Goal: Information Seeking & Learning: Learn about a topic

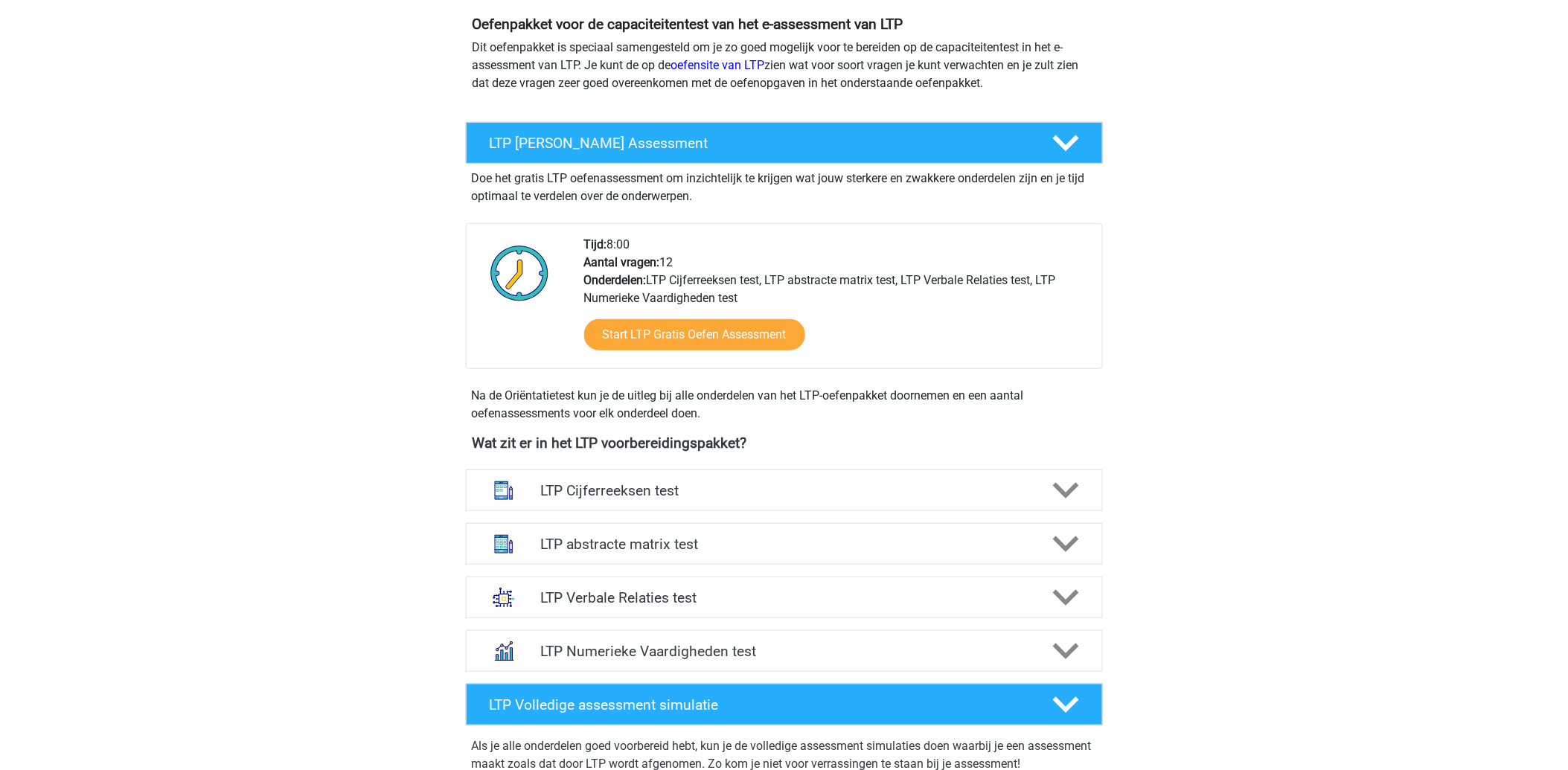
scroll to position [330, 0]
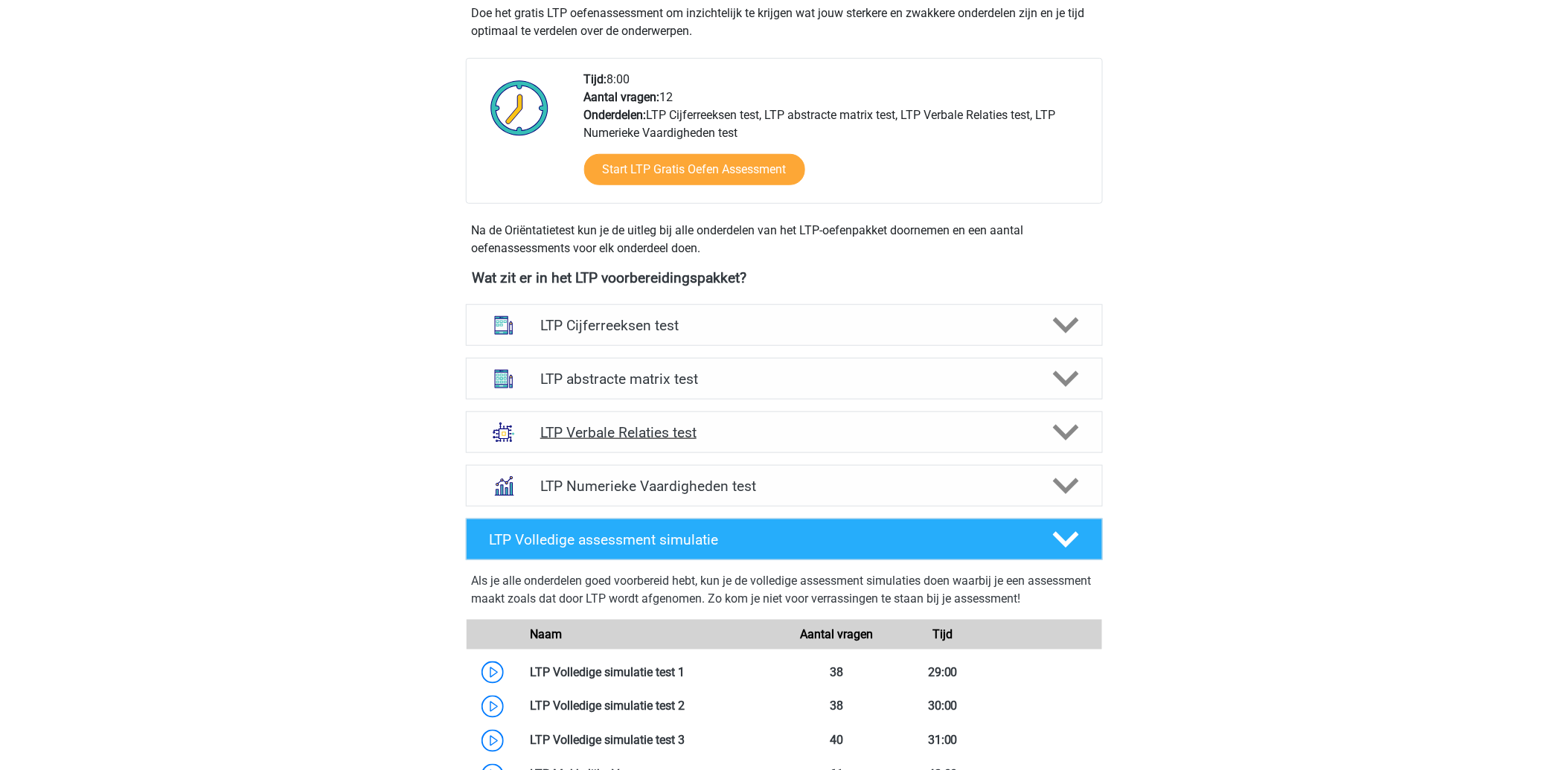
click at [630, 432] on h4 "LTP Verbale Relaties test" at bounding box center [784, 433] width 487 height 17
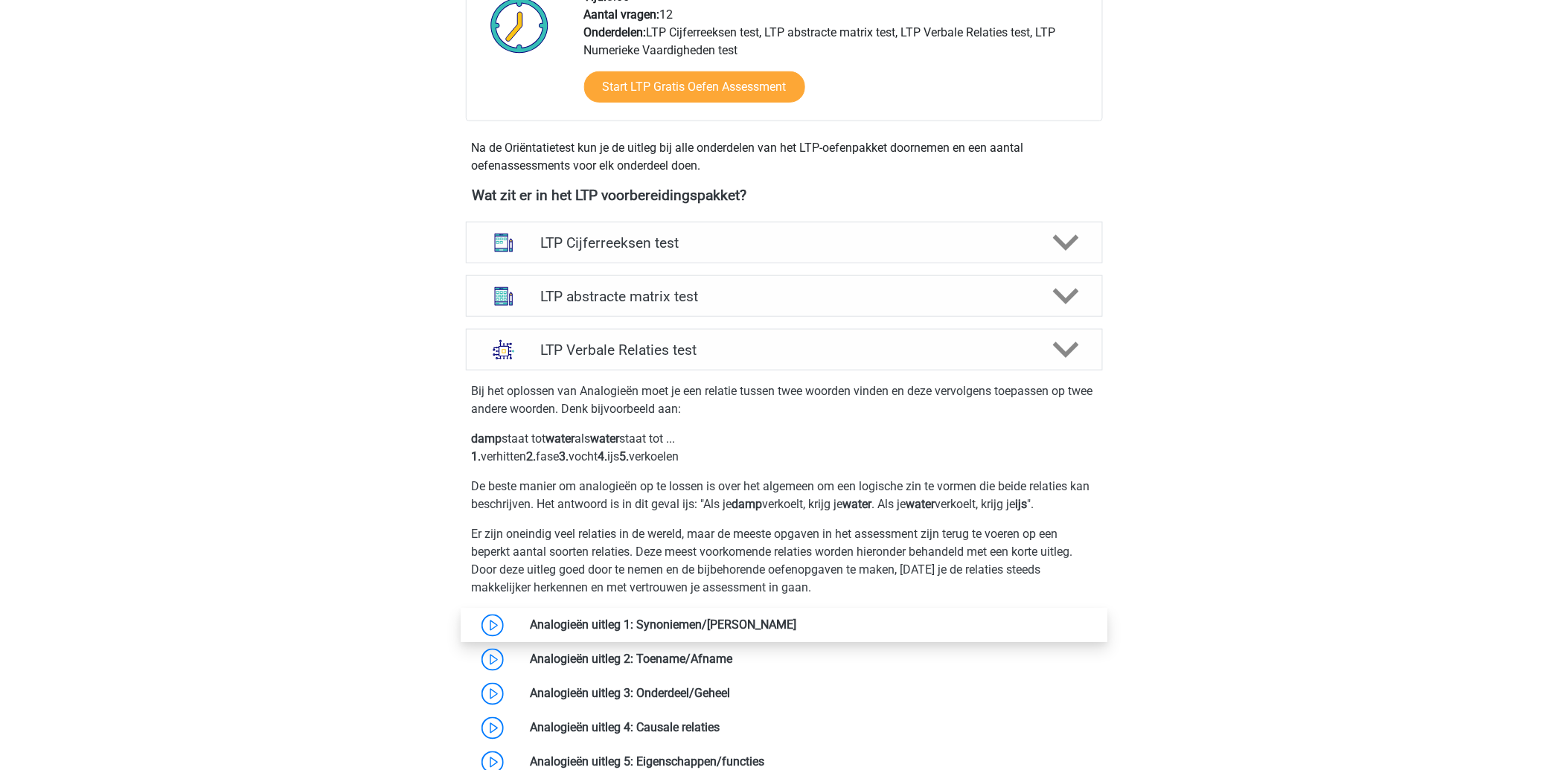
scroll to position [495, 0]
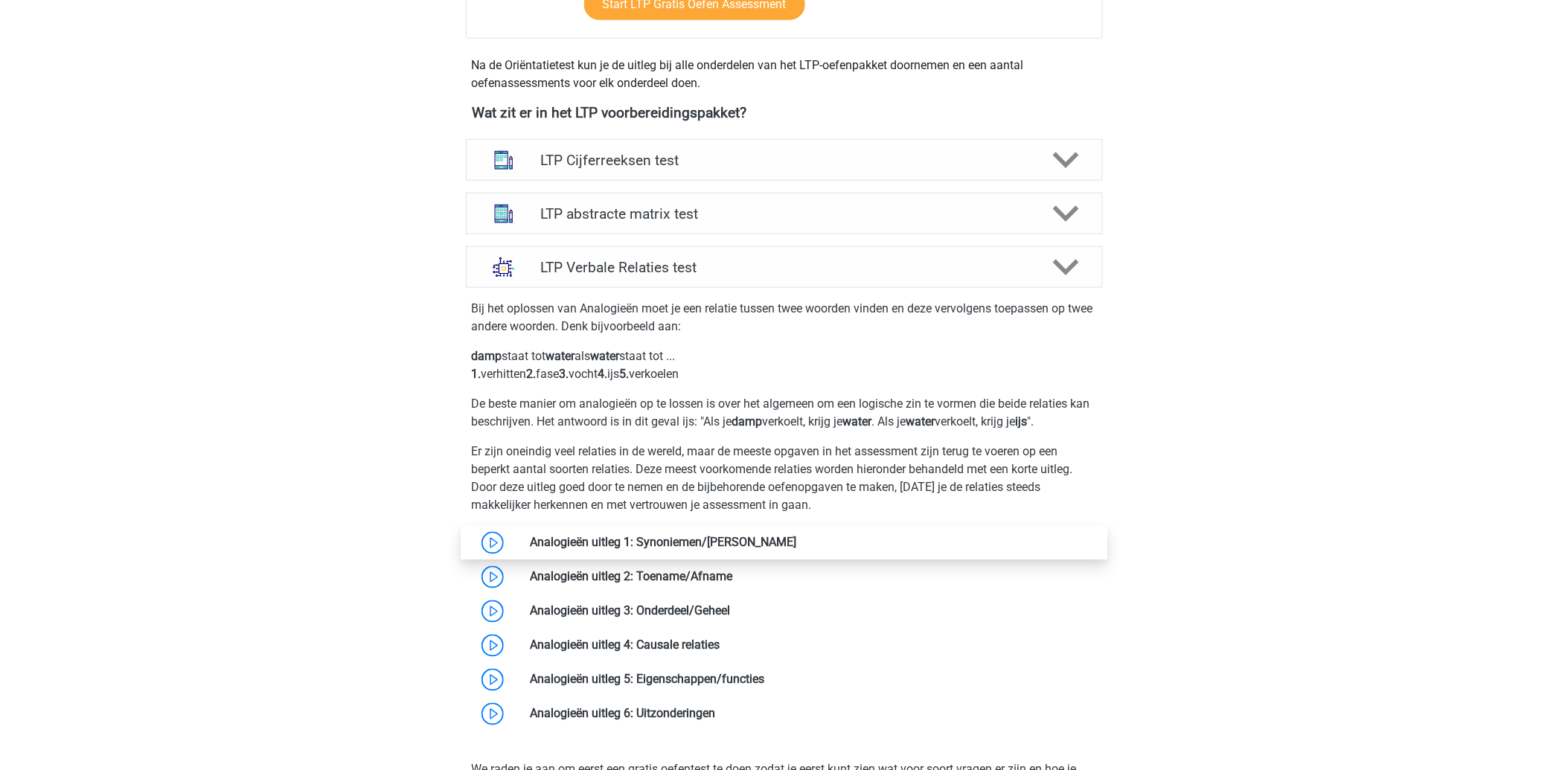
click at [797, 545] on link at bounding box center [797, 543] width 0 height 15
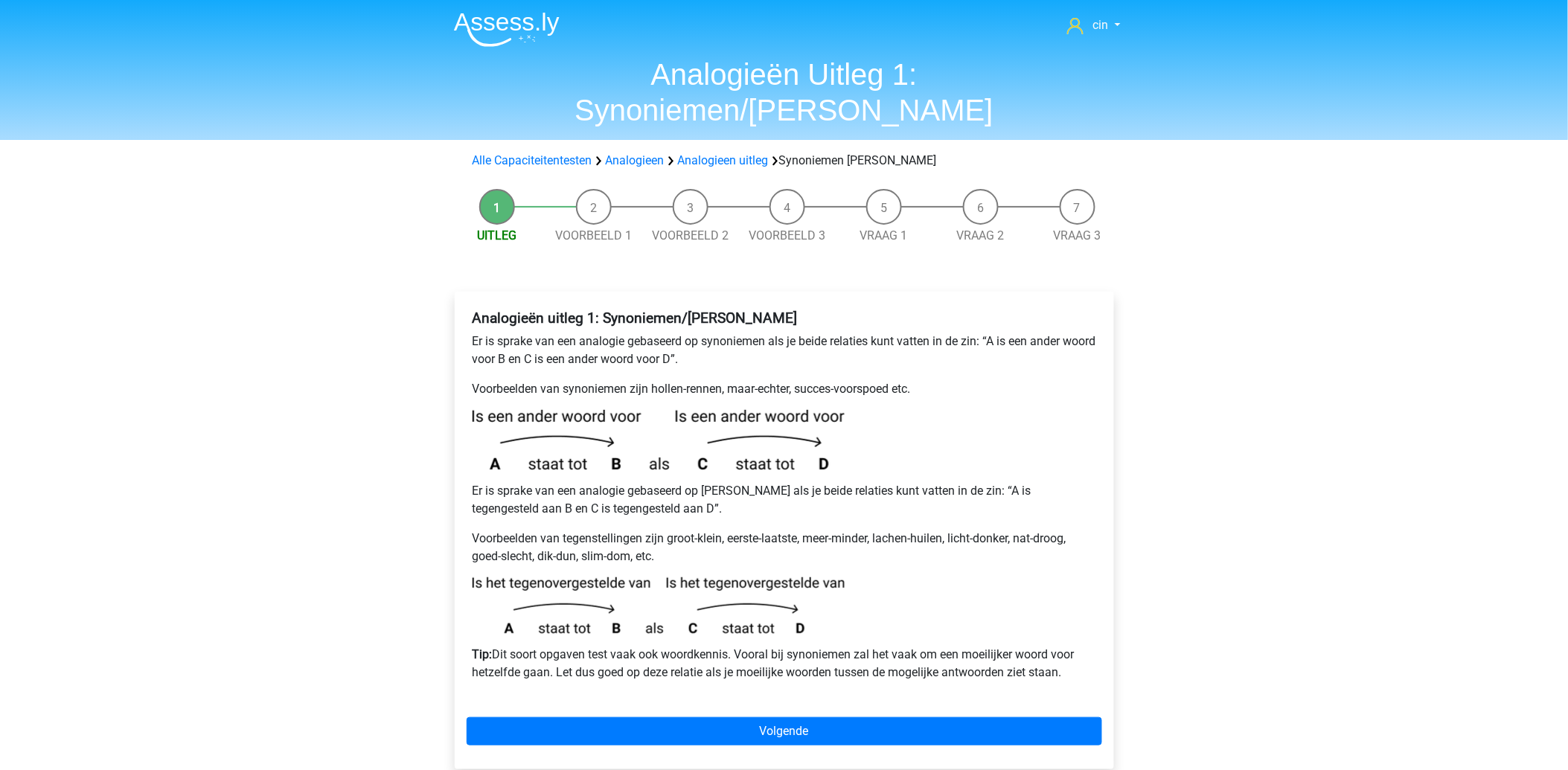
scroll to position [83, 0]
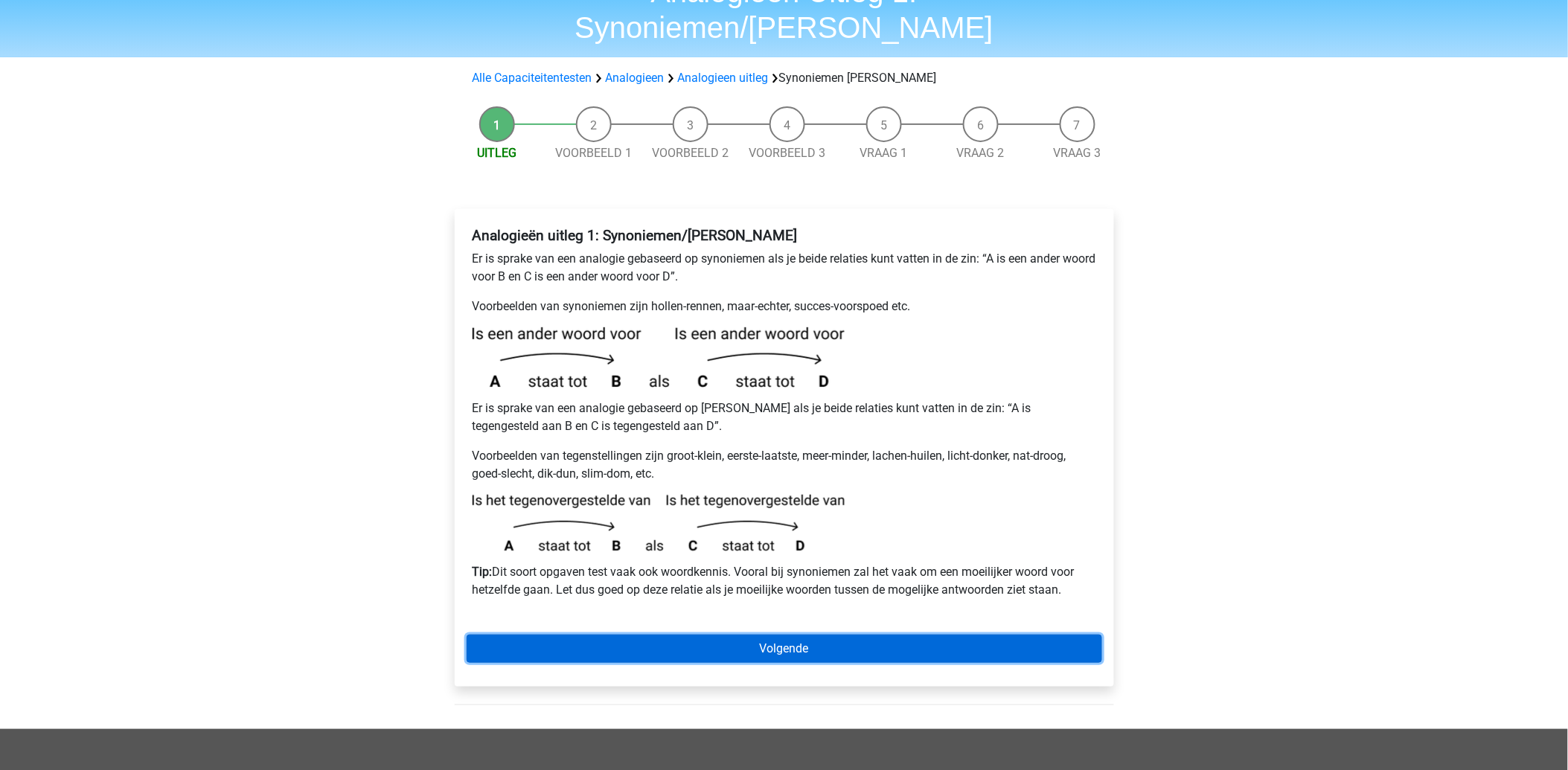
click at [774, 635] on link "Volgende" at bounding box center [784, 648] width 636 height 28
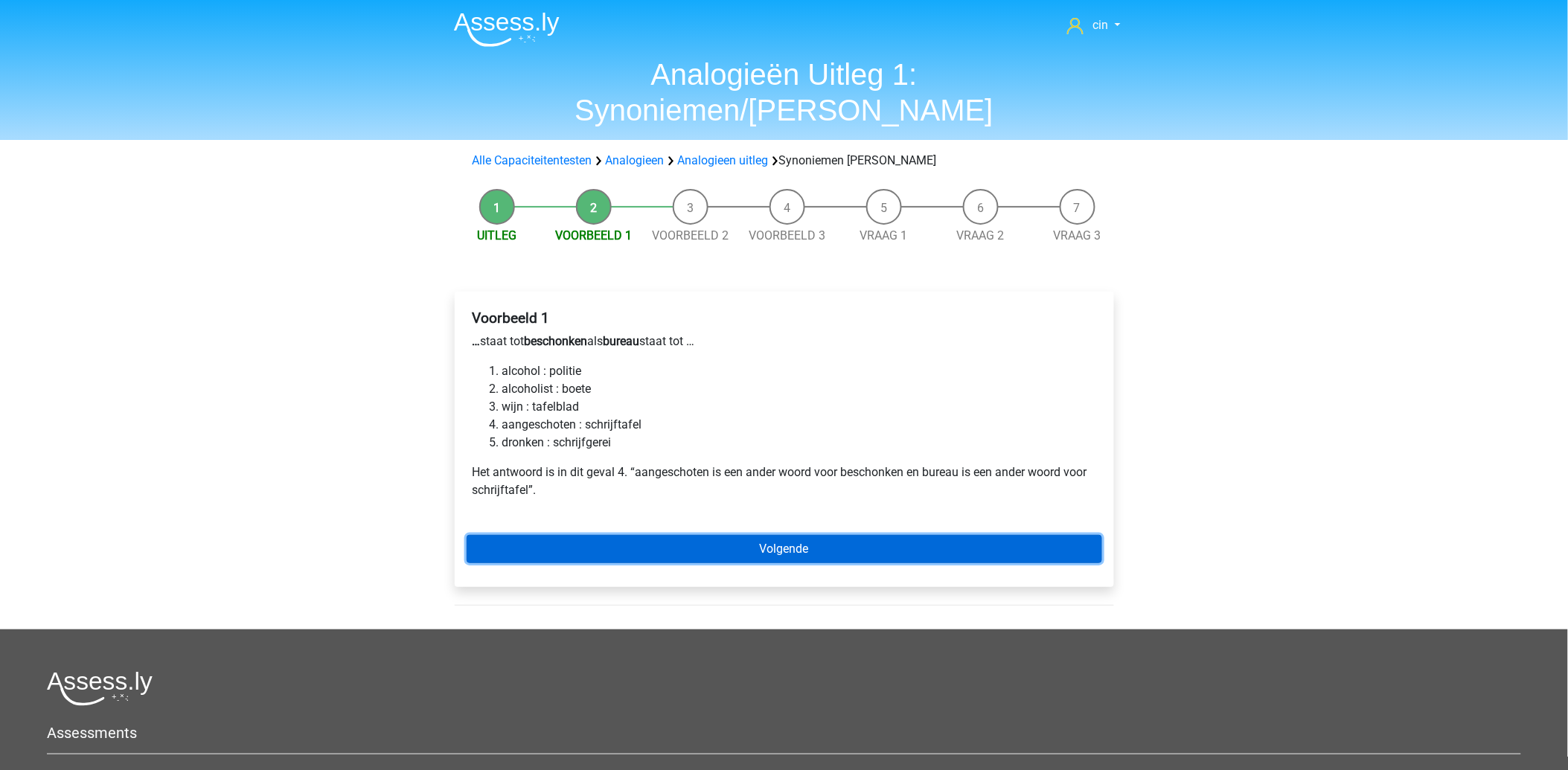
click at [785, 535] on link "Volgende" at bounding box center [784, 549] width 636 height 28
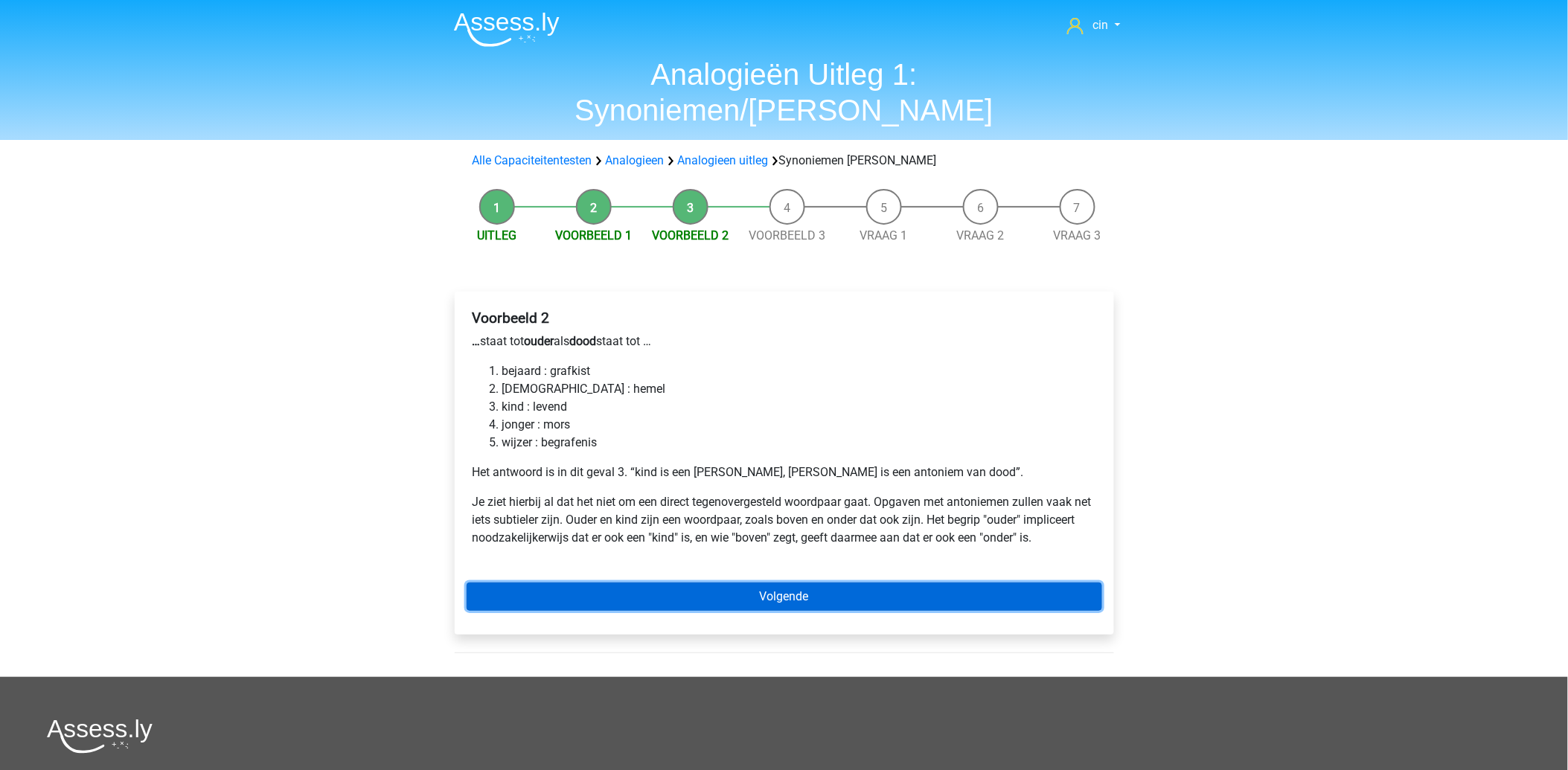
click at [752, 582] on link "Volgende" at bounding box center [784, 596] width 636 height 28
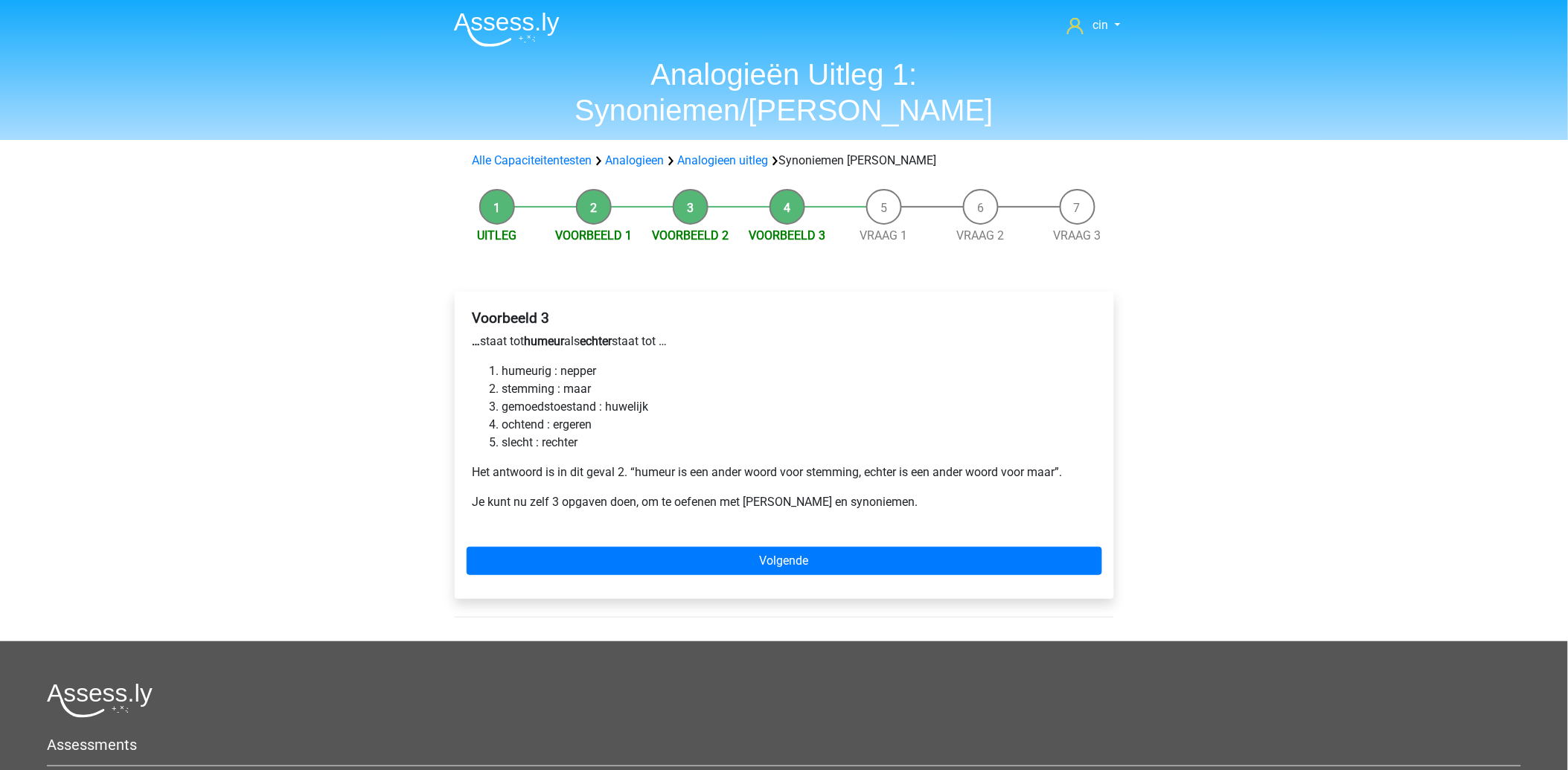
click at [752, 549] on div "Voorbeeld 3 … staat tot humeur als echter staat tot … humeurig : nepper stemmin…" at bounding box center [784, 445] width 659 height 307
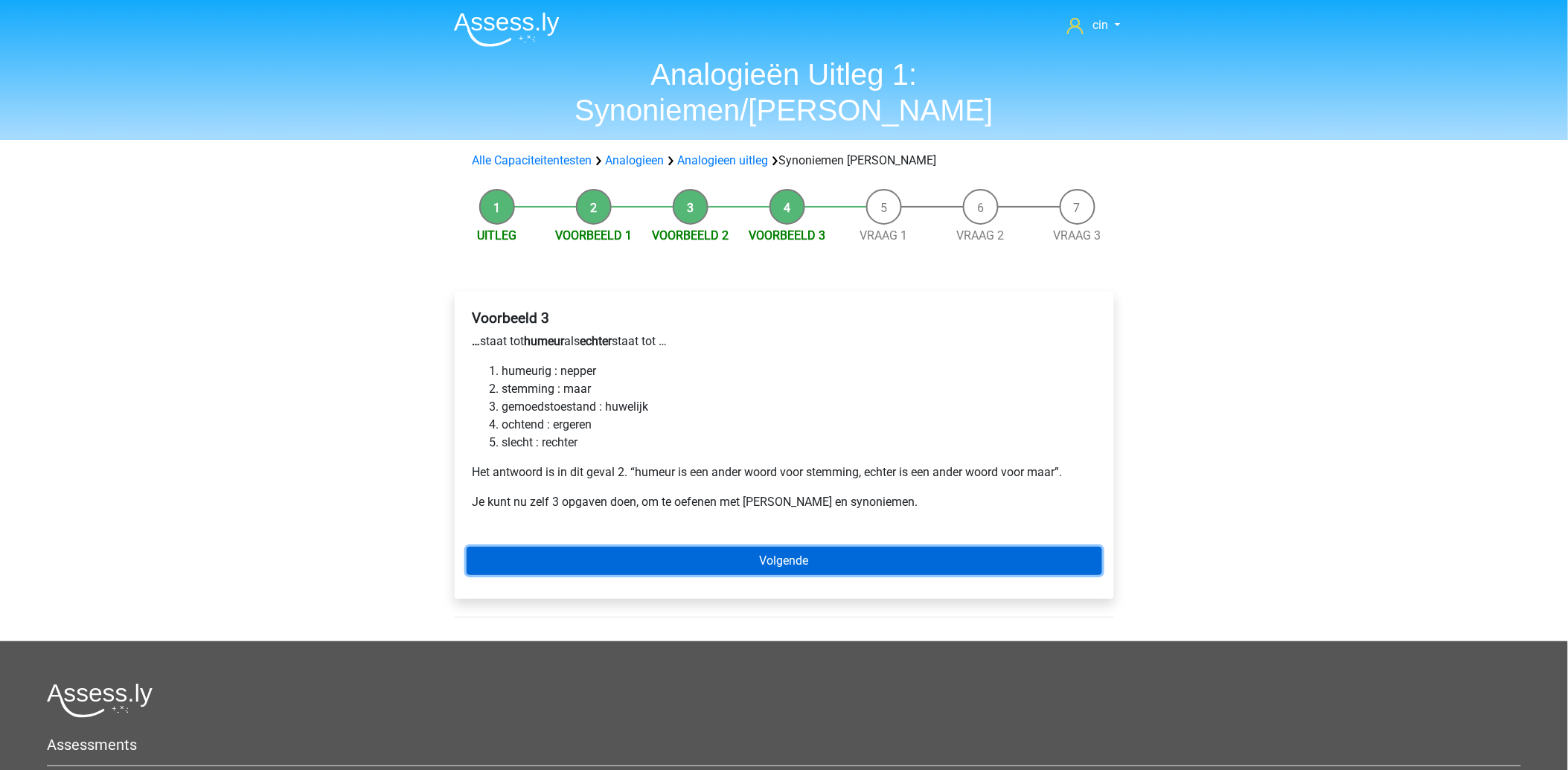
click at [756, 547] on link "Volgende" at bounding box center [784, 560] width 636 height 28
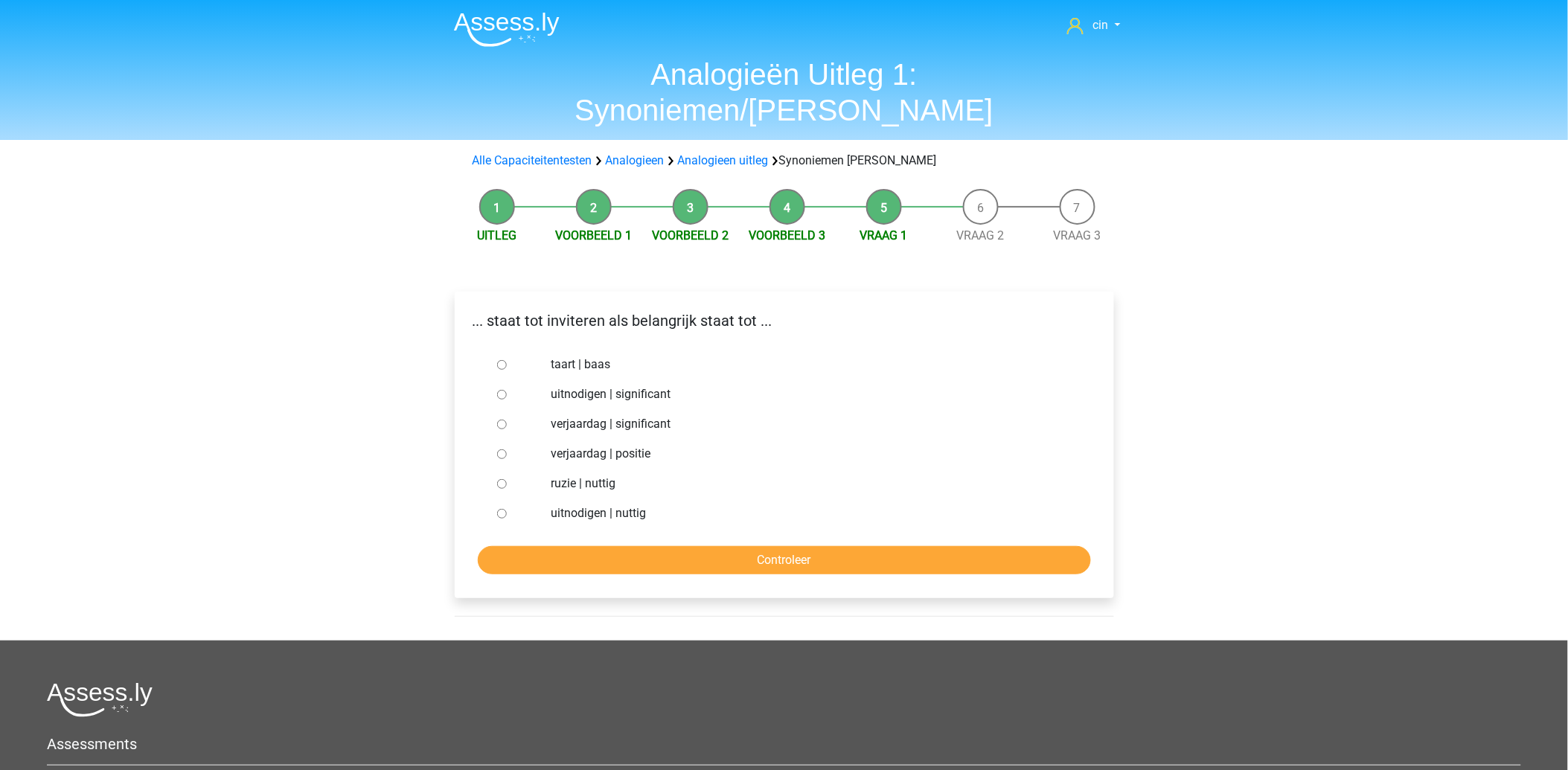
click at [504, 390] on input "uitnodigen | significant" at bounding box center [502, 395] width 10 height 10
radio input "true"
click at [546, 546] on input "Controleer" at bounding box center [784, 560] width 613 height 28
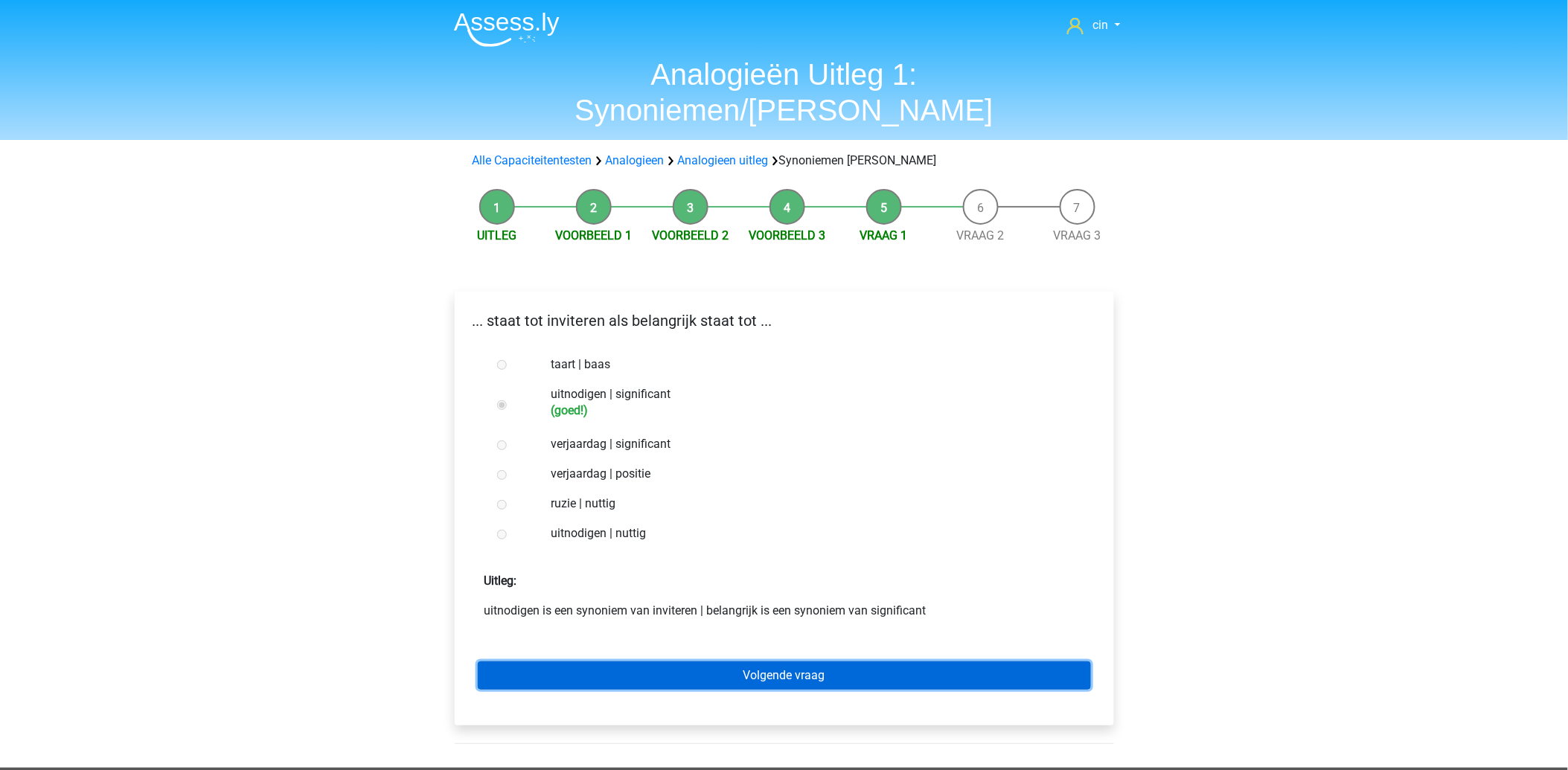
click at [811, 661] on link "Volgende vraag" at bounding box center [784, 675] width 613 height 28
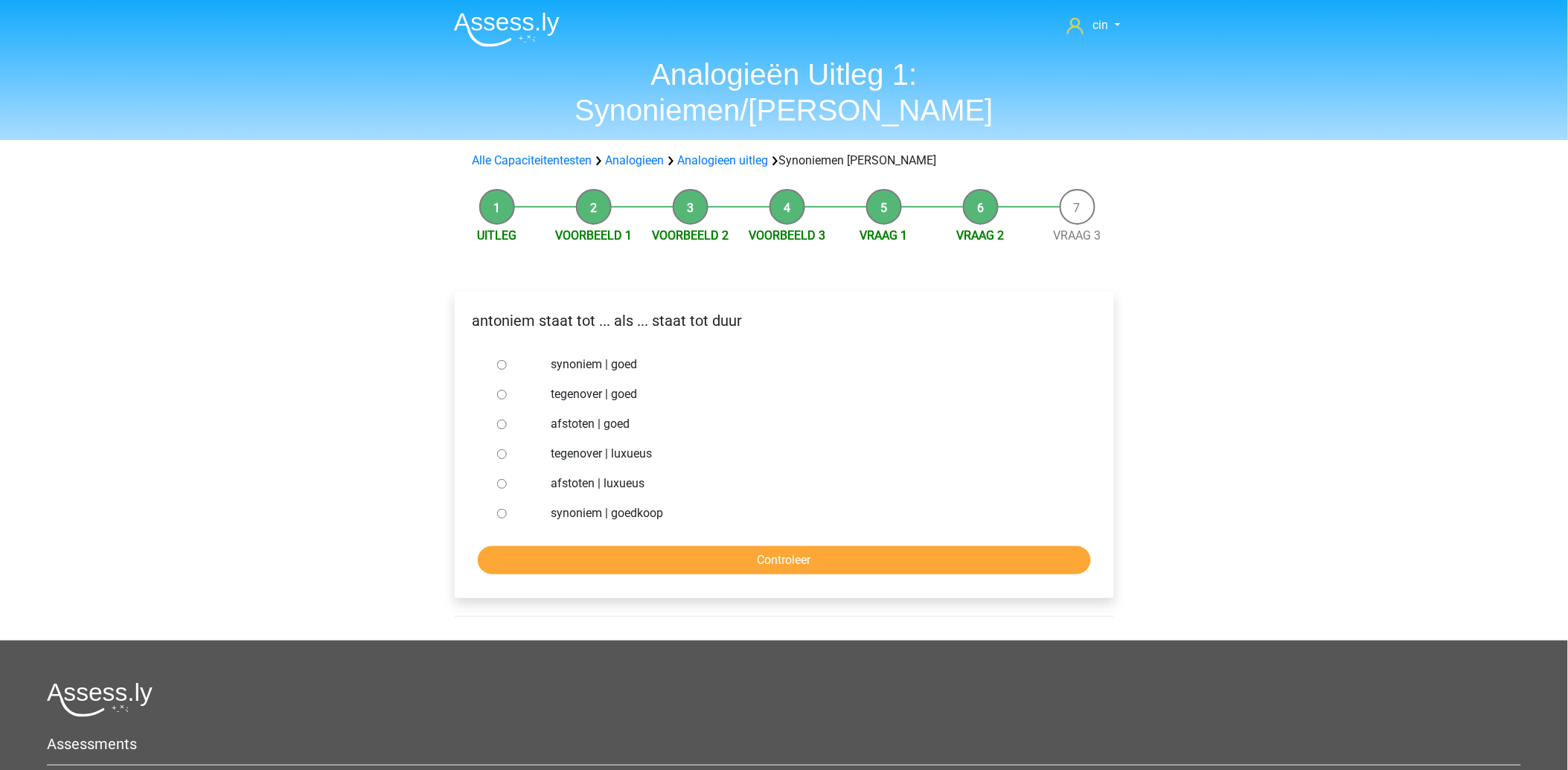
click at [581, 445] on label "tegenover | luxueus" at bounding box center [808, 454] width 515 height 18
click at [507, 450] on input "tegenover | luxueus" at bounding box center [502, 454] width 10 height 10
radio input "true"
click at [671, 546] on input "Controleer" at bounding box center [784, 560] width 613 height 28
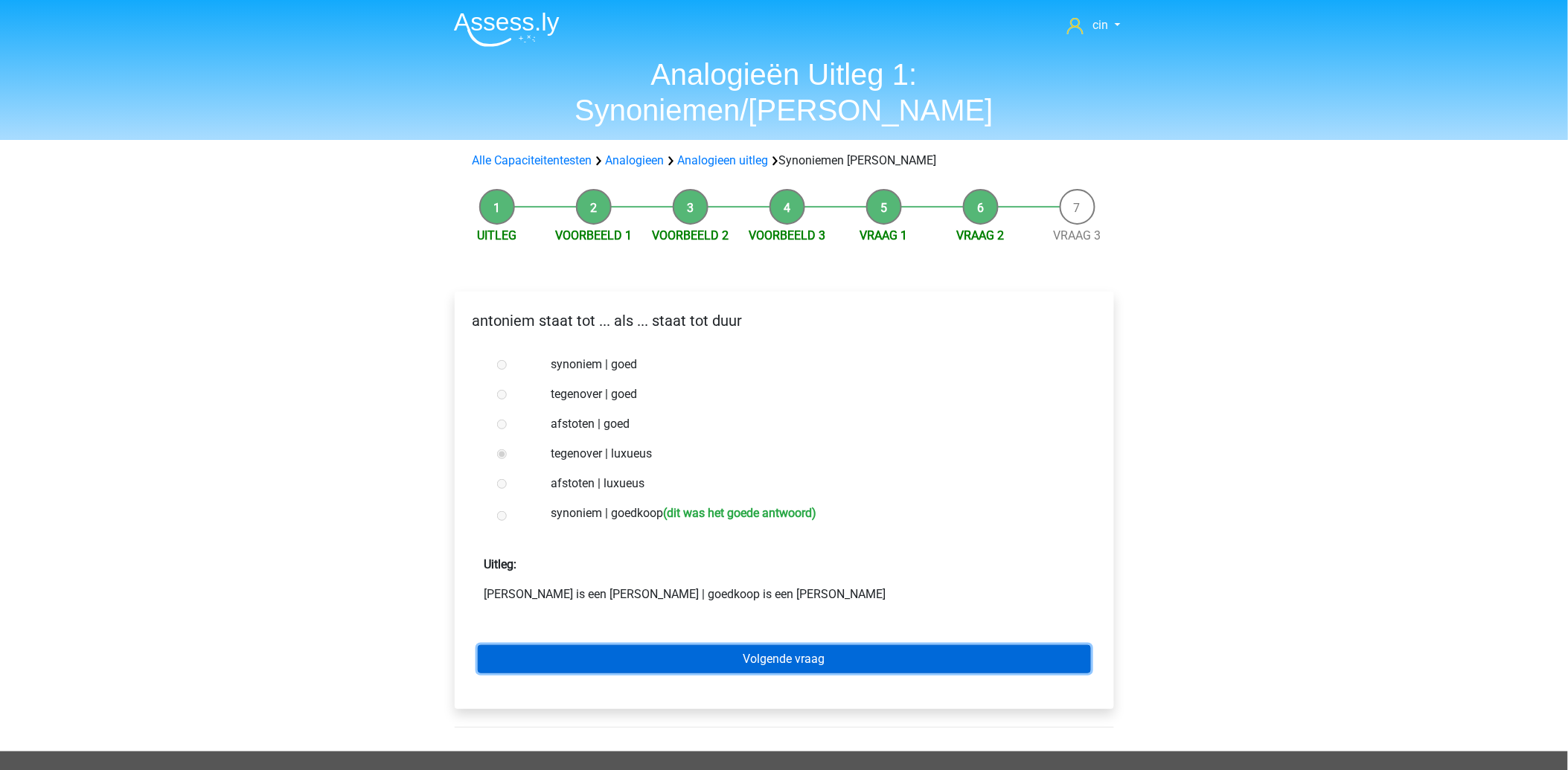
click at [760, 645] on link "Volgende vraag" at bounding box center [784, 658] width 613 height 28
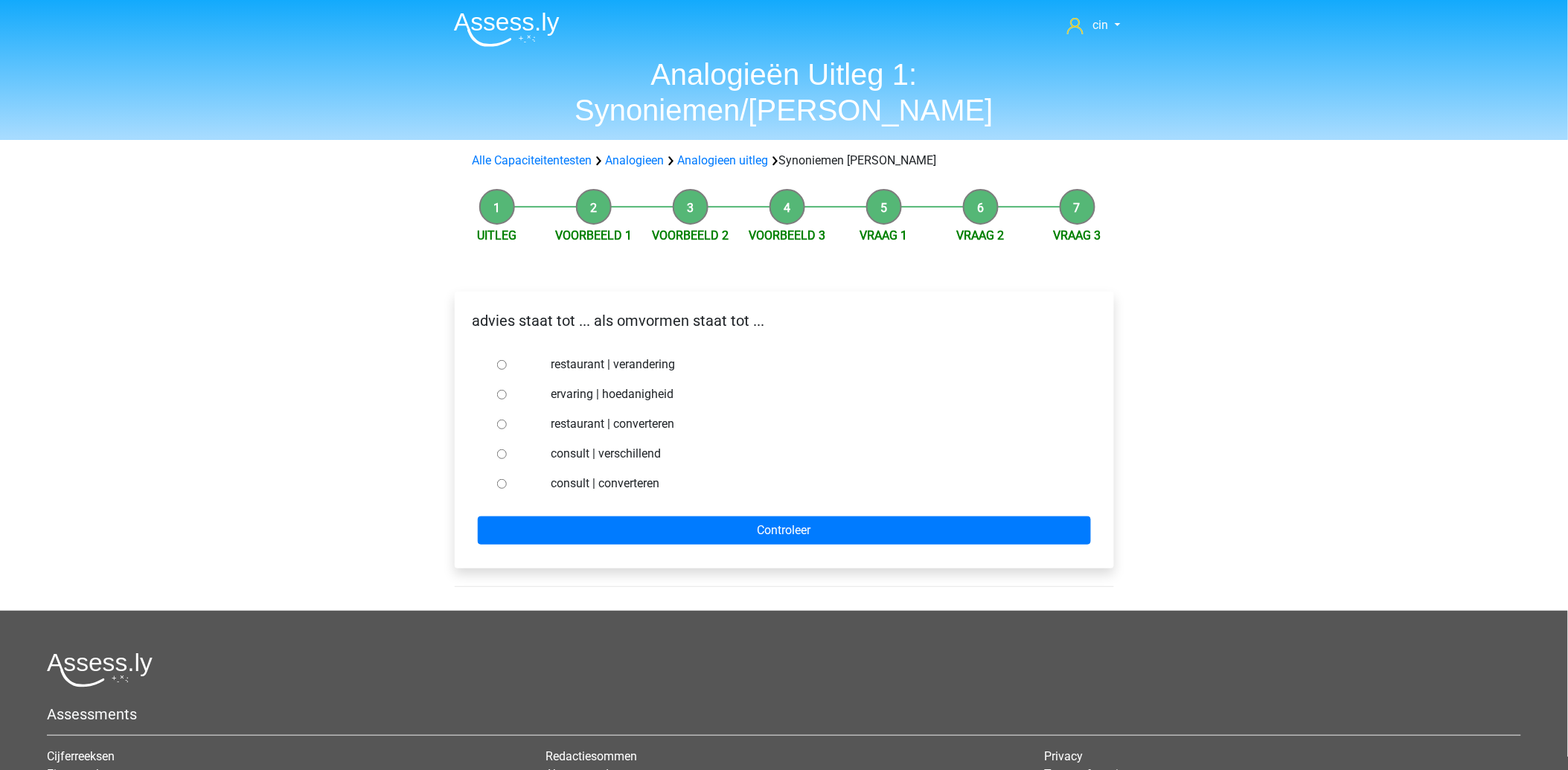
click at [502, 479] on input "consult | converteren" at bounding box center [502, 483] width 10 height 10
radio input "true"
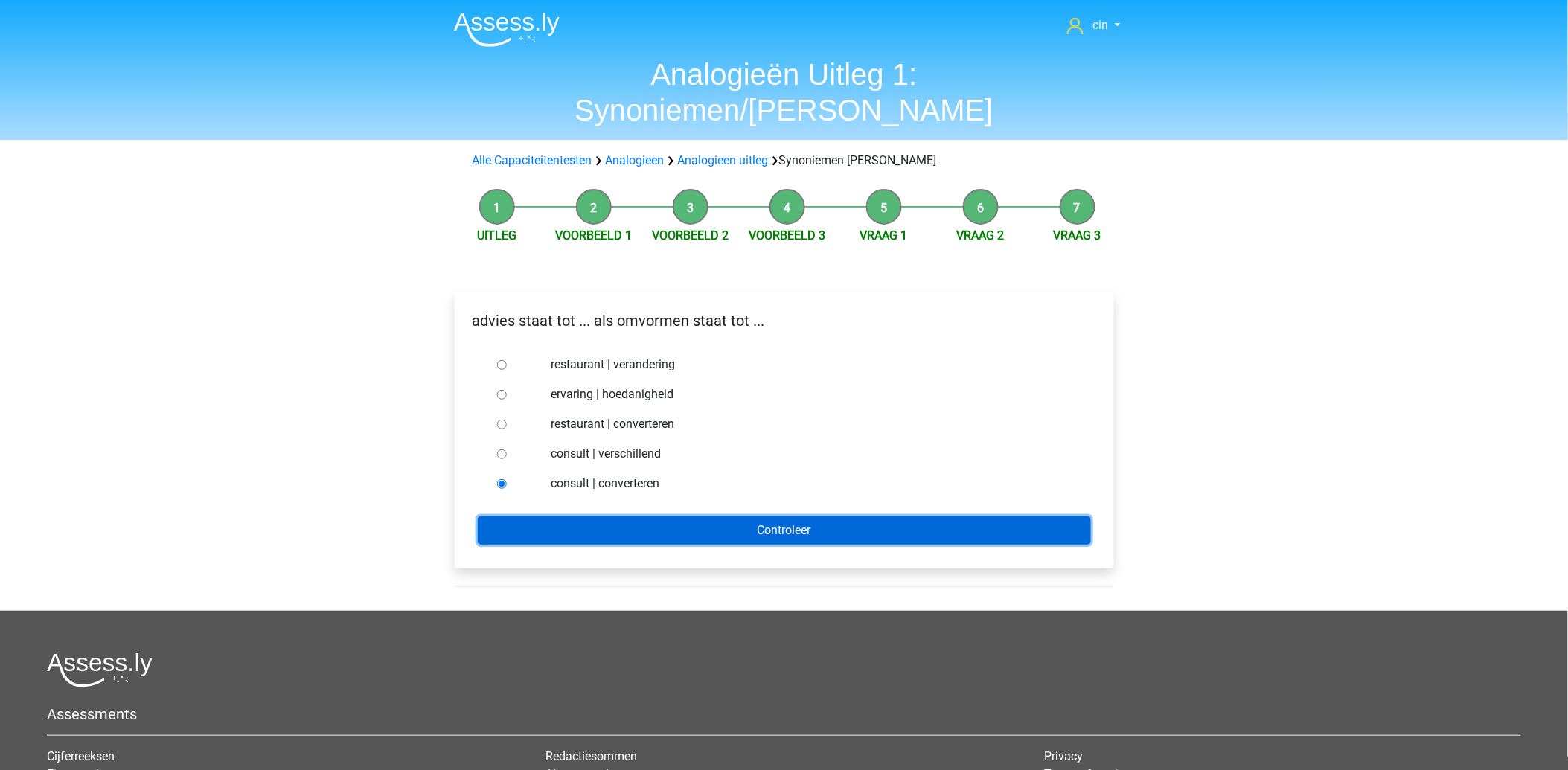
click at [521, 516] on input "Controleer" at bounding box center [784, 530] width 613 height 28
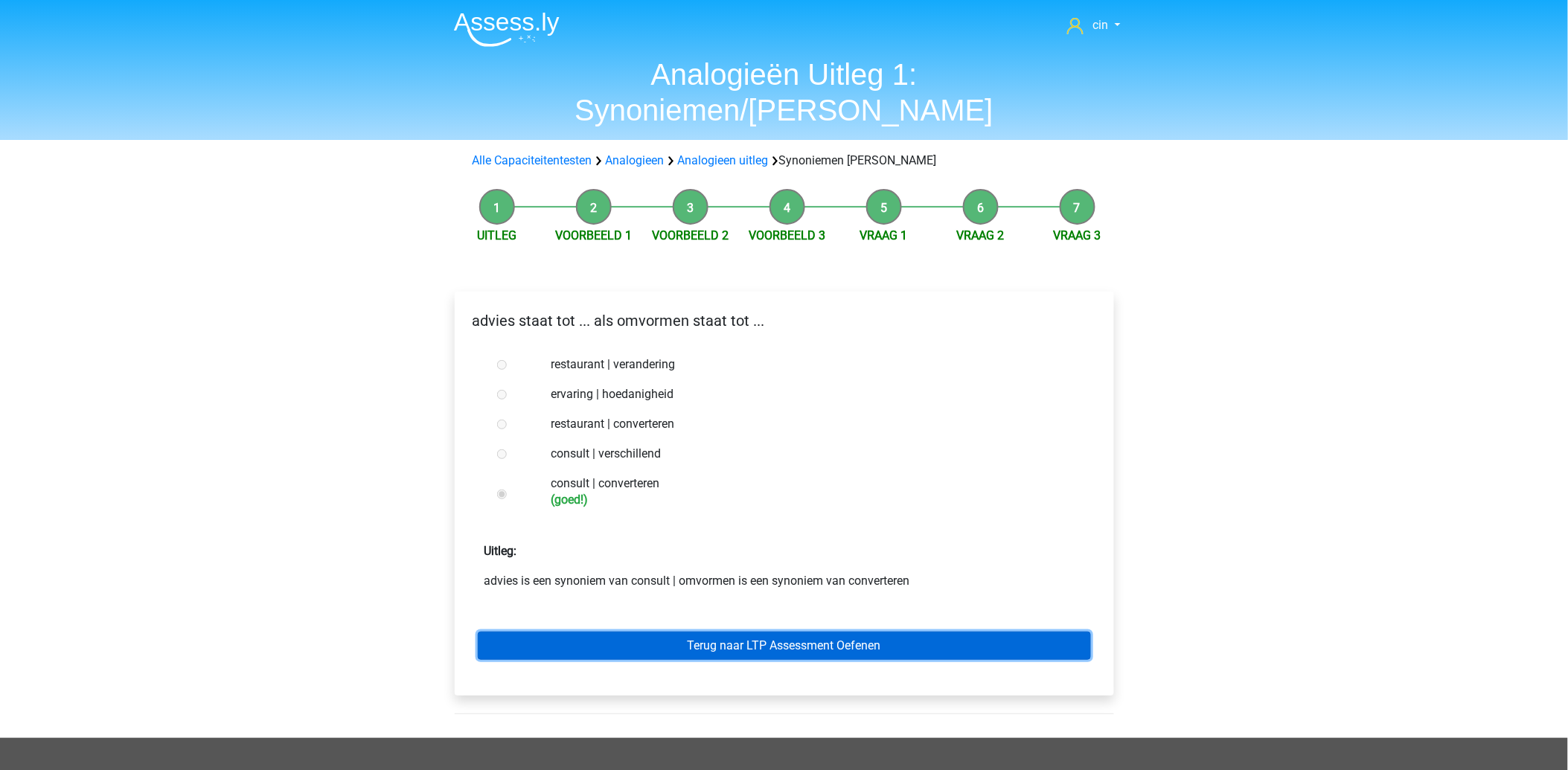
click at [630, 632] on link "Terug naar LTP Assessment Oefenen" at bounding box center [784, 646] width 613 height 28
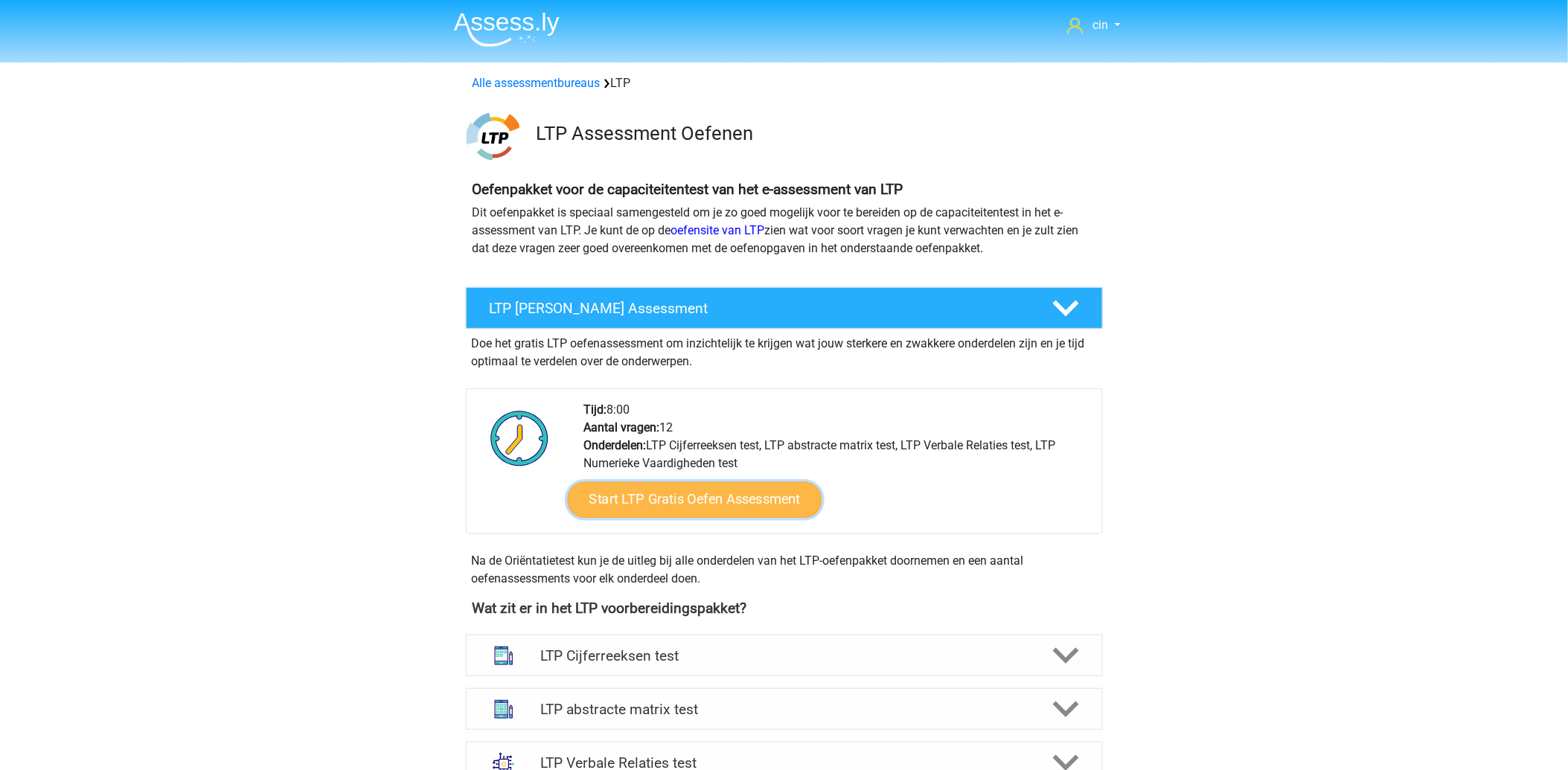
click at [683, 503] on link "Start LTP Gratis Oefen Assessment" at bounding box center [694, 500] width 255 height 35
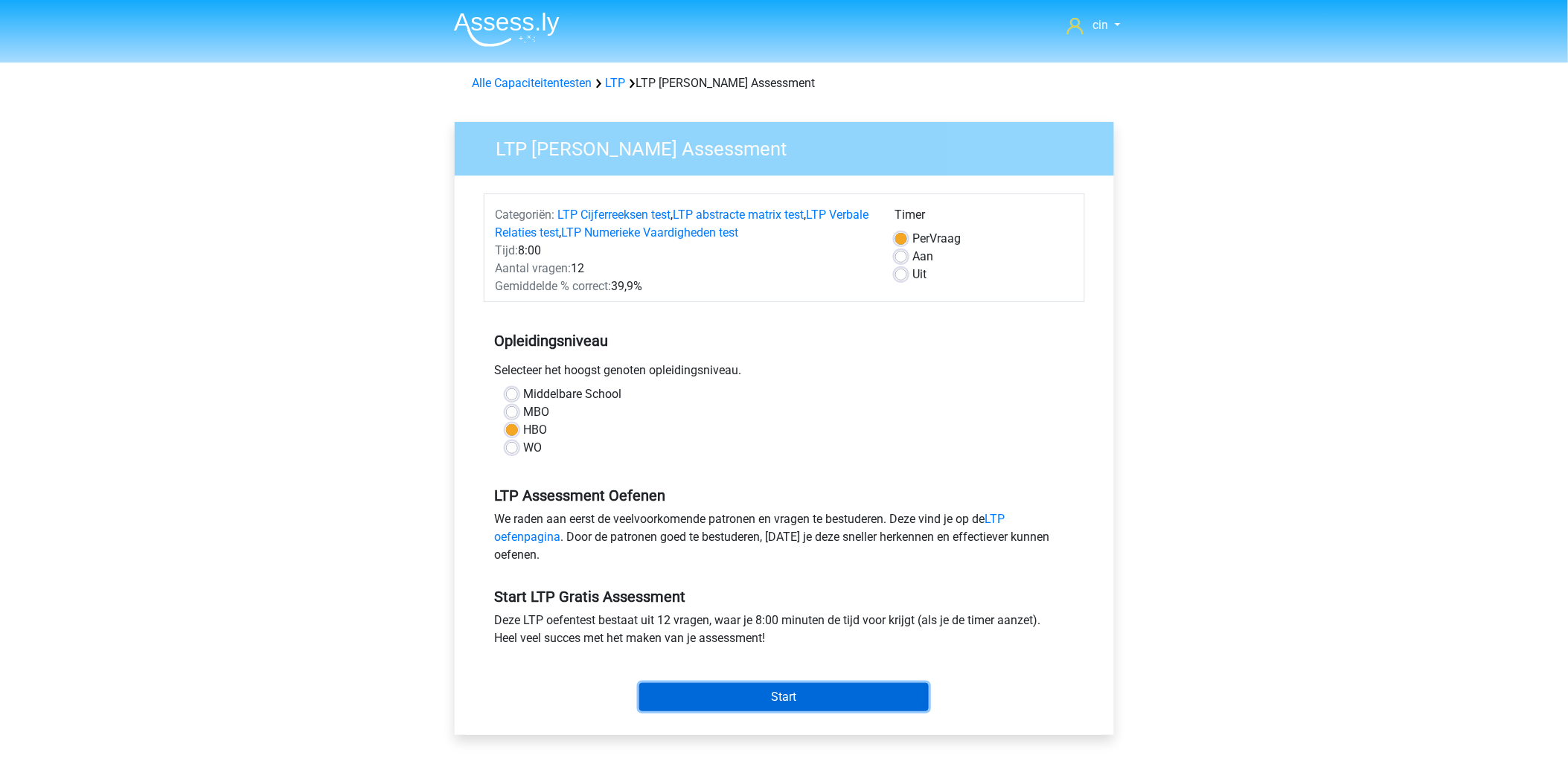
click at [762, 703] on input "Start" at bounding box center [784, 697] width 289 height 28
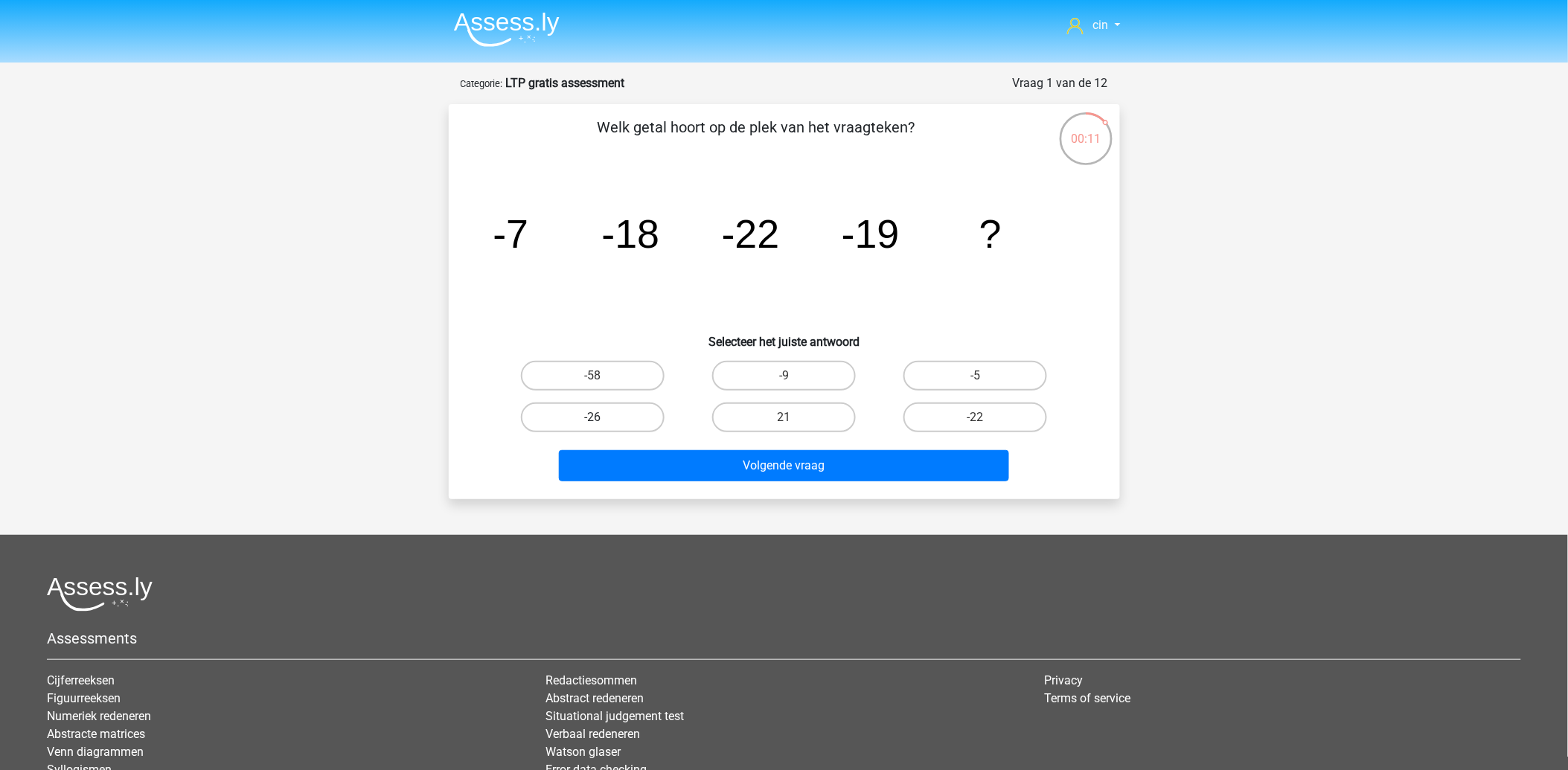
click at [537, 420] on label "-26" at bounding box center [592, 417] width 143 height 30
click at [592, 420] on input "-26" at bounding box center [597, 422] width 10 height 10
radio input "true"
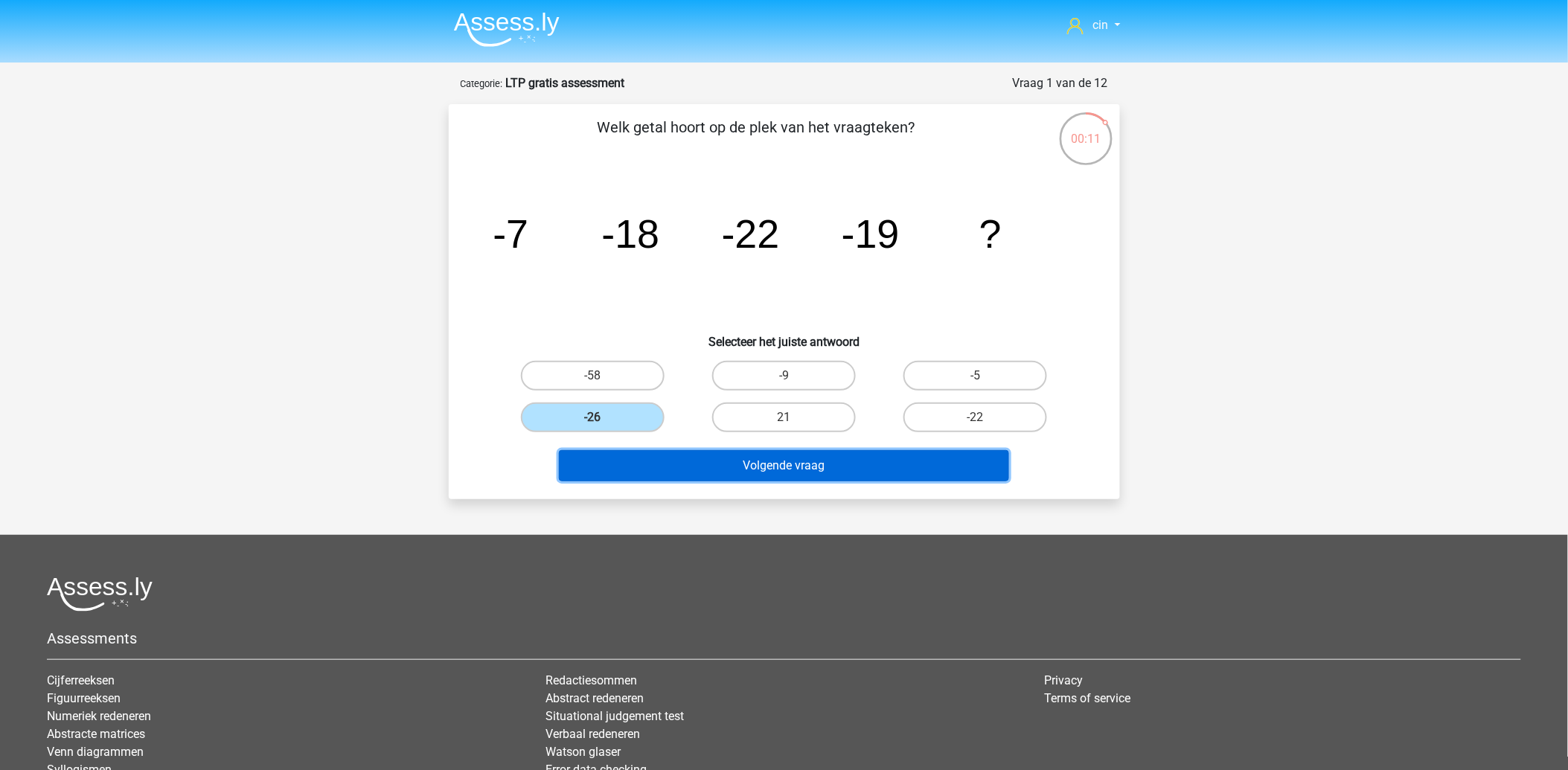
click at [652, 454] on button "Volgende vraag" at bounding box center [784, 465] width 450 height 31
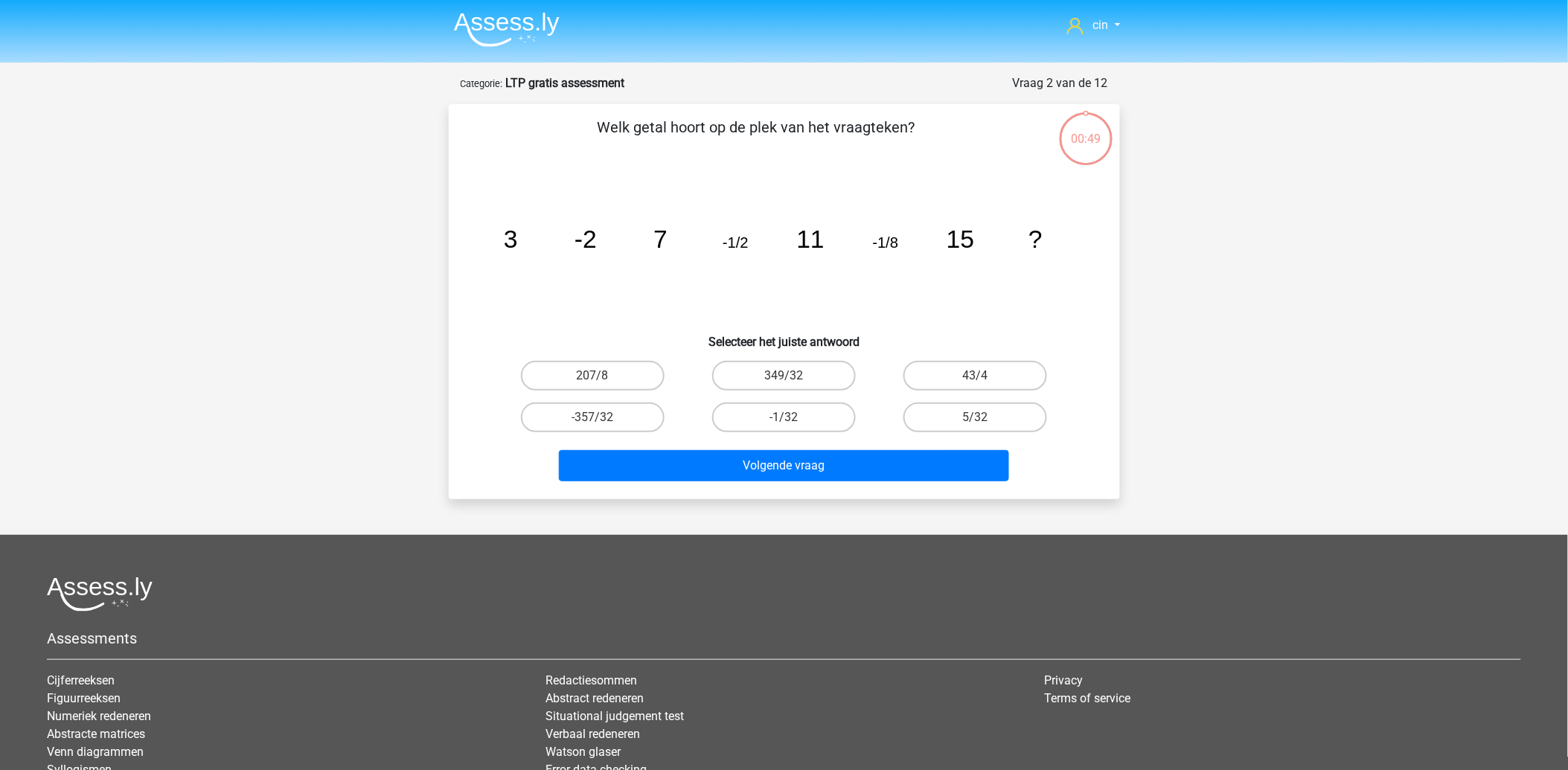
scroll to position [74, 0]
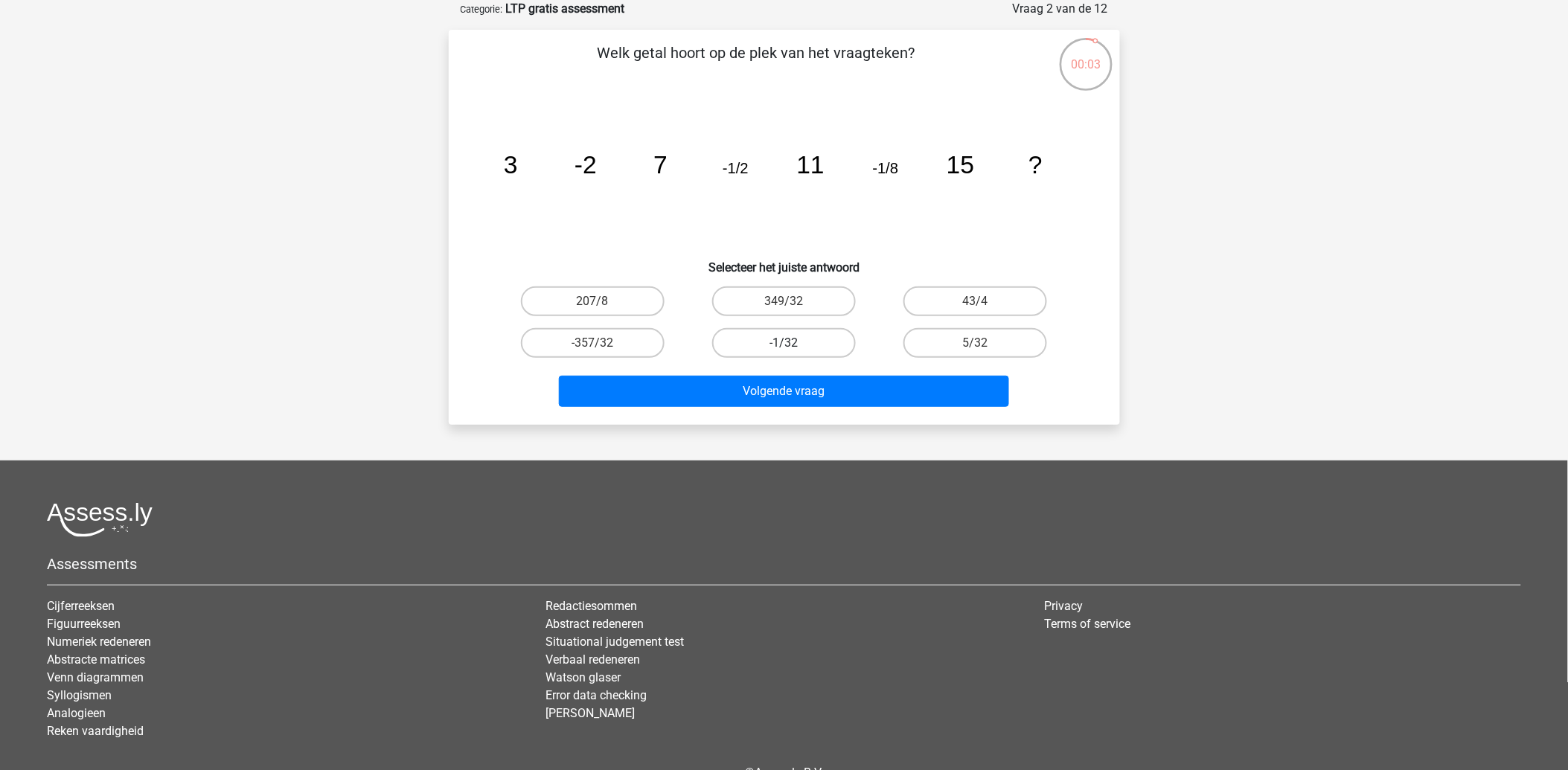
click at [765, 341] on label "-1/32" at bounding box center [784, 343] width 143 height 30
click at [784, 343] on input "-1/32" at bounding box center [788, 347] width 10 height 10
radio input "true"
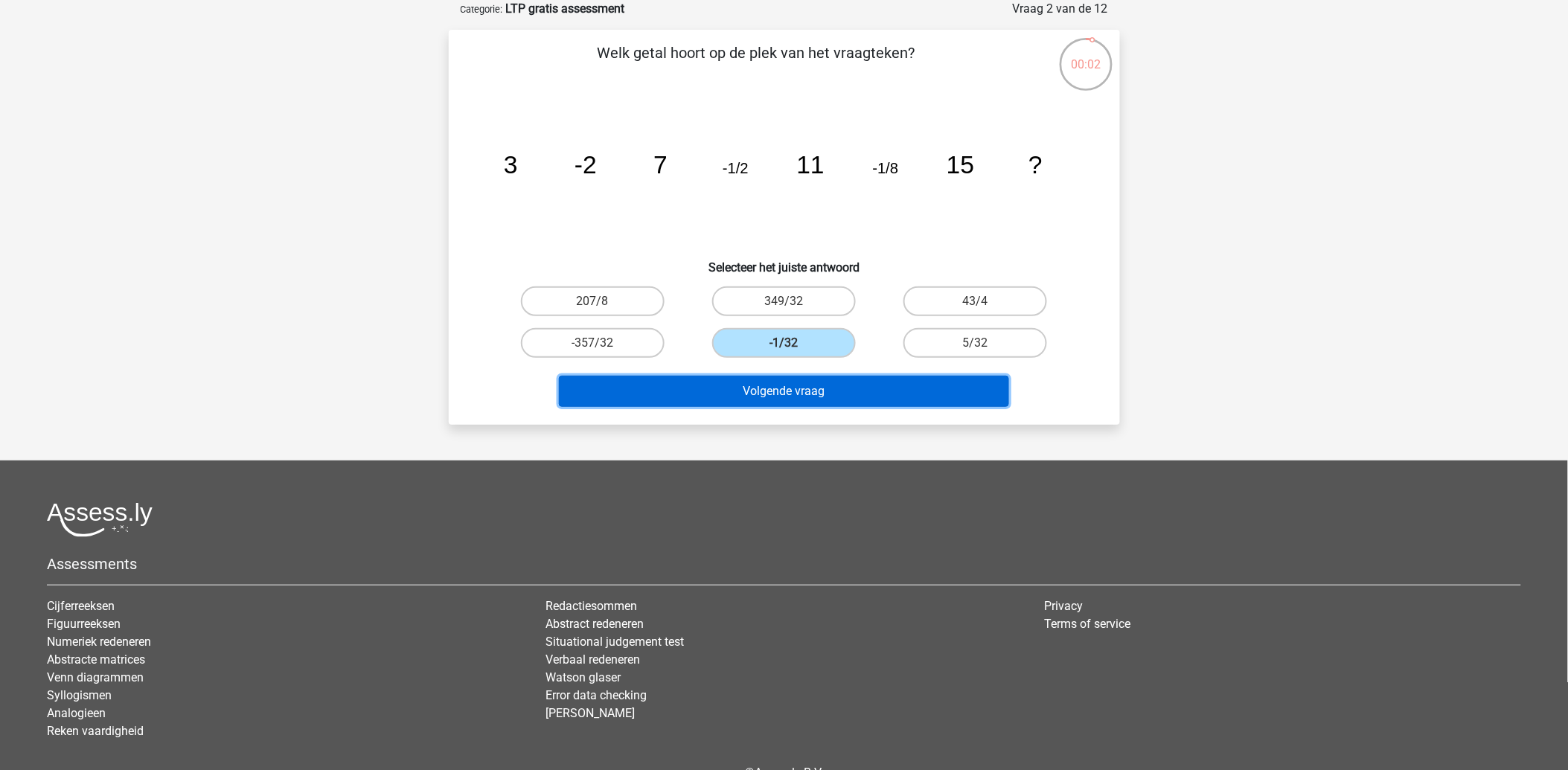
click at [742, 383] on button "Volgende vraag" at bounding box center [784, 391] width 450 height 31
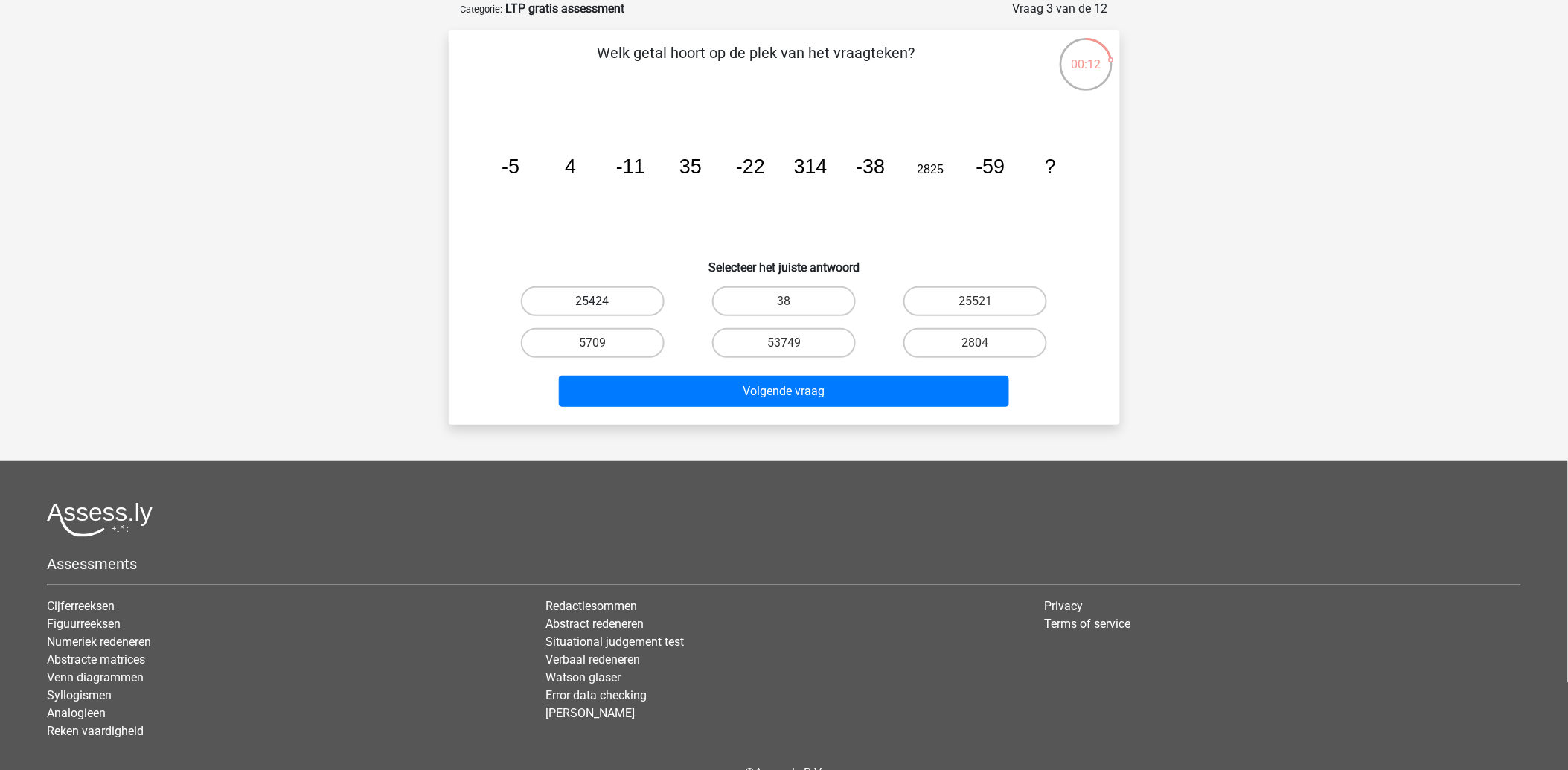
click at [603, 299] on label "25424" at bounding box center [592, 301] width 143 height 30
click at [602, 301] on input "25424" at bounding box center [597, 306] width 10 height 10
radio input "true"
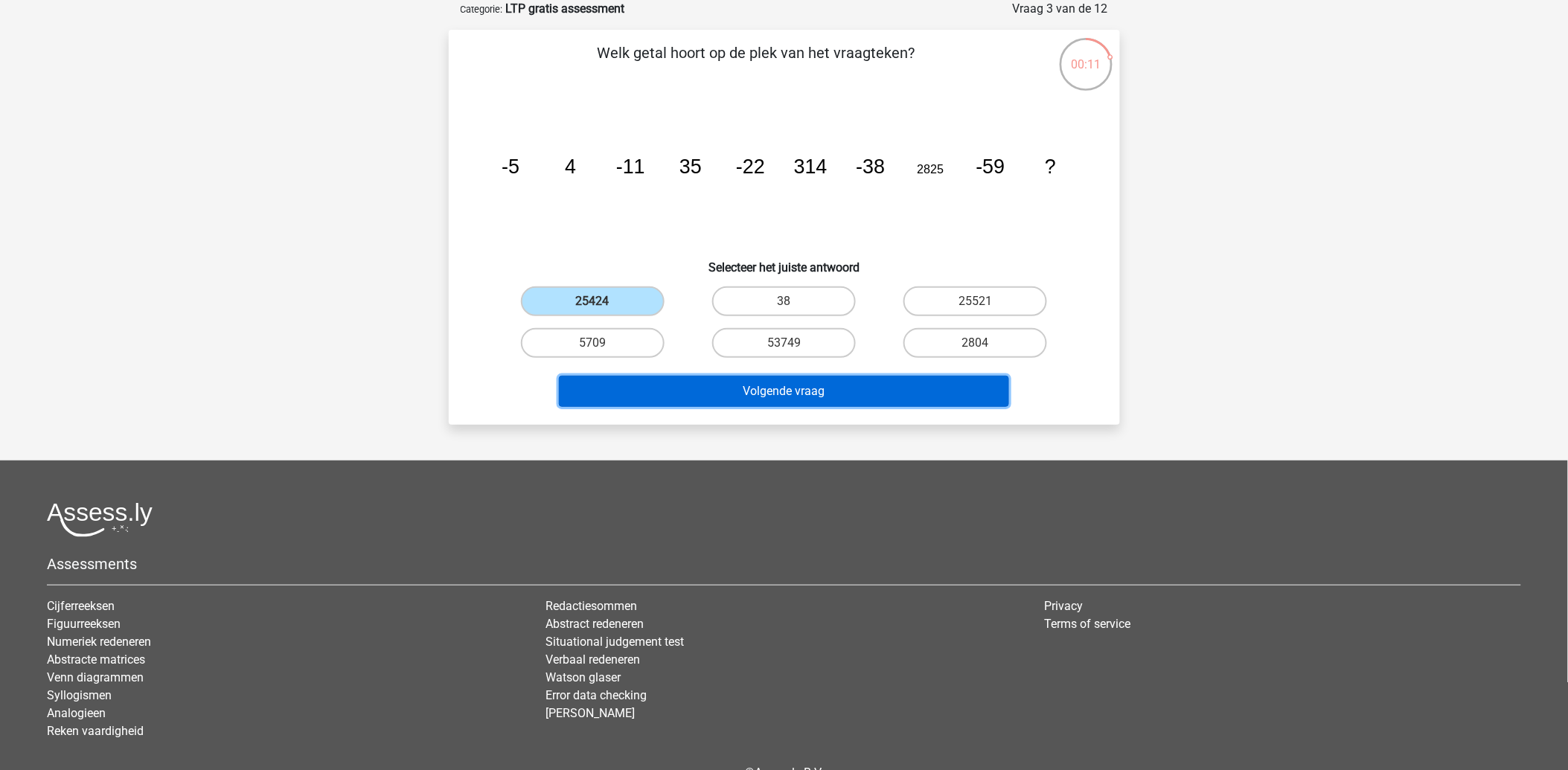
click at [680, 390] on button "Volgende vraag" at bounding box center [784, 391] width 450 height 31
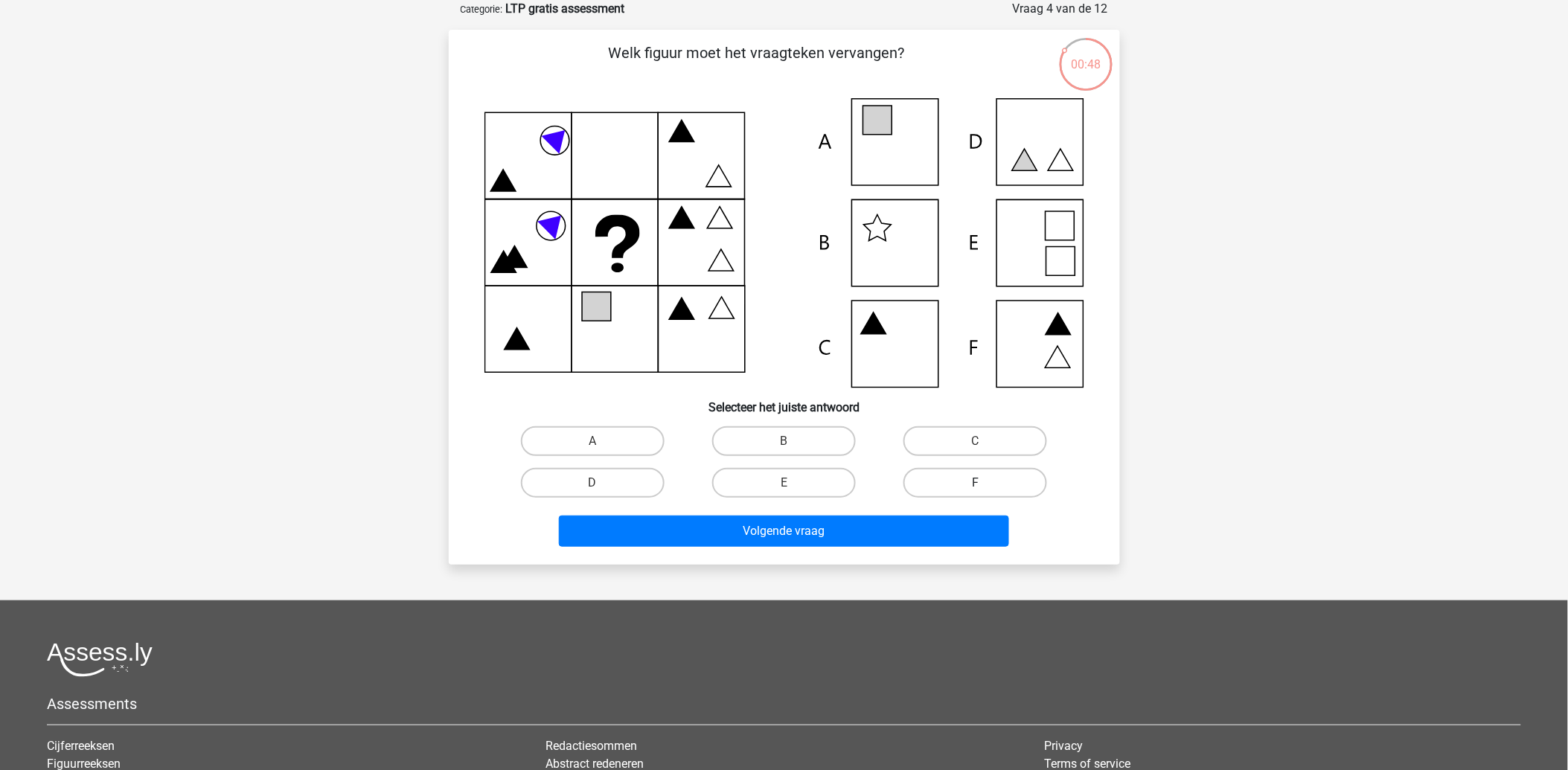
drag, startPoint x: 962, startPoint y: 476, endPoint x: 943, endPoint y: 492, distance: 24.8
click at [962, 477] on label "F" at bounding box center [975, 482] width 143 height 30
click at [976, 482] on input "F" at bounding box center [980, 487] width 10 height 10
radio input "true"
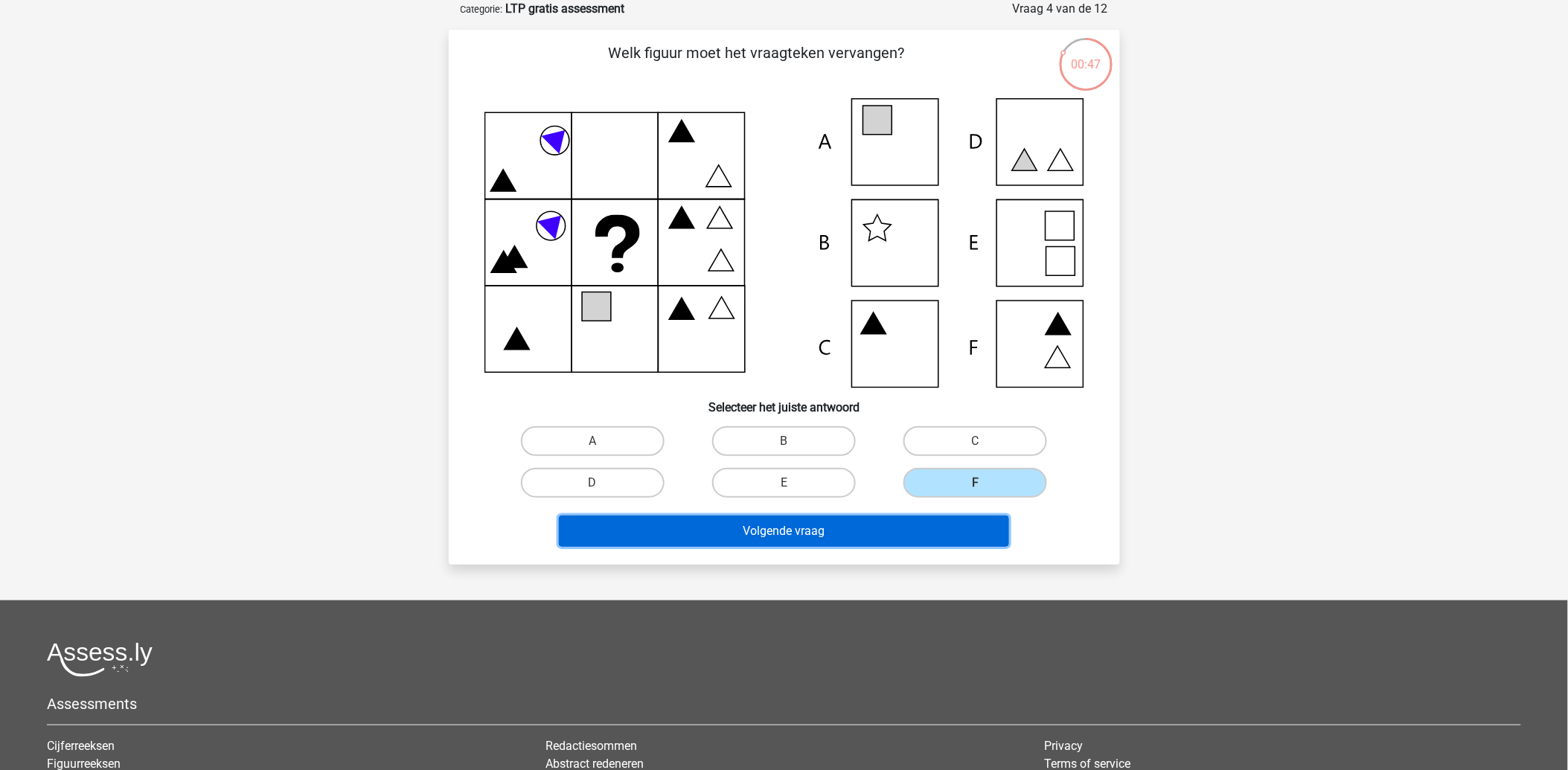
click at [759, 524] on button "Volgende vraag" at bounding box center [784, 531] width 450 height 31
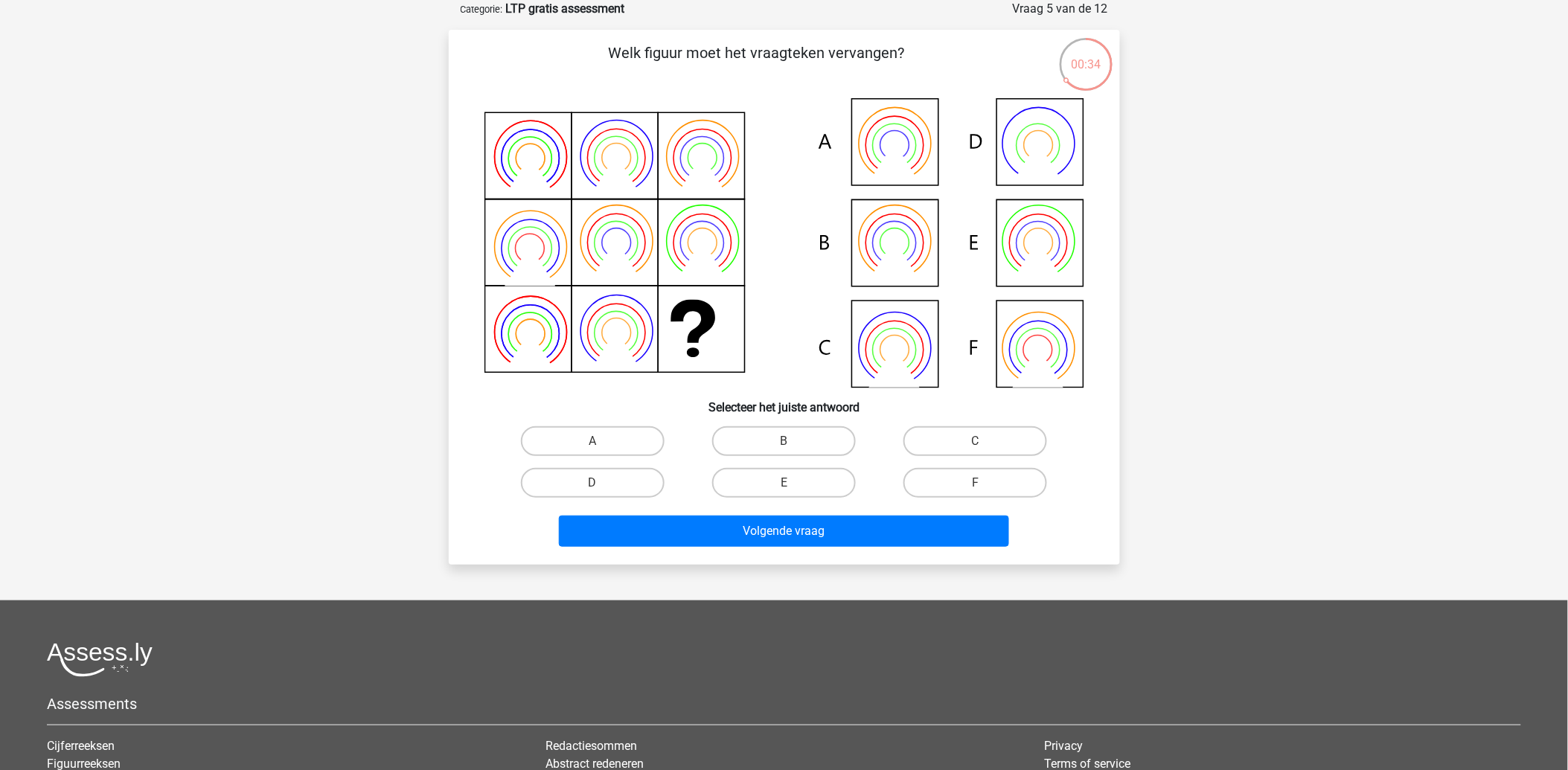
click at [785, 442] on input "B" at bounding box center [788, 446] width 10 height 10
radio input "true"
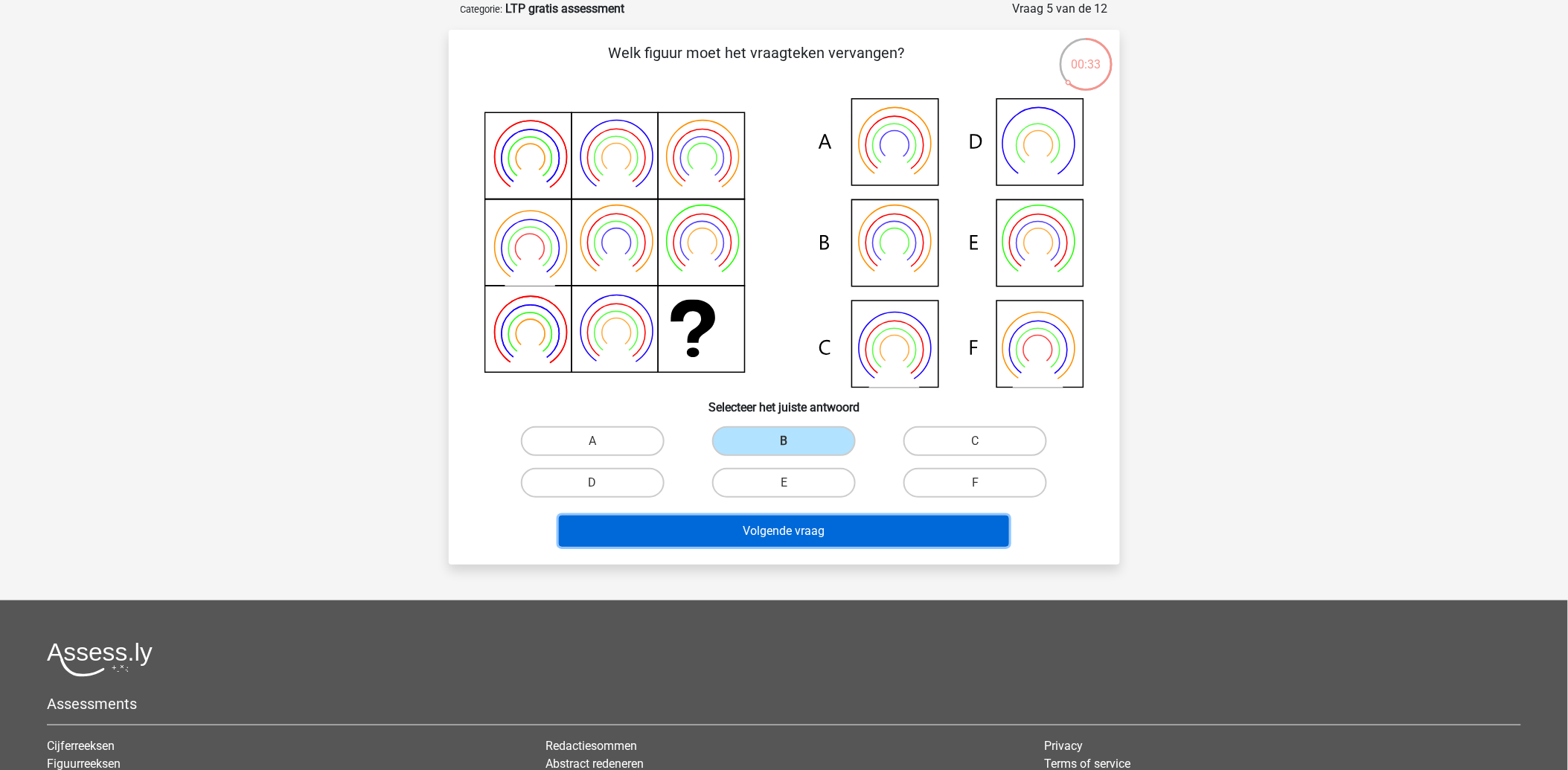
click at [765, 529] on button "Volgende vraag" at bounding box center [784, 531] width 450 height 31
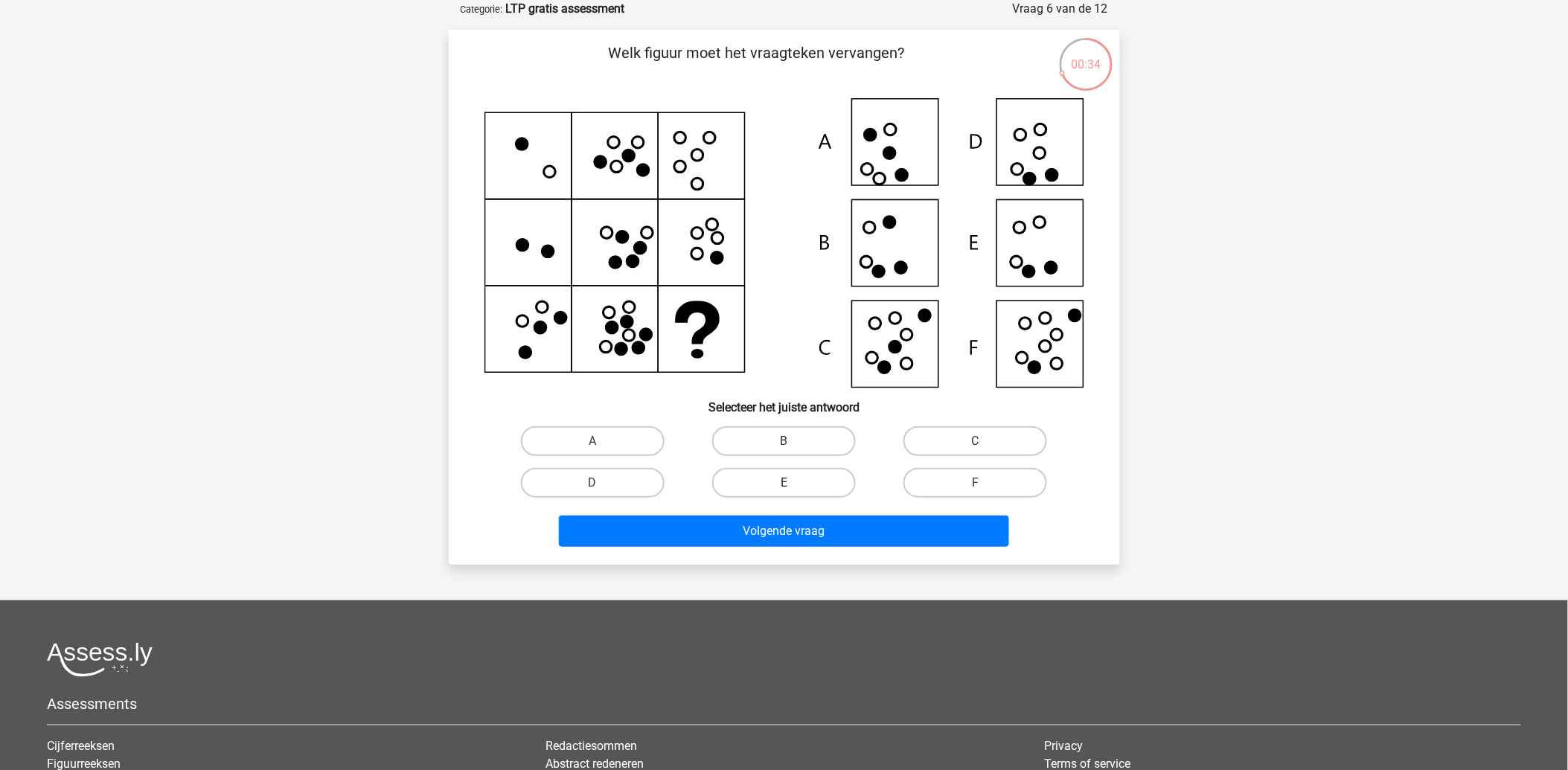
click at [769, 483] on label "E" at bounding box center [784, 482] width 143 height 30
click at [784, 483] on input "E" at bounding box center [788, 487] width 10 height 10
radio input "true"
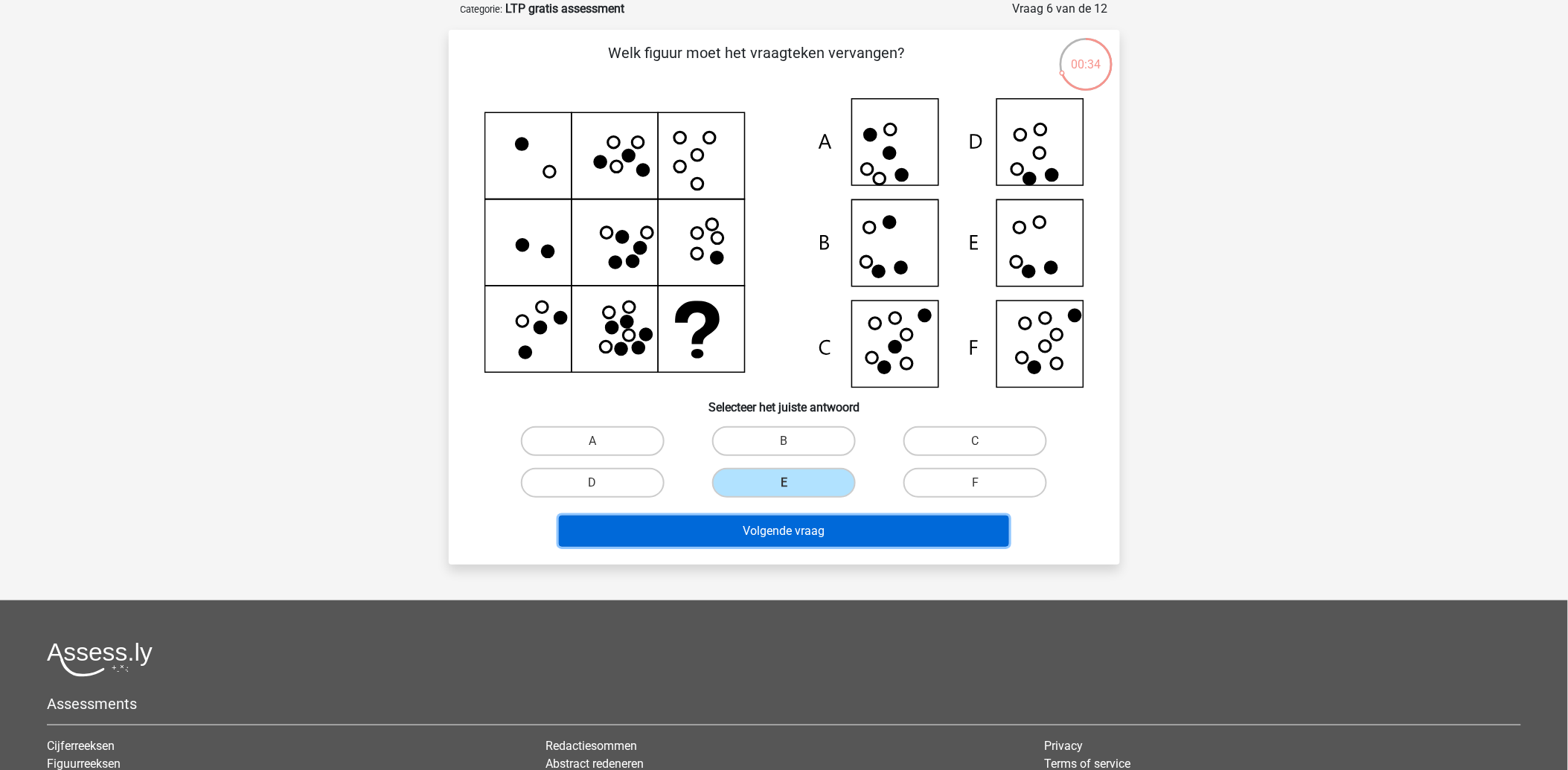
click at [768, 522] on button "Volgende vraag" at bounding box center [784, 531] width 450 height 31
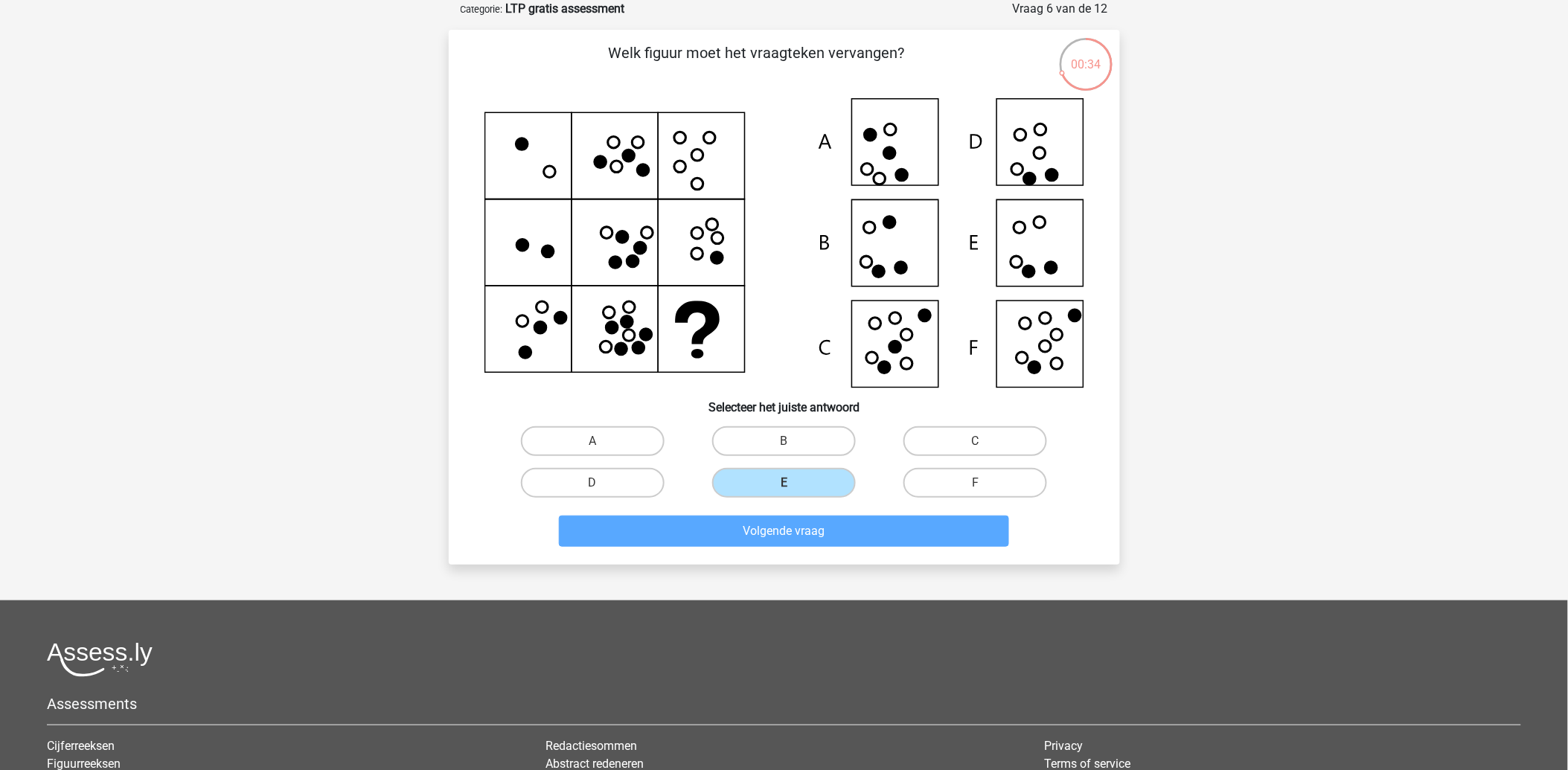
scroll to position [44, 0]
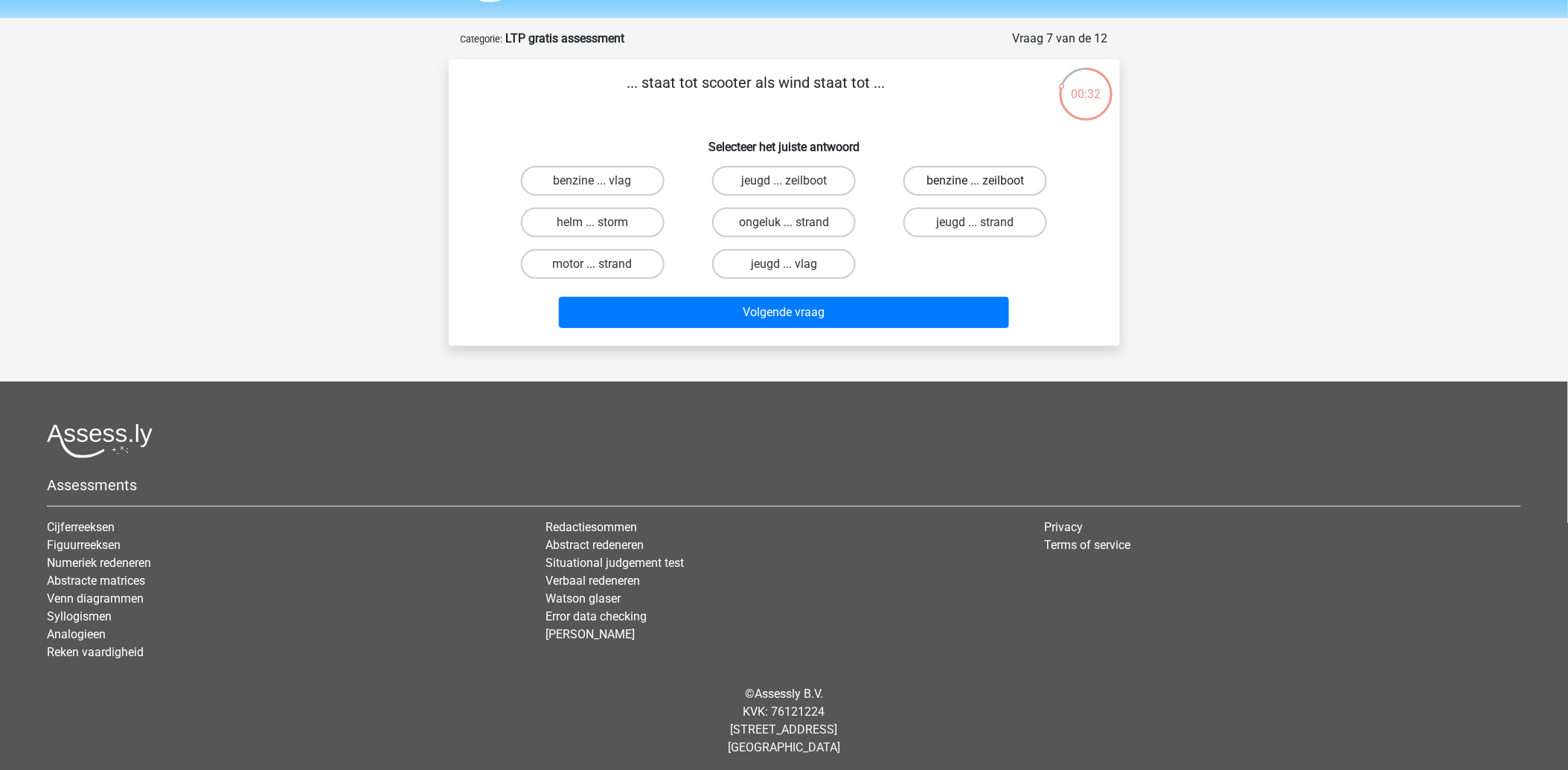
click at [955, 180] on label "benzine ... zeilboot" at bounding box center [975, 180] width 143 height 30
click at [976, 180] on input "benzine ... zeilboot" at bounding box center [980, 185] width 10 height 10
radio input "true"
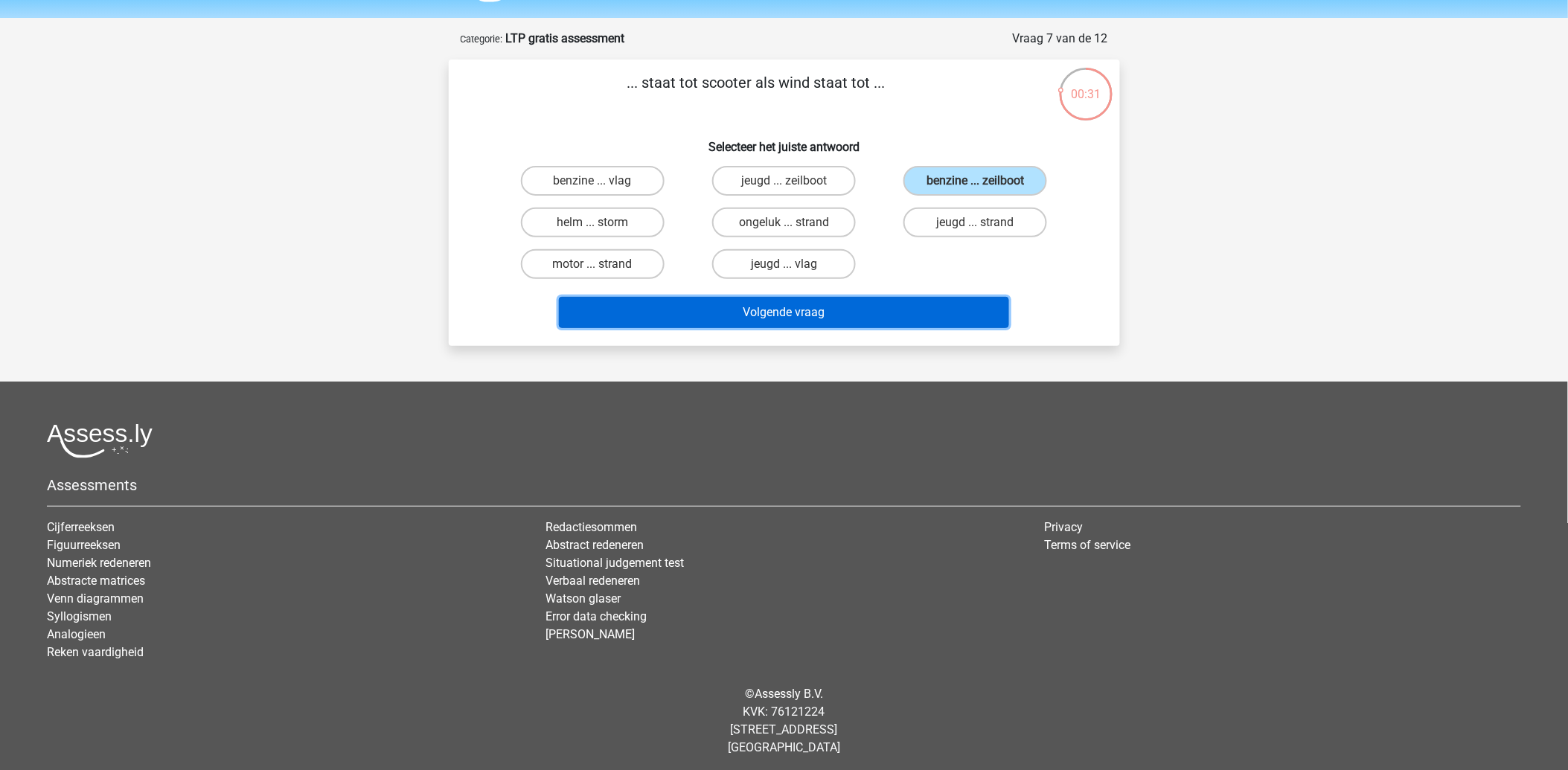
click at [722, 305] on button "Volgende vraag" at bounding box center [784, 312] width 450 height 31
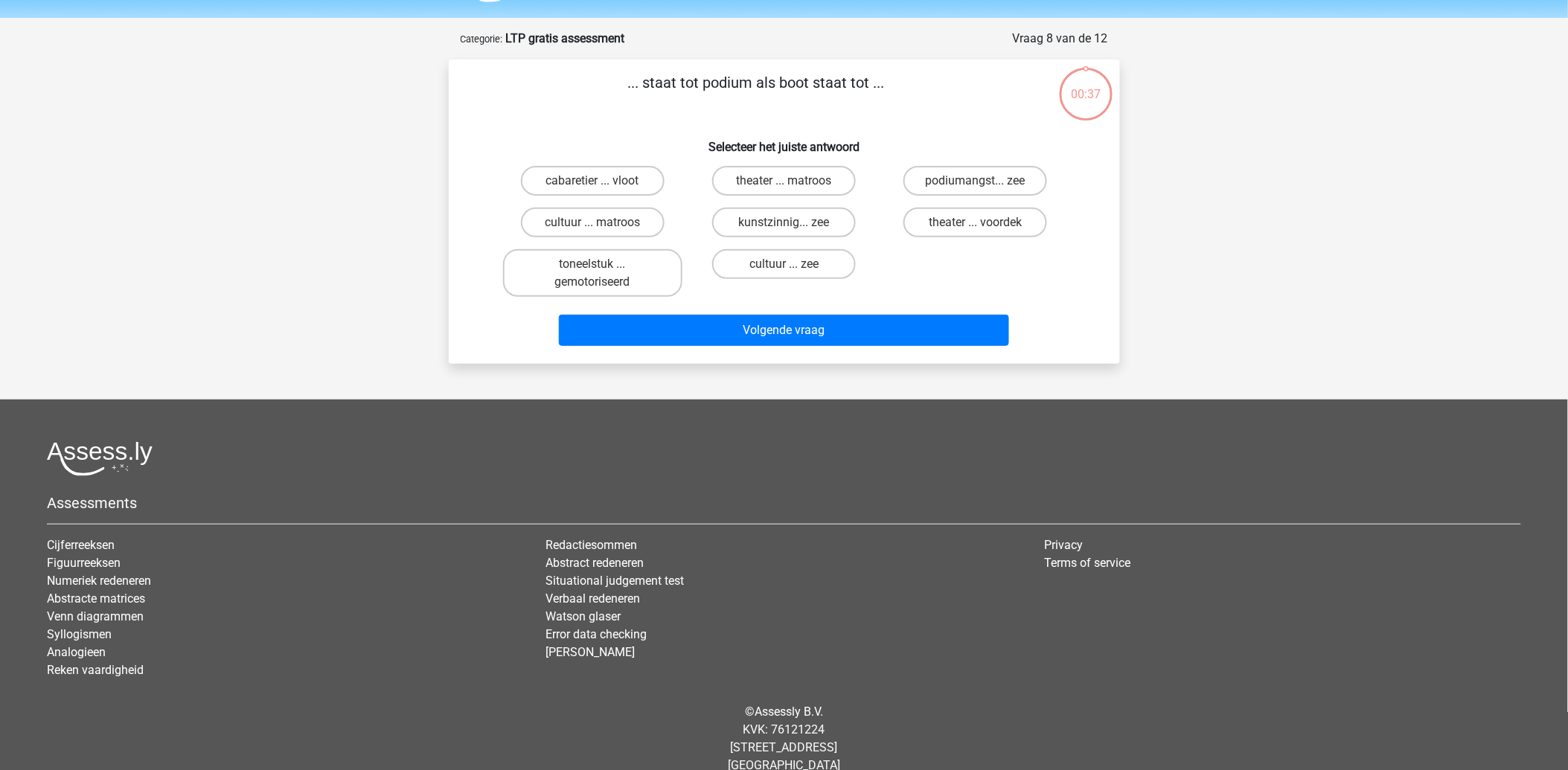
scroll to position [63, 0]
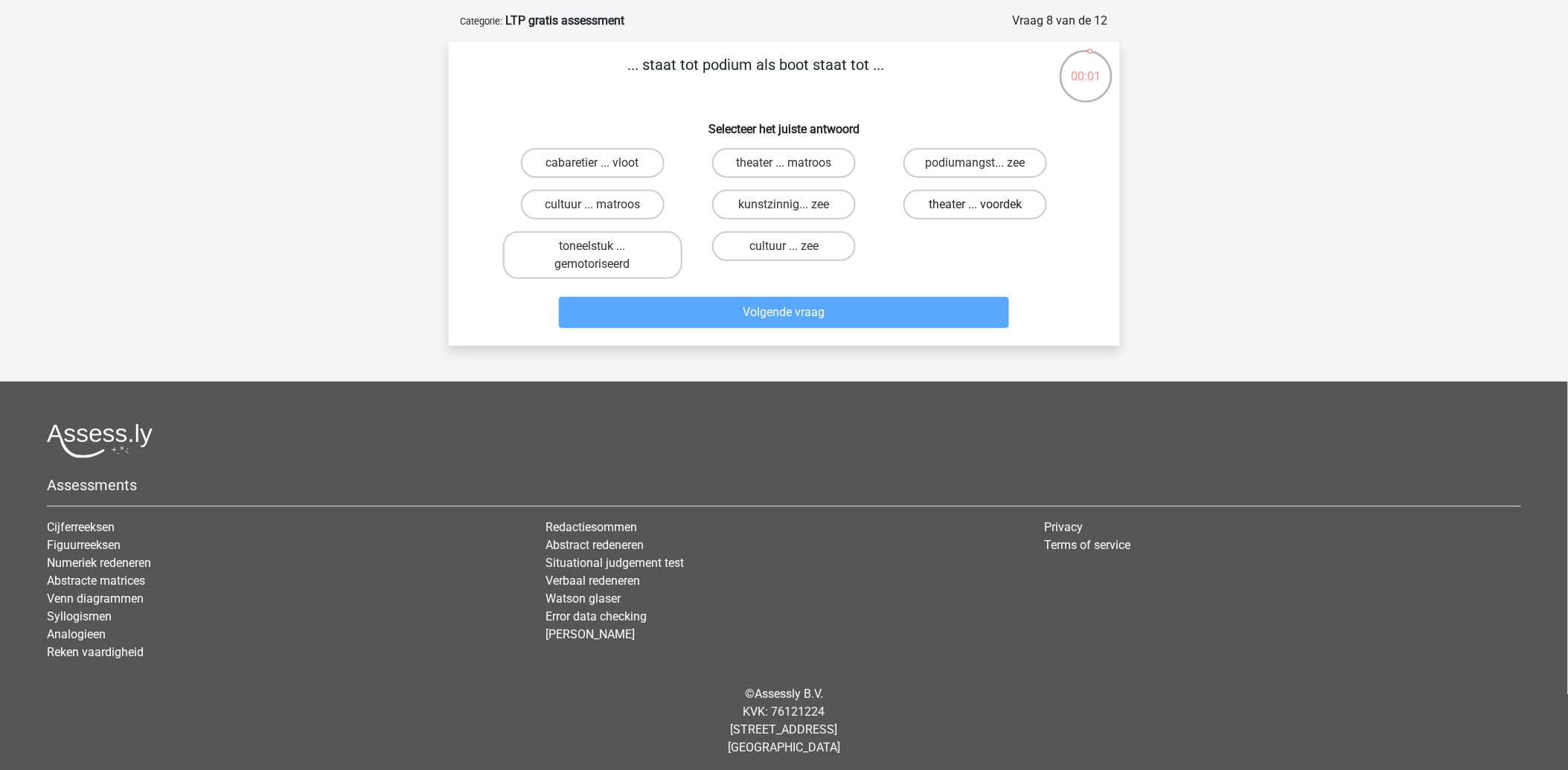
click at [936, 190] on label "theater ... voordek" at bounding box center [975, 204] width 143 height 30
click at [976, 205] on input "theater ... voordek" at bounding box center [980, 210] width 10 height 10
radio input "true"
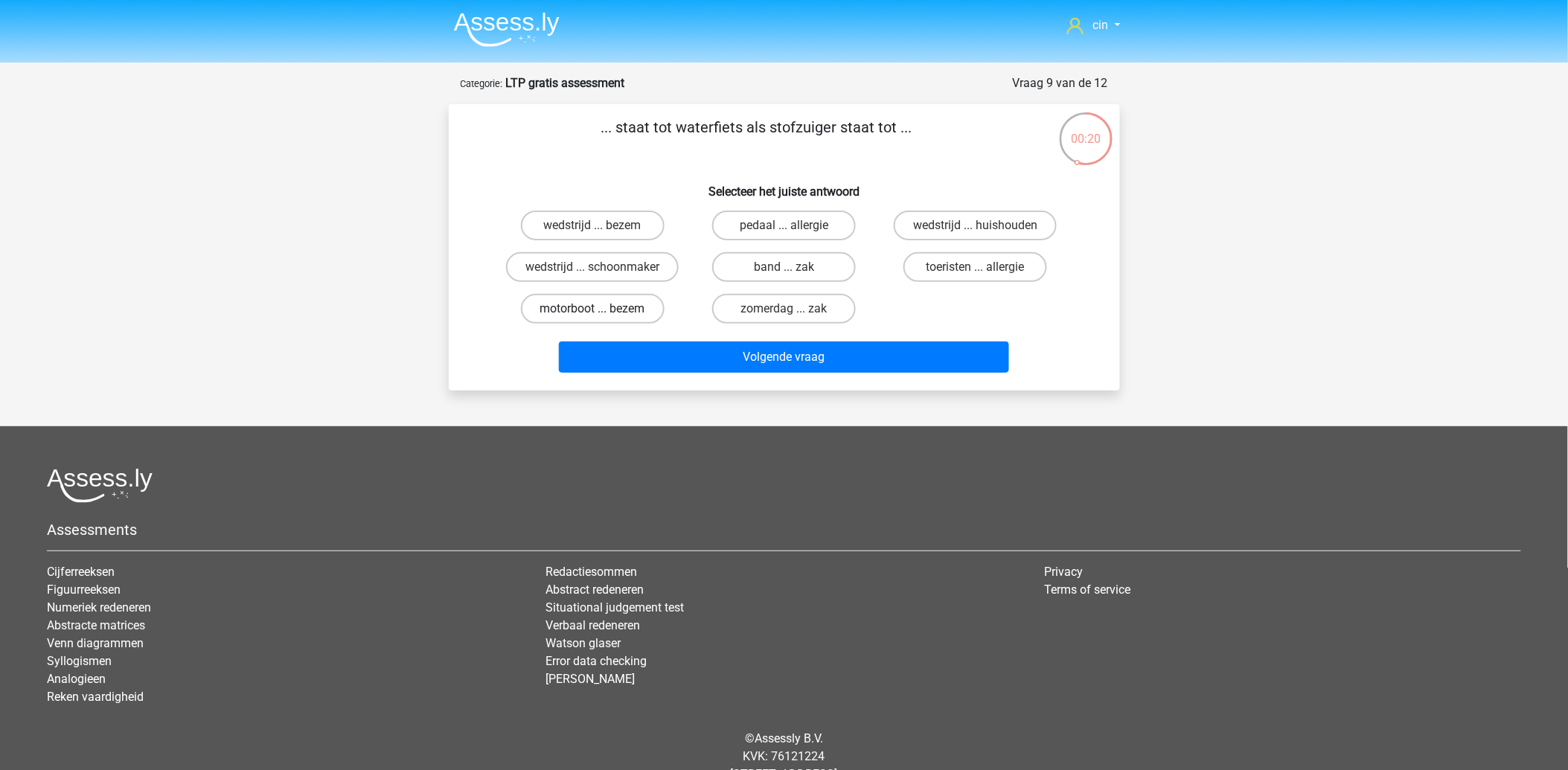
click at [537, 303] on label "motorboot ... bezem" at bounding box center [592, 308] width 143 height 30
click at [592, 308] on input "motorboot ... bezem" at bounding box center [597, 313] width 10 height 10
radio input "true"
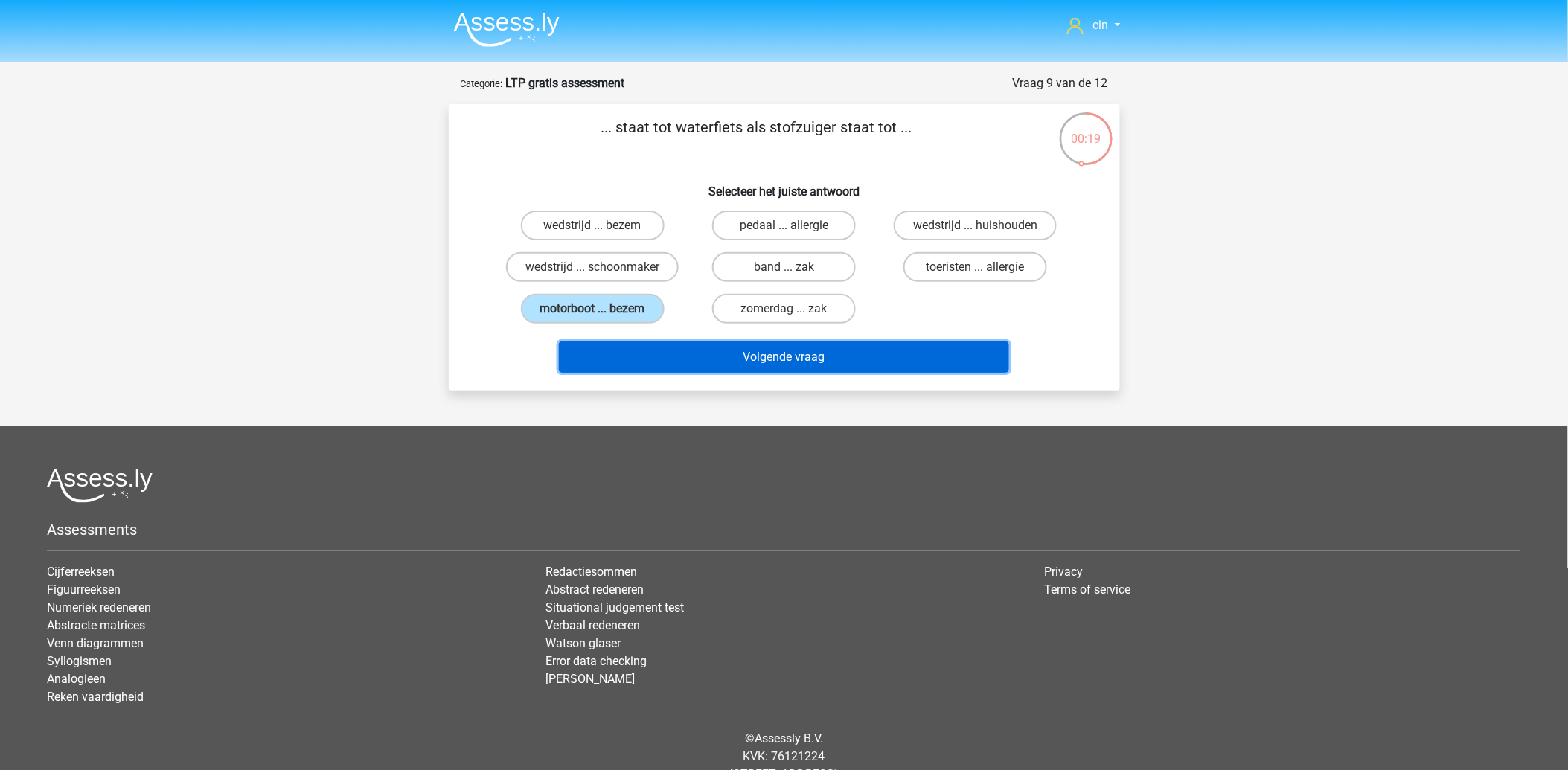
click at [668, 342] on button "Volgende vraag" at bounding box center [784, 357] width 450 height 31
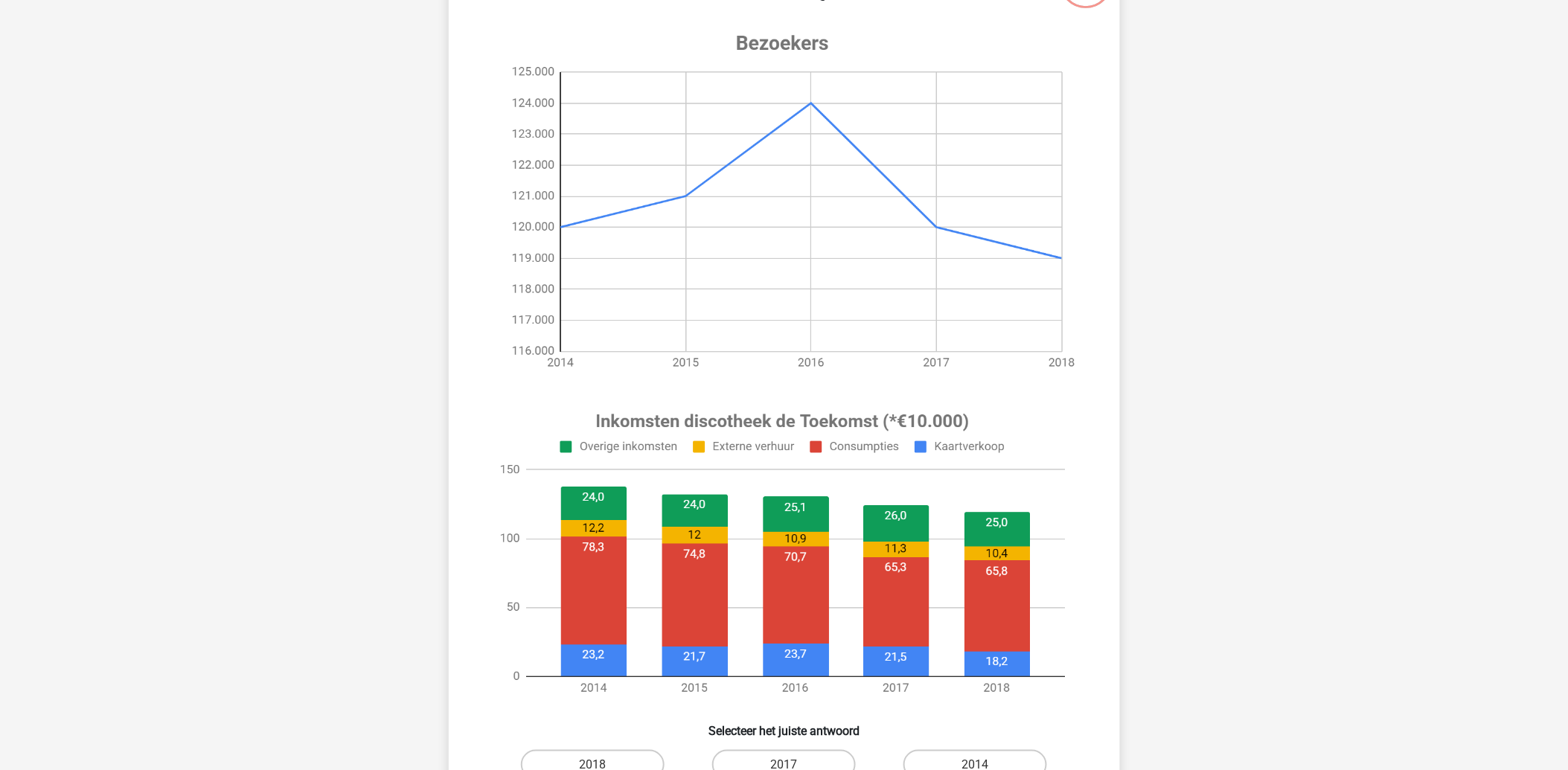
scroll to position [239, 0]
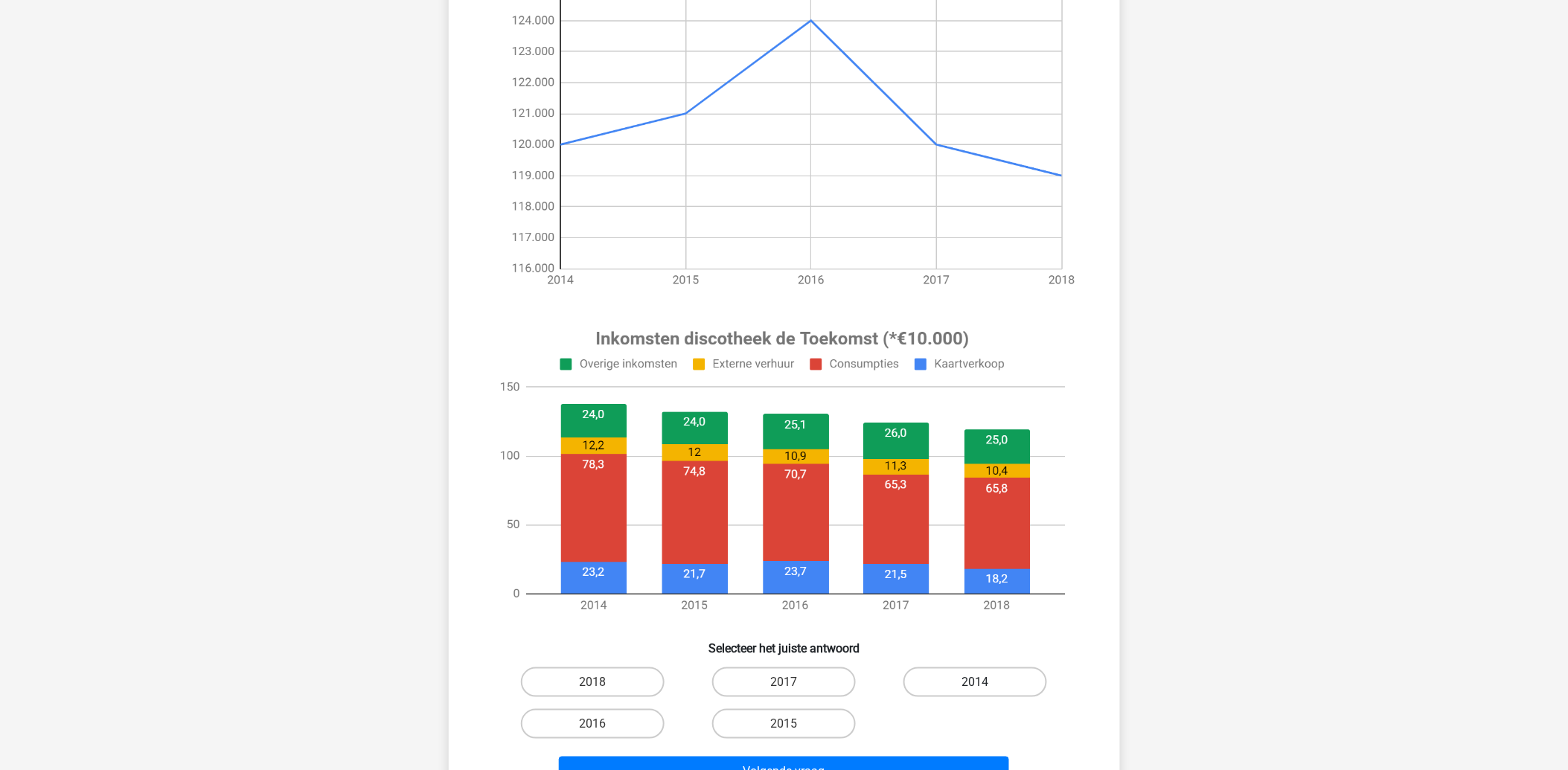
click at [988, 680] on label "2014" at bounding box center [975, 682] width 143 height 30
click at [985, 682] on input "2014" at bounding box center [980, 687] width 10 height 10
radio input "true"
click at [897, 764] on button "Volgende vraag" at bounding box center [784, 772] width 450 height 31
click at [961, 680] on label "2016" at bounding box center [975, 682] width 143 height 30
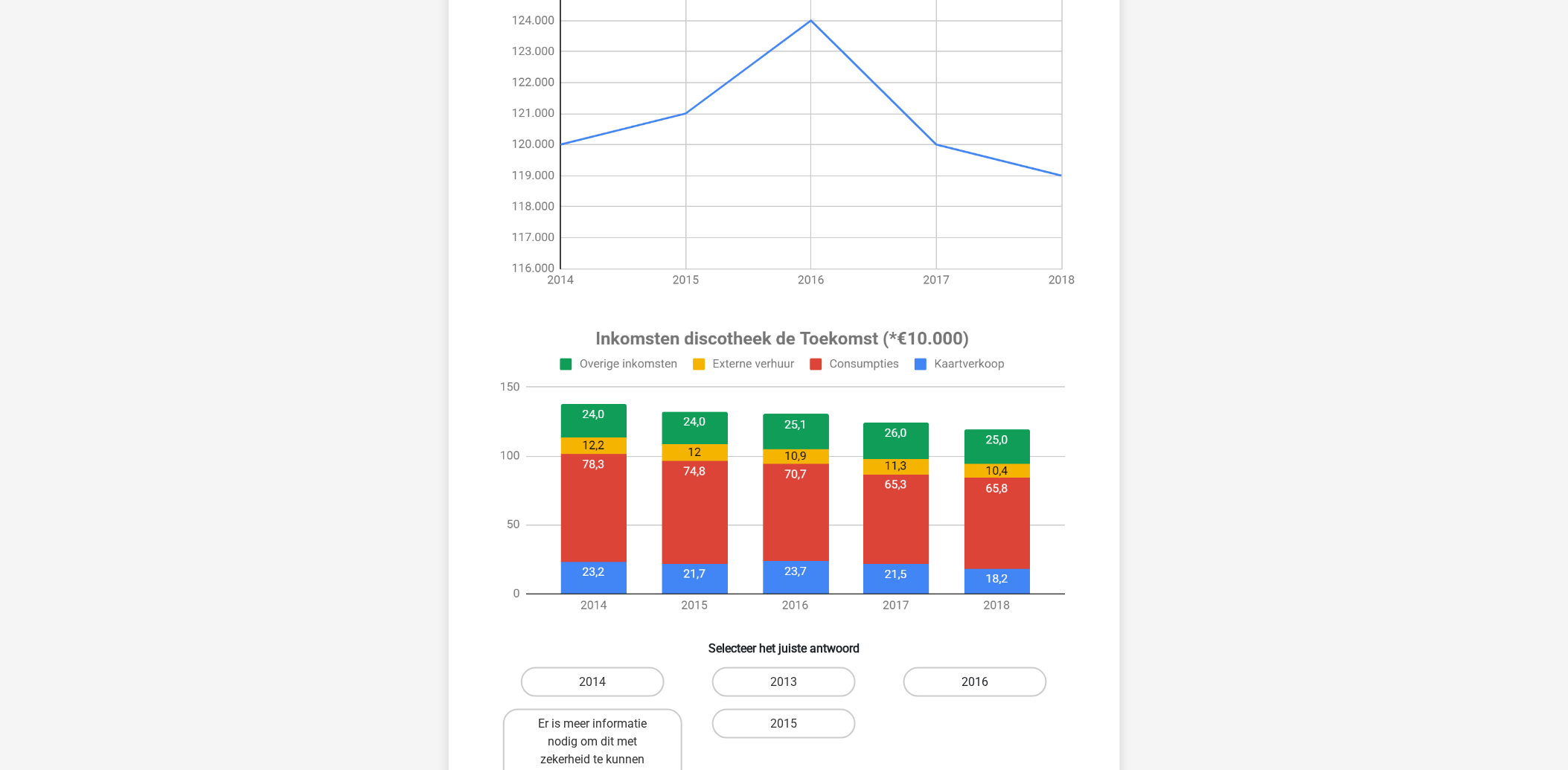
click at [976, 682] on input "2016" at bounding box center [980, 687] width 10 height 10
radio input "true"
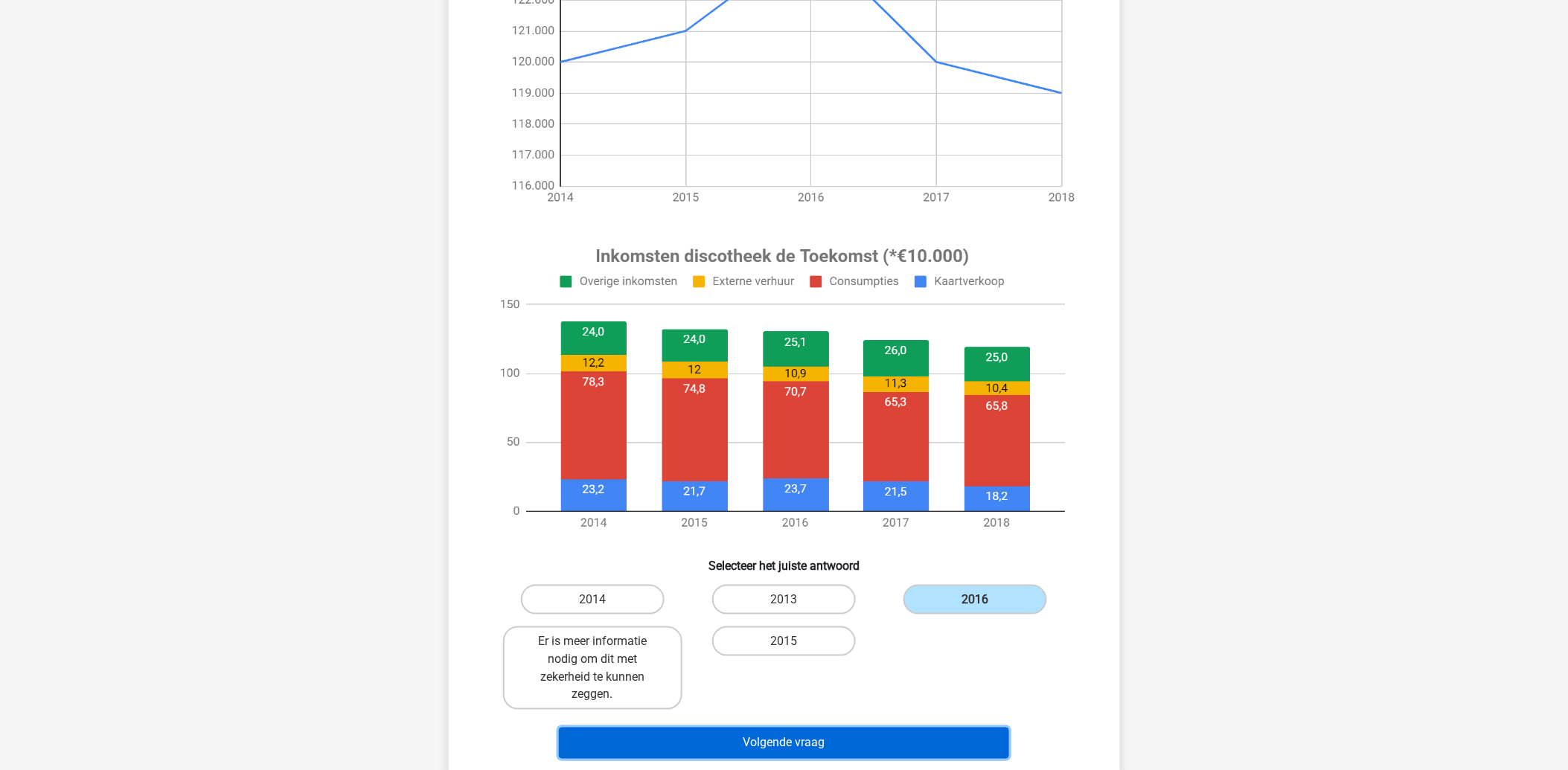
click at [775, 747] on button "Volgende vraag" at bounding box center [784, 743] width 450 height 31
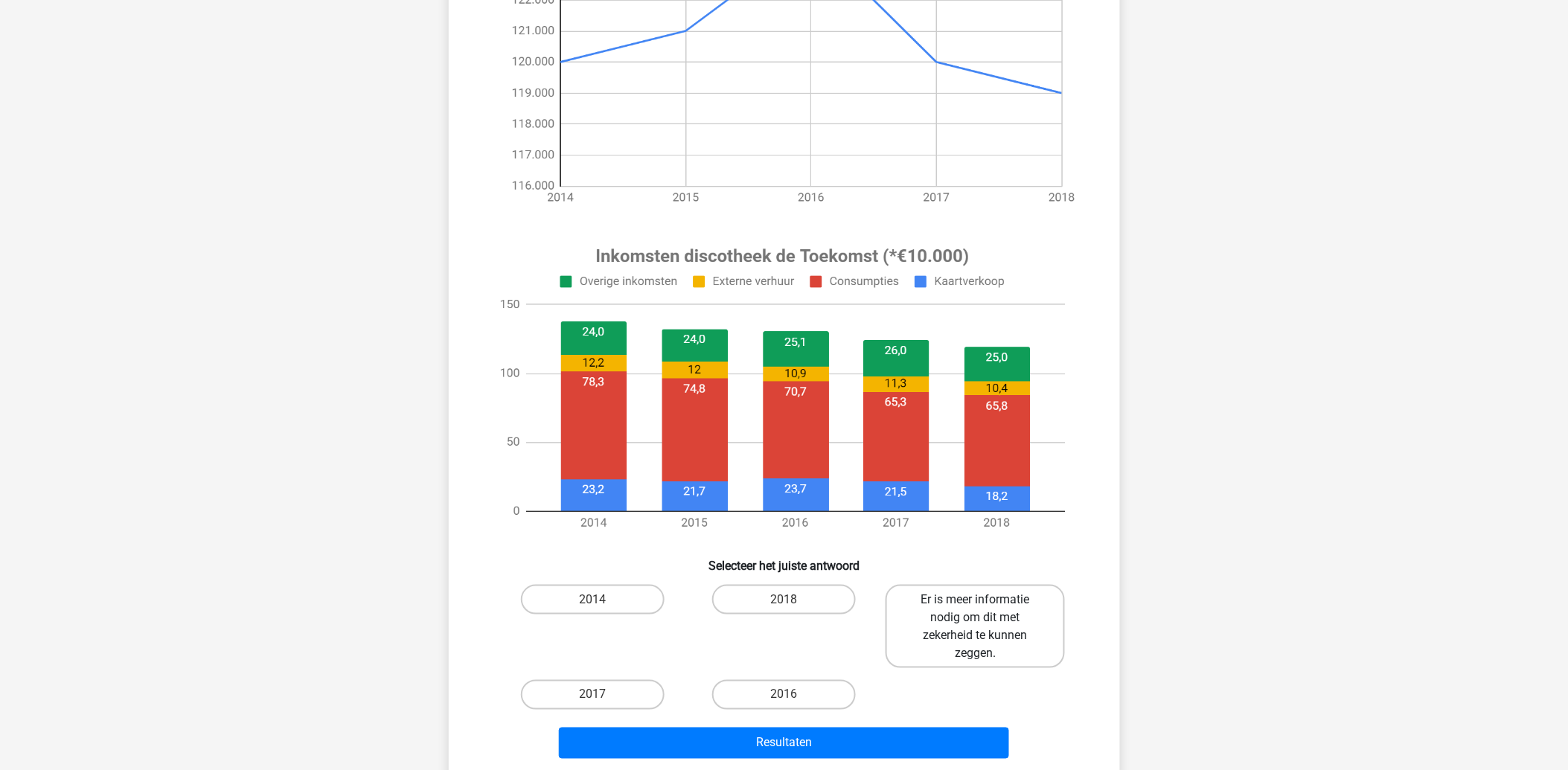
click at [986, 627] on label "Er is meer informatie nodig om dit met zekerheid te kunnen zeggen." at bounding box center [975, 627] width 180 height 83
click at [985, 609] on input "Er is meer informatie nodig om dit met zekerheid te kunnen zeggen." at bounding box center [980, 604] width 10 height 10
radio input "true"
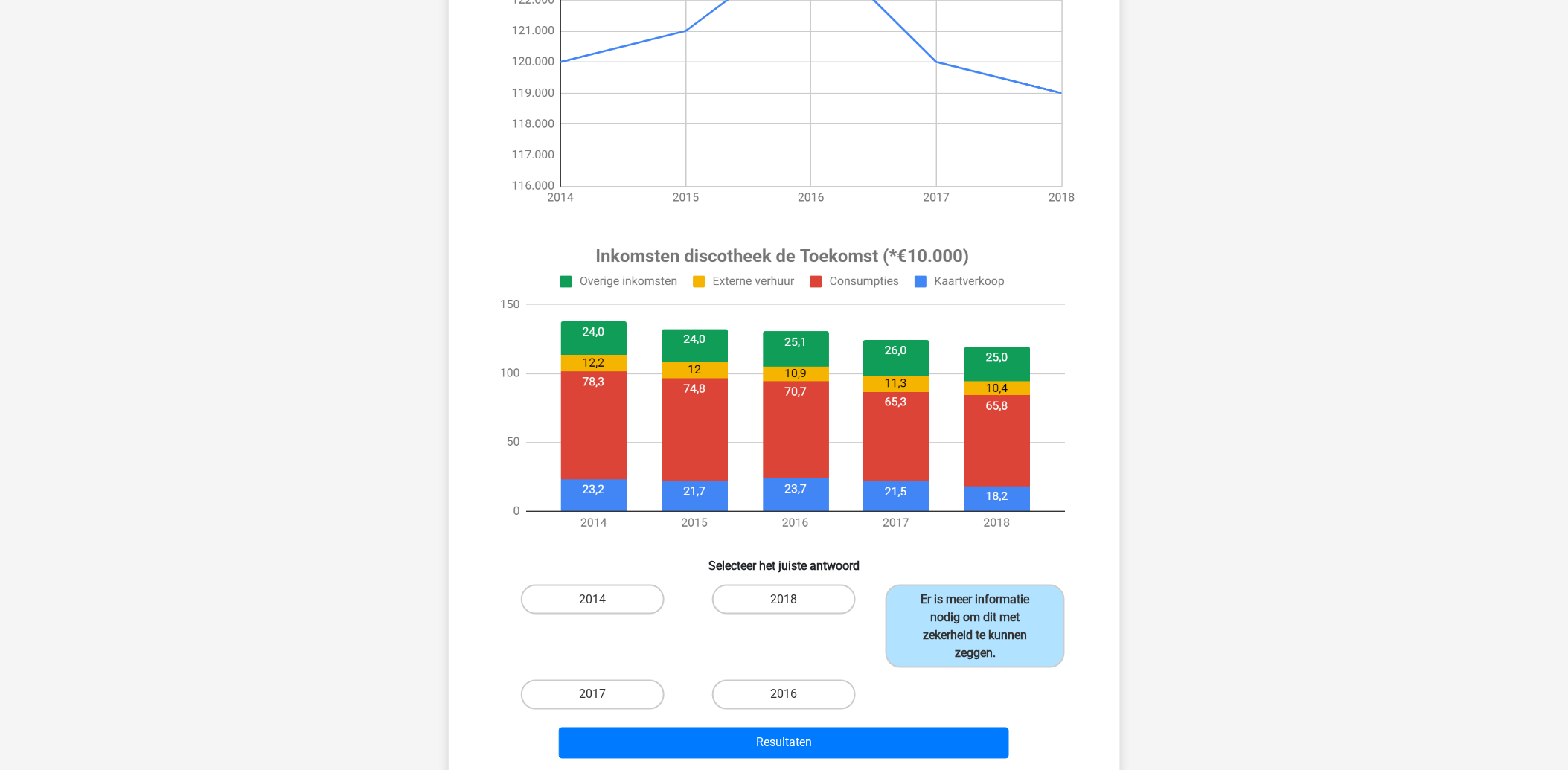
click at [563, 579] on div "2014" at bounding box center [592, 626] width 191 height 95
click at [563, 590] on label "2014" at bounding box center [592, 599] width 143 height 30
click at [592, 599] on input "2014" at bounding box center [597, 604] width 10 height 10
radio input "true"
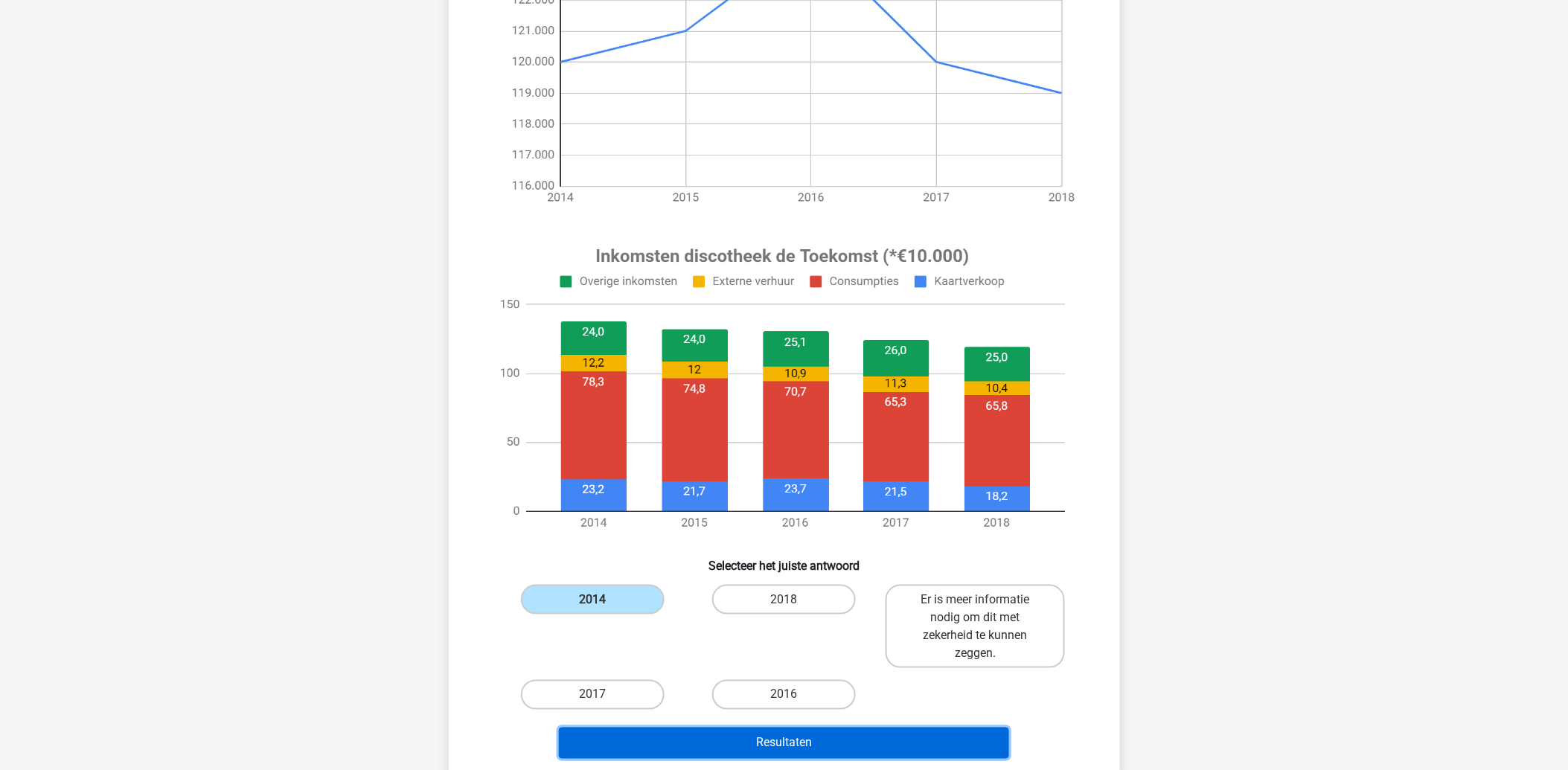
click at [697, 733] on button "Resultaten" at bounding box center [784, 743] width 450 height 31
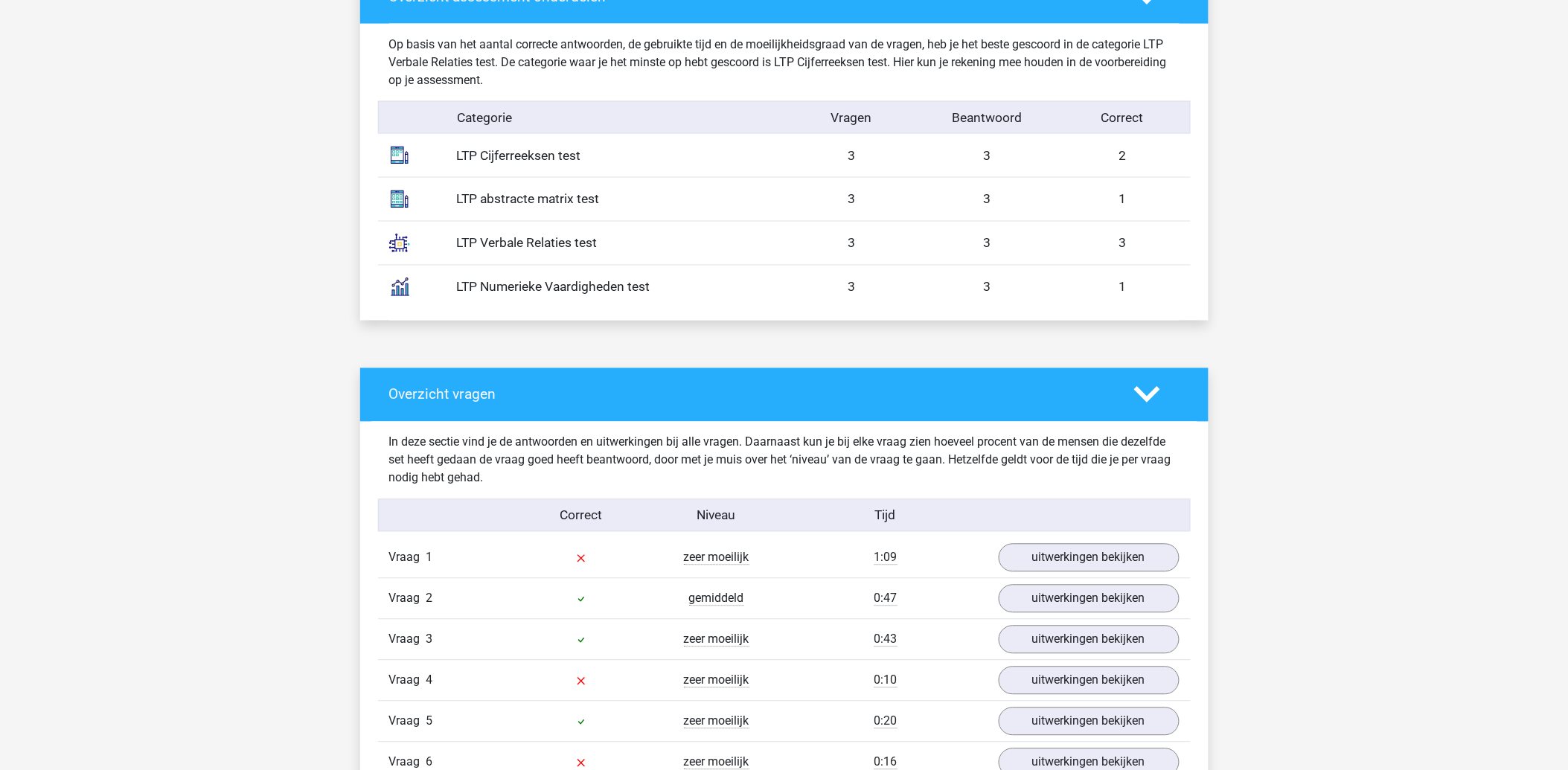
scroll to position [992, 0]
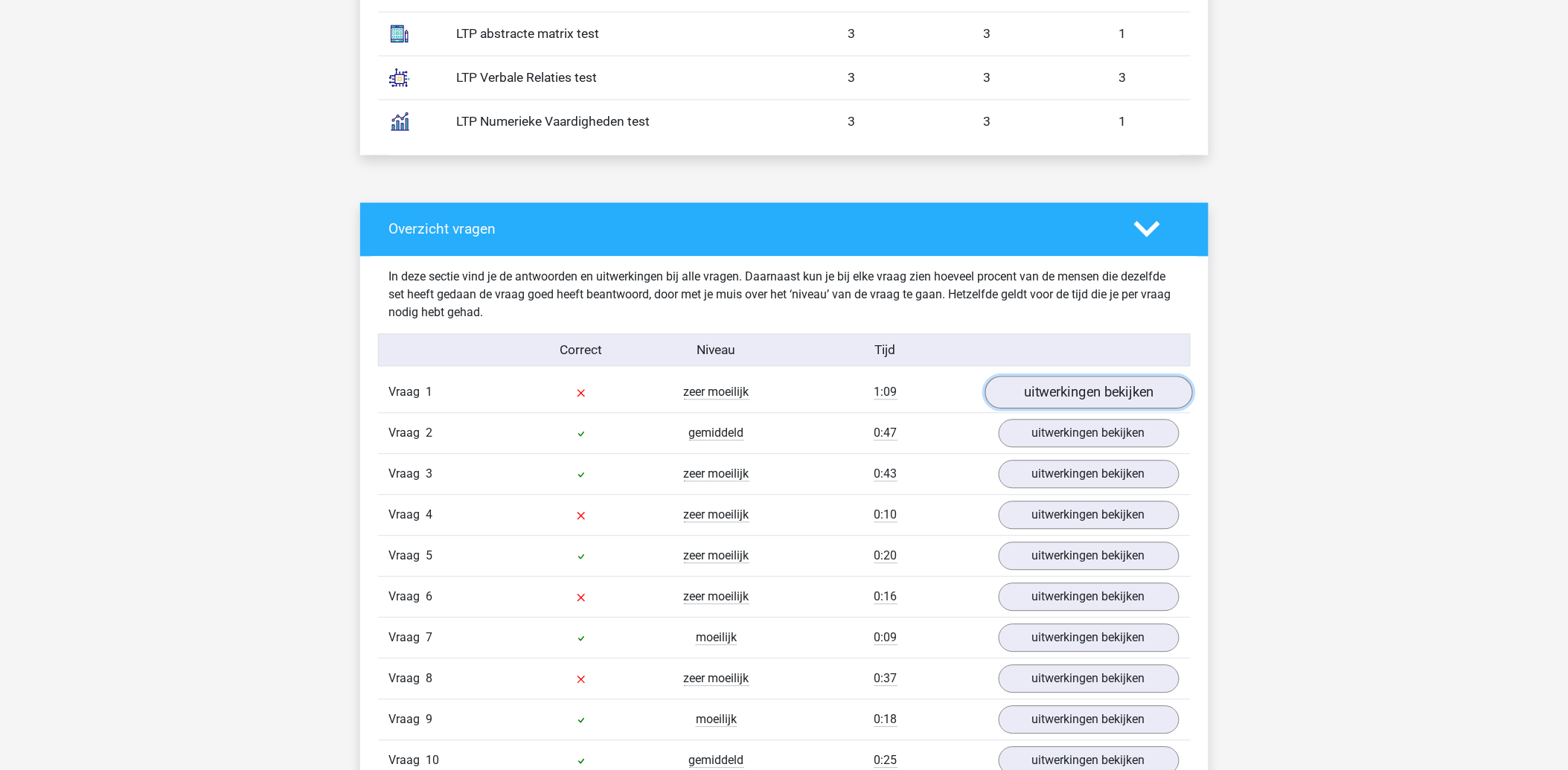
click at [1028, 385] on link "uitwerkingen bekijken" at bounding box center [1087, 393] width 208 height 33
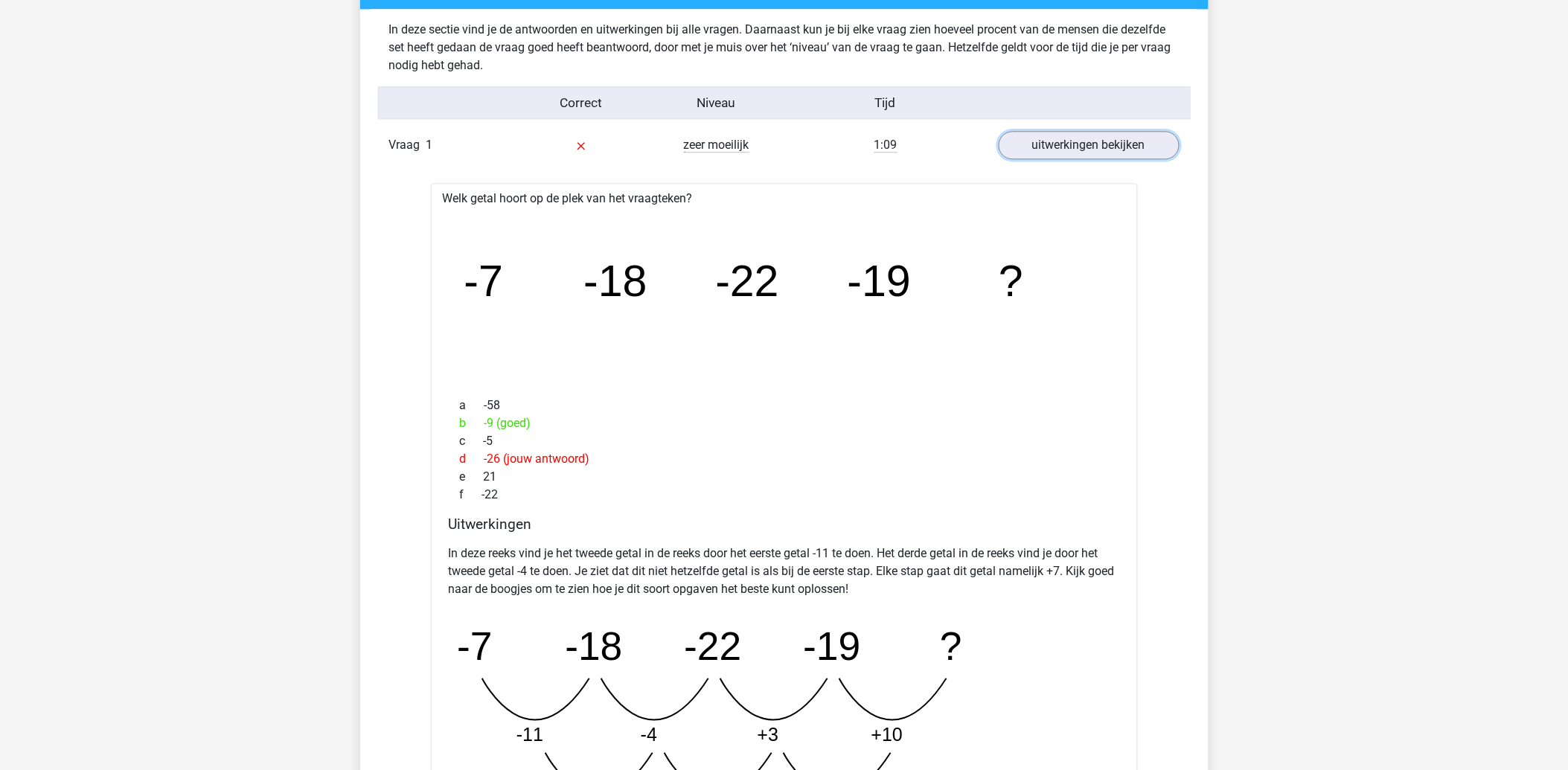
scroll to position [1322, 0]
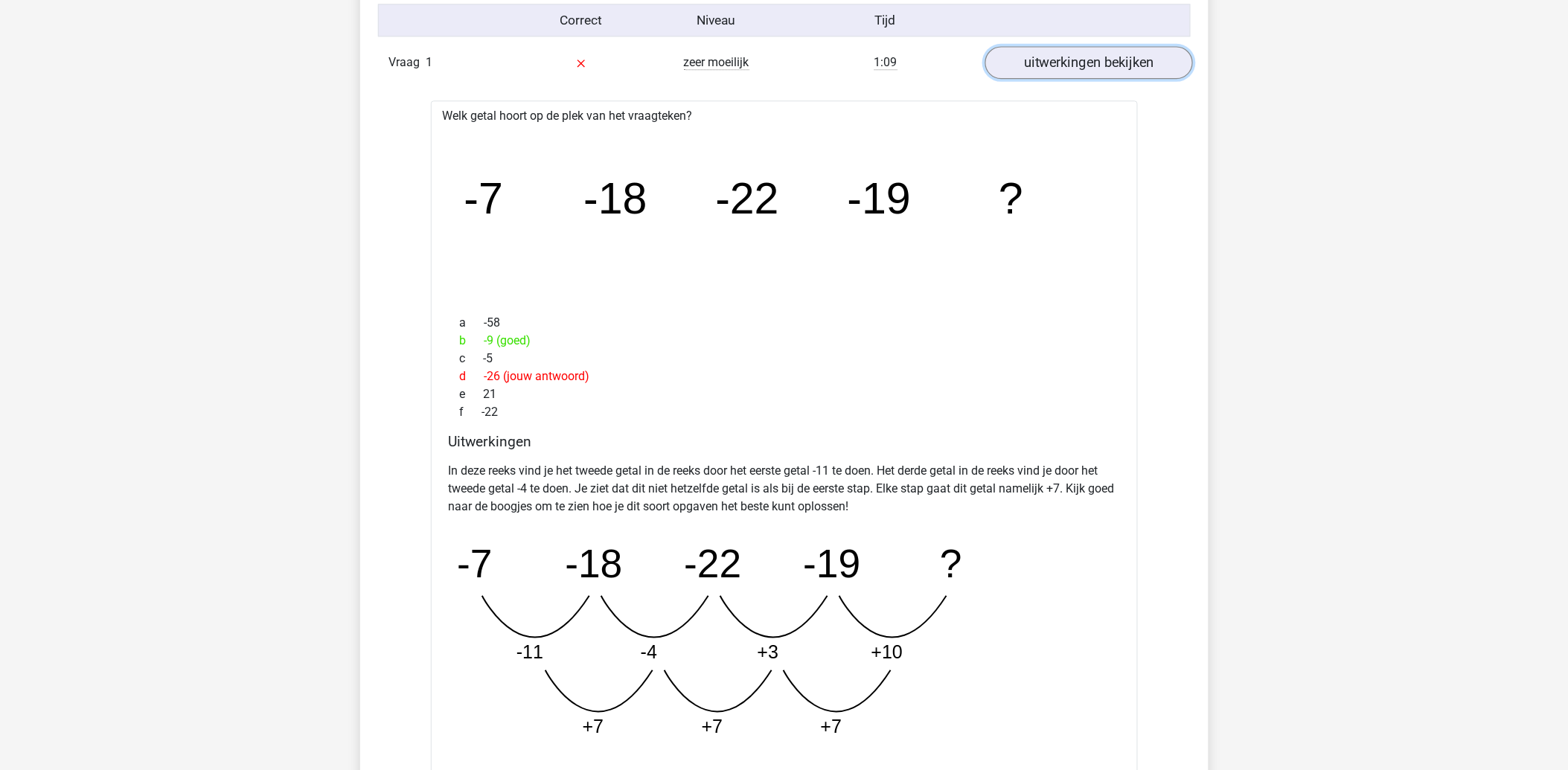
click at [1035, 70] on link "uitwerkingen bekijken" at bounding box center [1087, 63] width 208 height 33
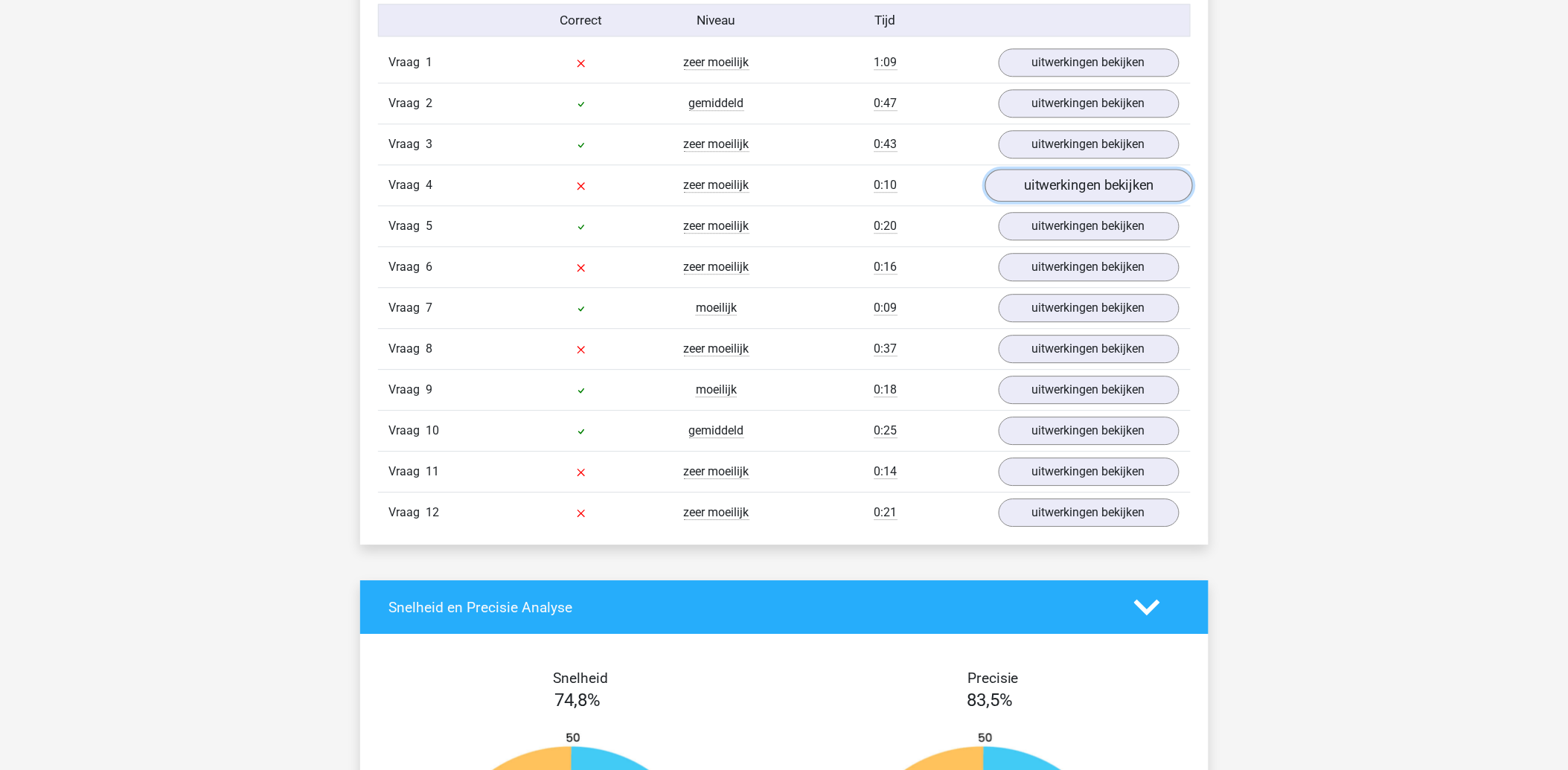
click at [1087, 191] on link "uitwerkingen bekijken" at bounding box center [1087, 185] width 208 height 33
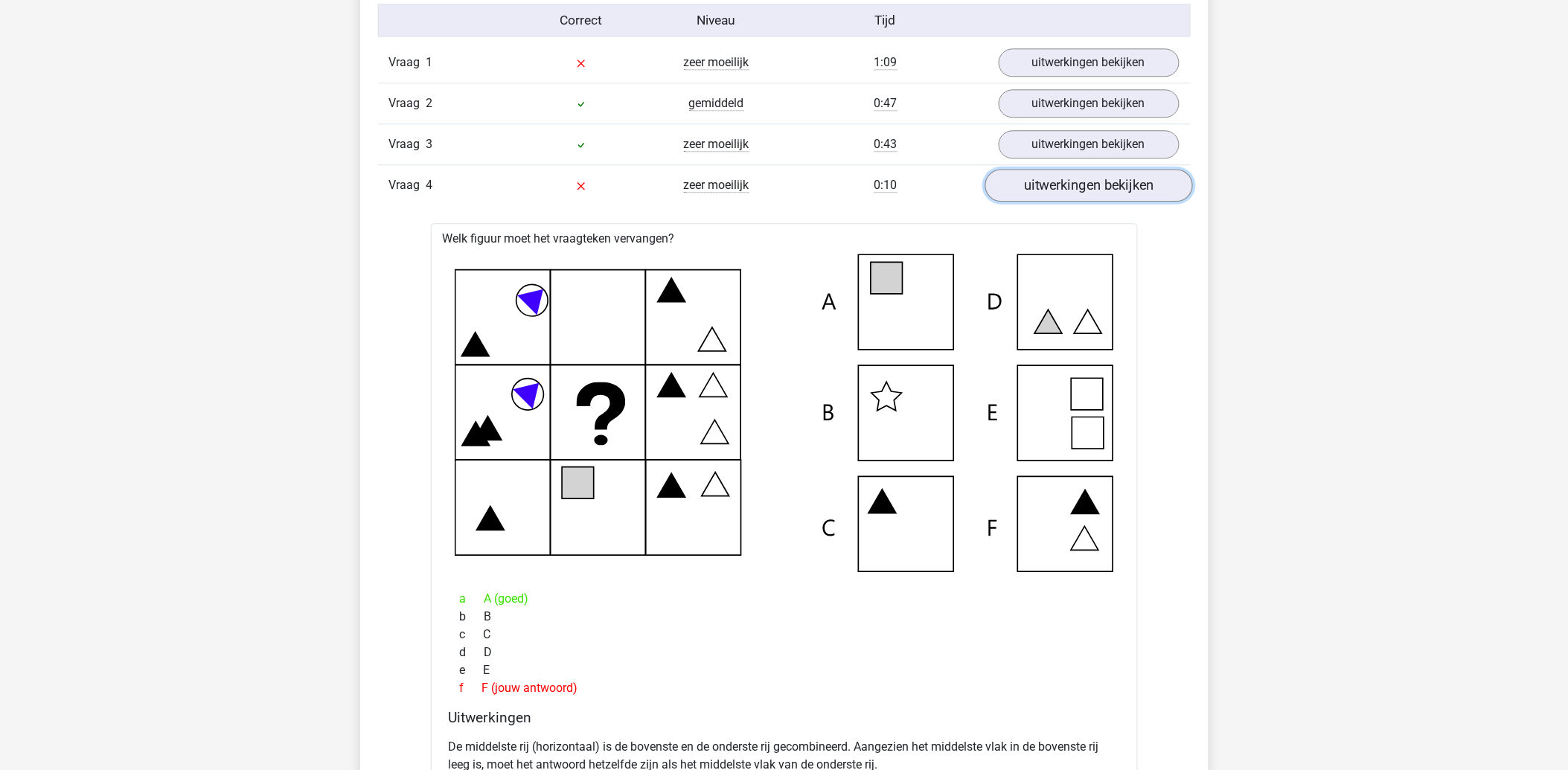
click at [1087, 195] on link "uitwerkingen bekijken" at bounding box center [1087, 185] width 208 height 33
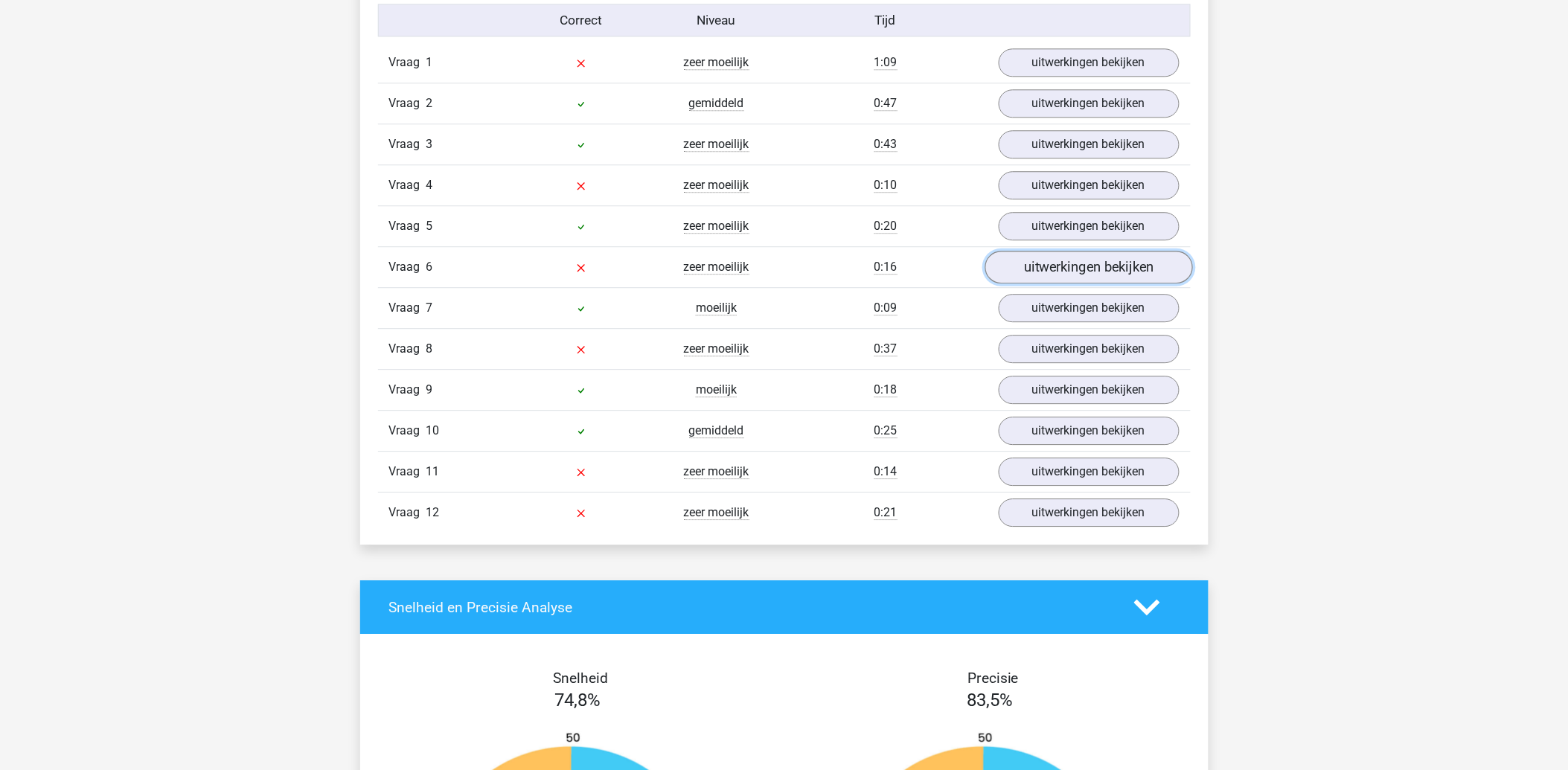
click at [1080, 271] on link "uitwerkingen bekijken" at bounding box center [1087, 267] width 208 height 33
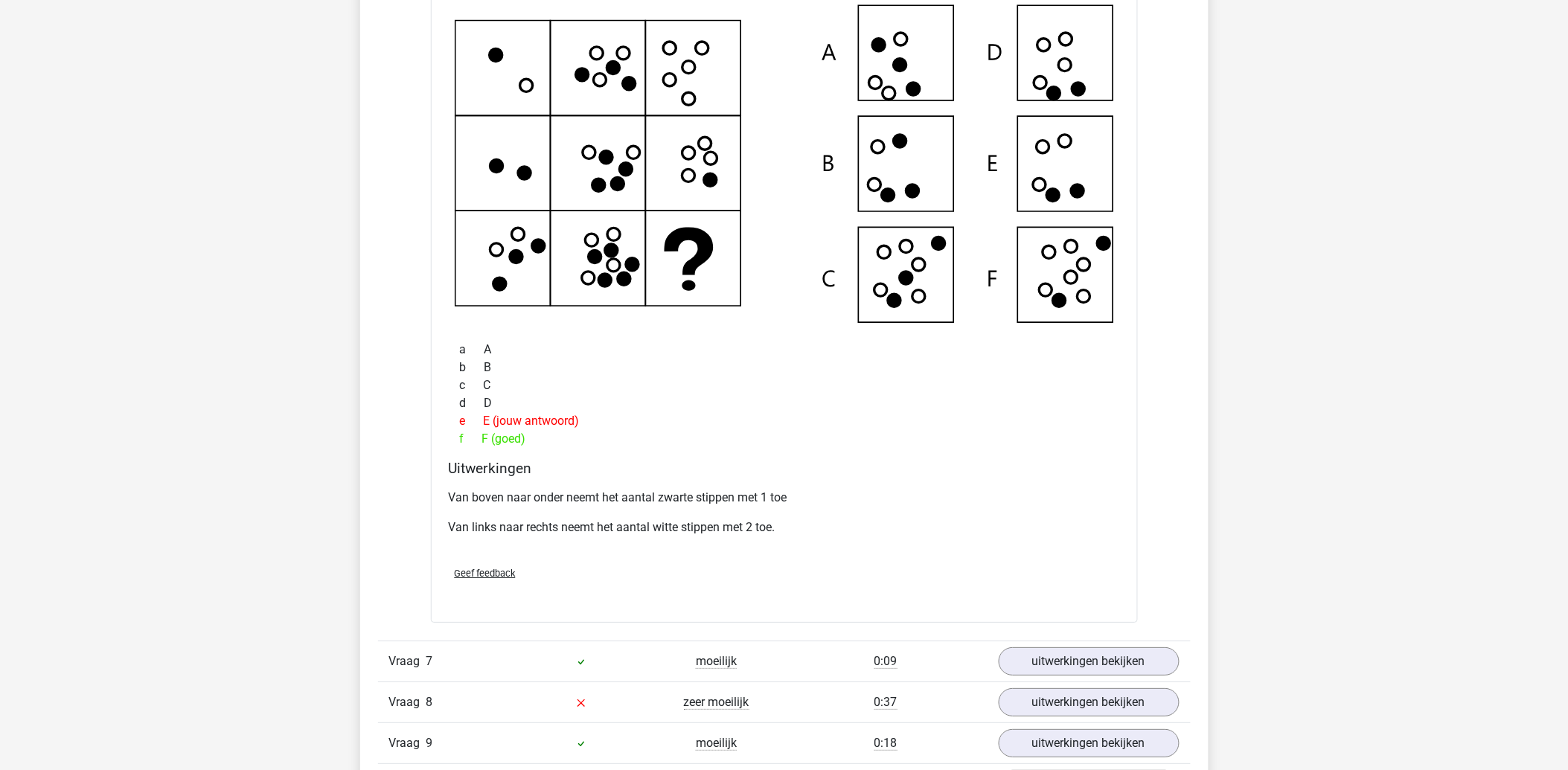
scroll to position [1818, 0]
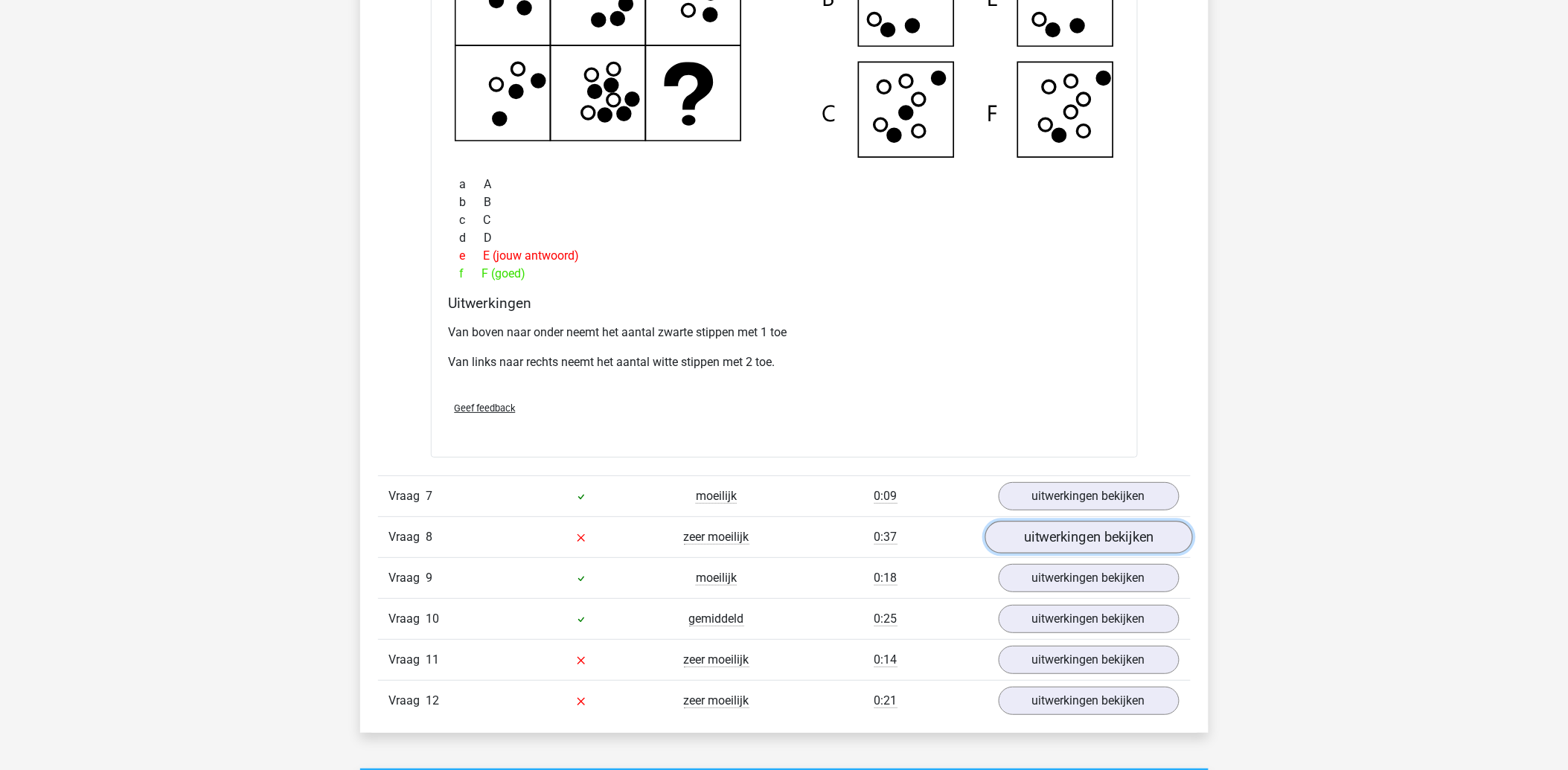
click at [1040, 545] on link "uitwerkingen bekijken" at bounding box center [1087, 538] width 208 height 33
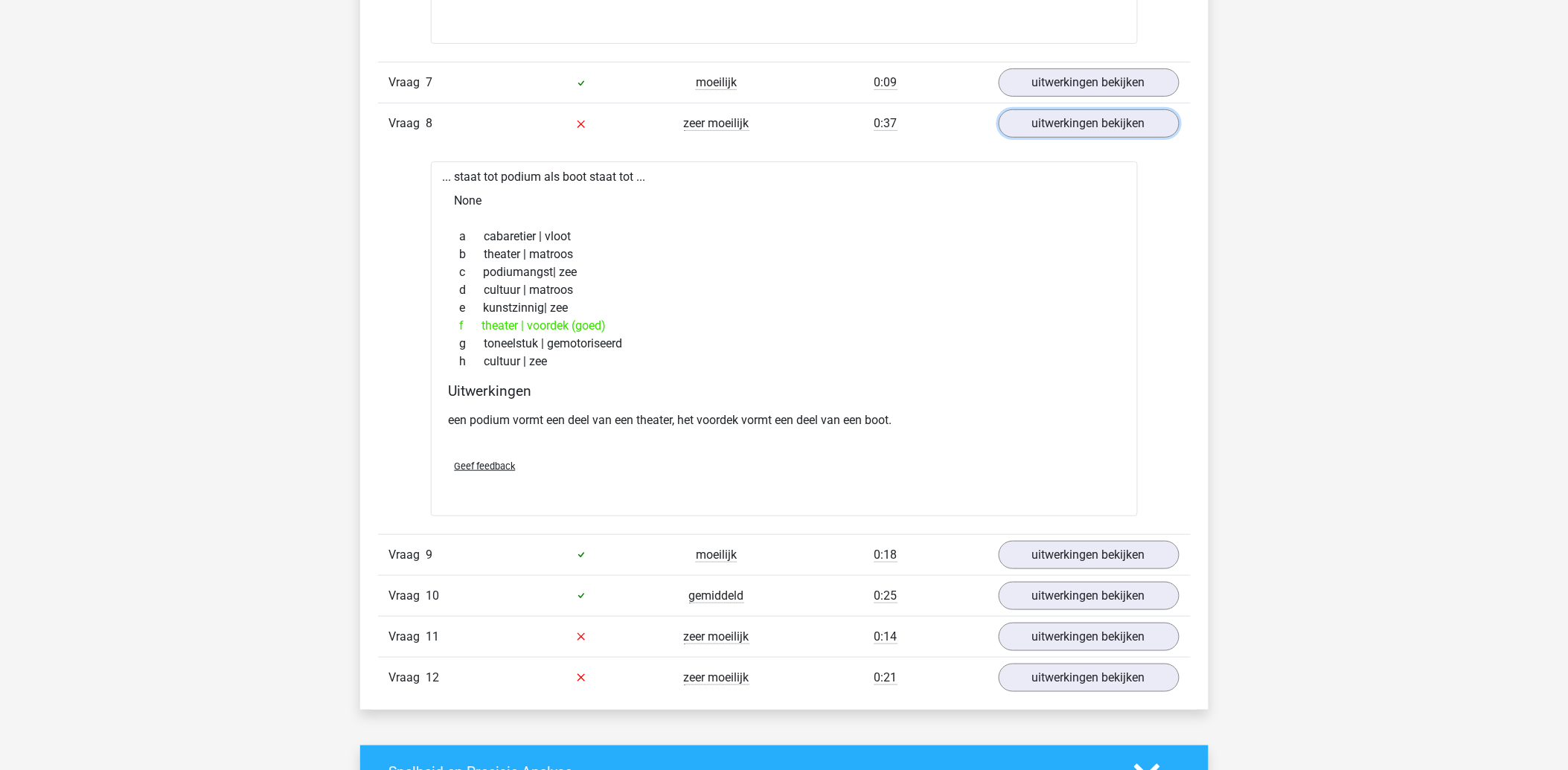
scroll to position [2397, 0]
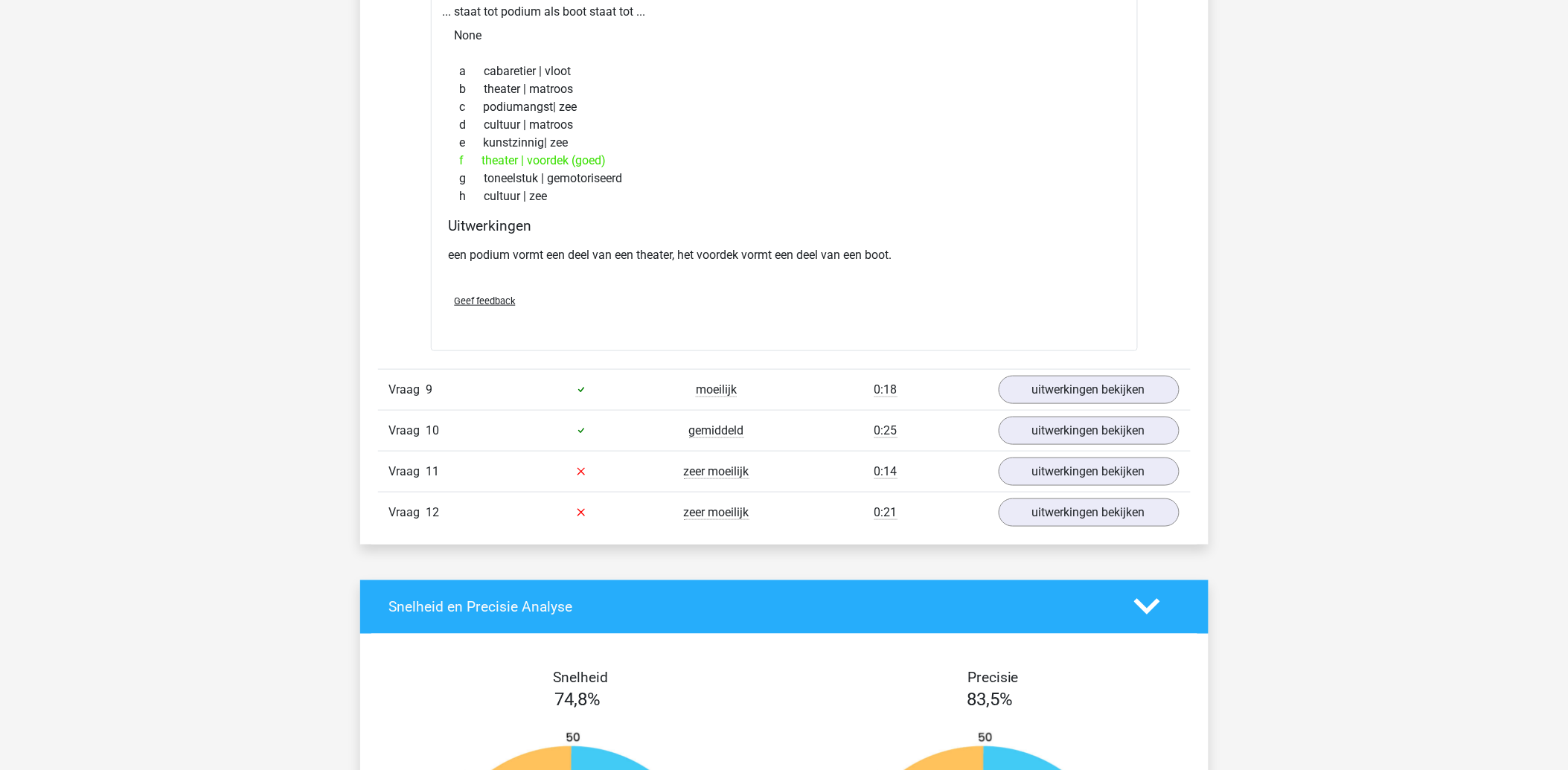
click at [1058, 492] on div "Vraag 11 zeer moeilijk 0:14 uitwerkingen bekijken" at bounding box center [784, 471] width 813 height 41
click at [1058, 477] on link "uitwerkingen bekijken" at bounding box center [1087, 472] width 208 height 33
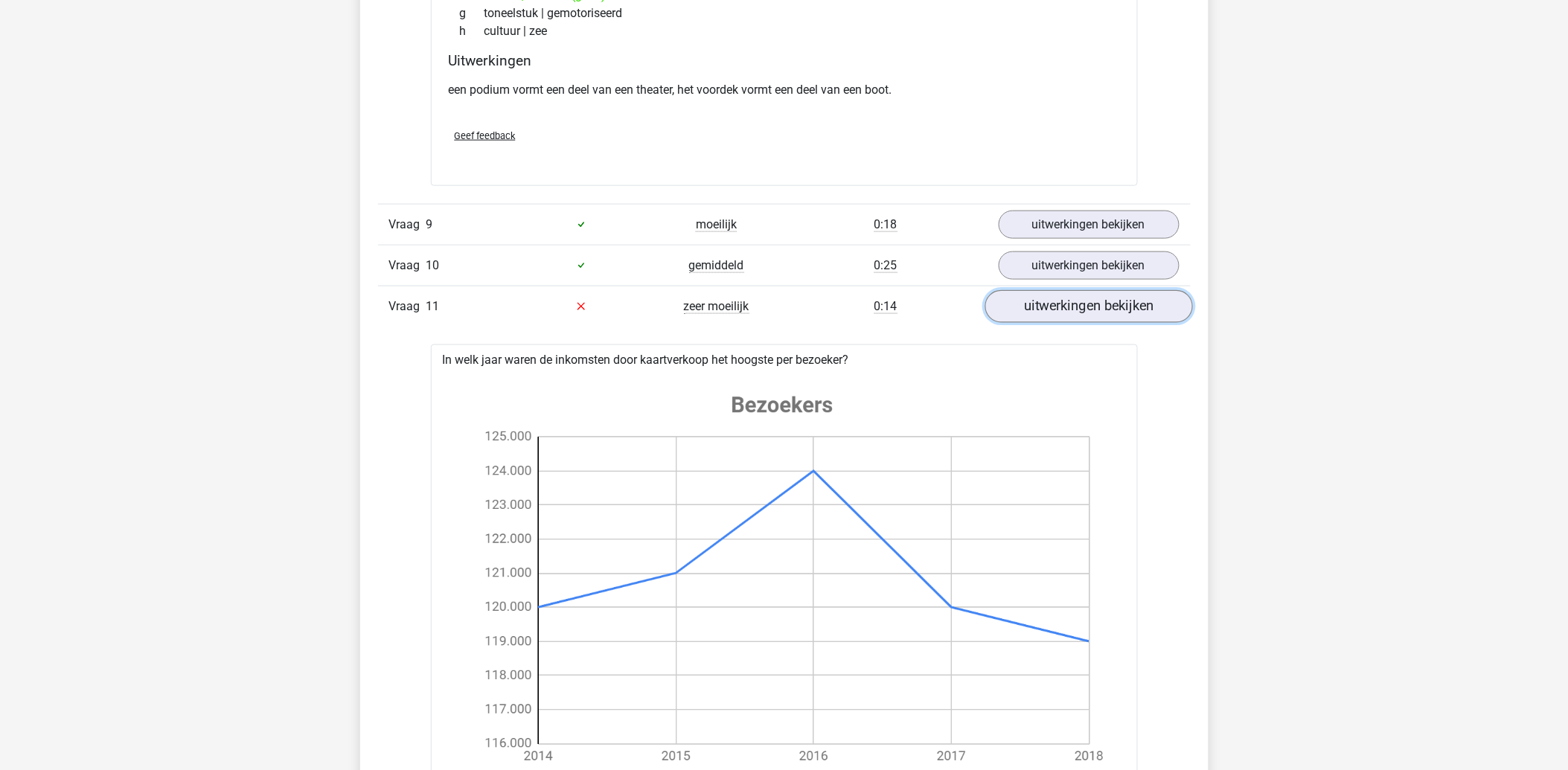
scroll to position [2646, 0]
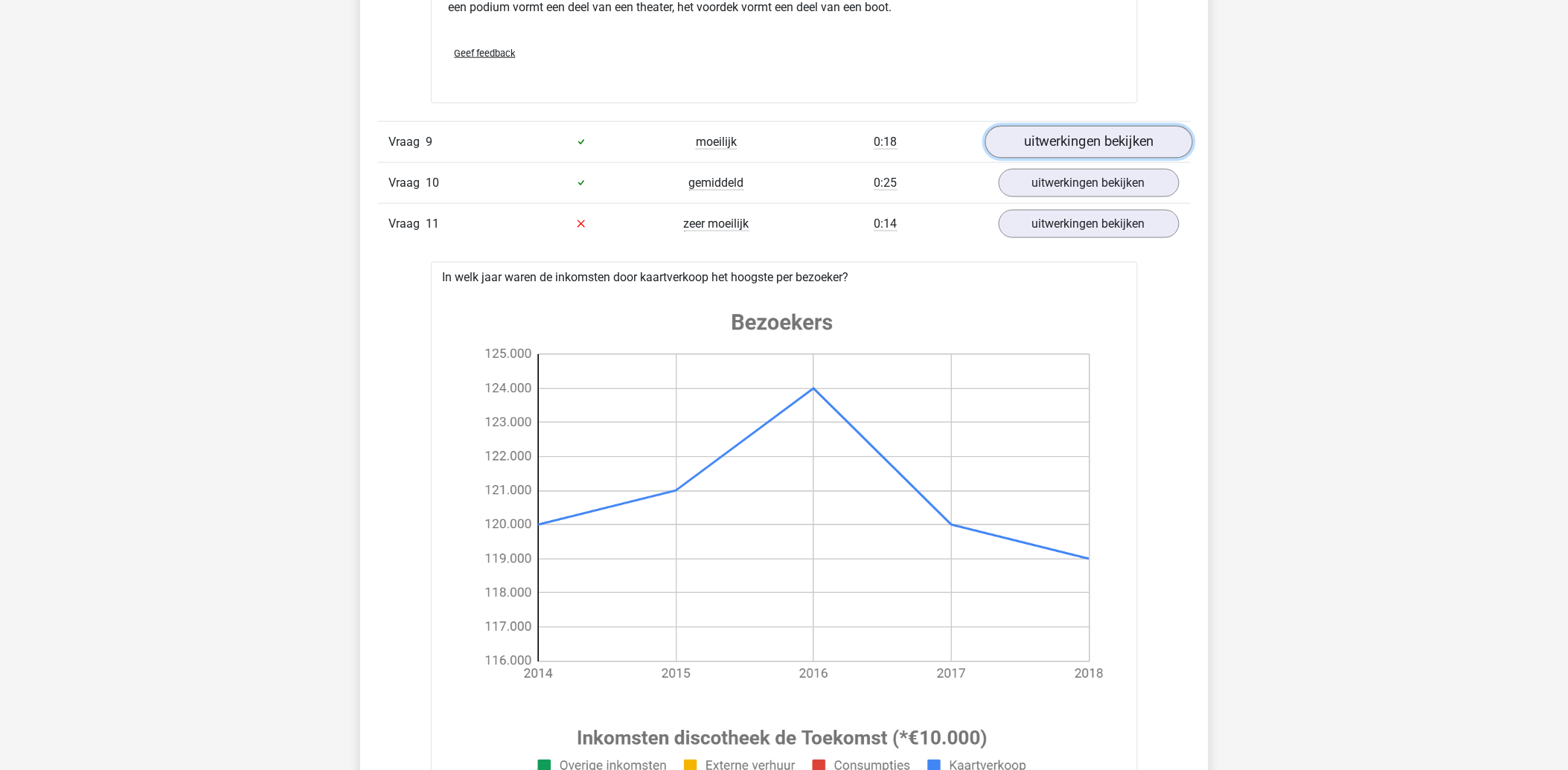
click at [1037, 135] on link "uitwerkingen bekijken" at bounding box center [1087, 142] width 208 height 33
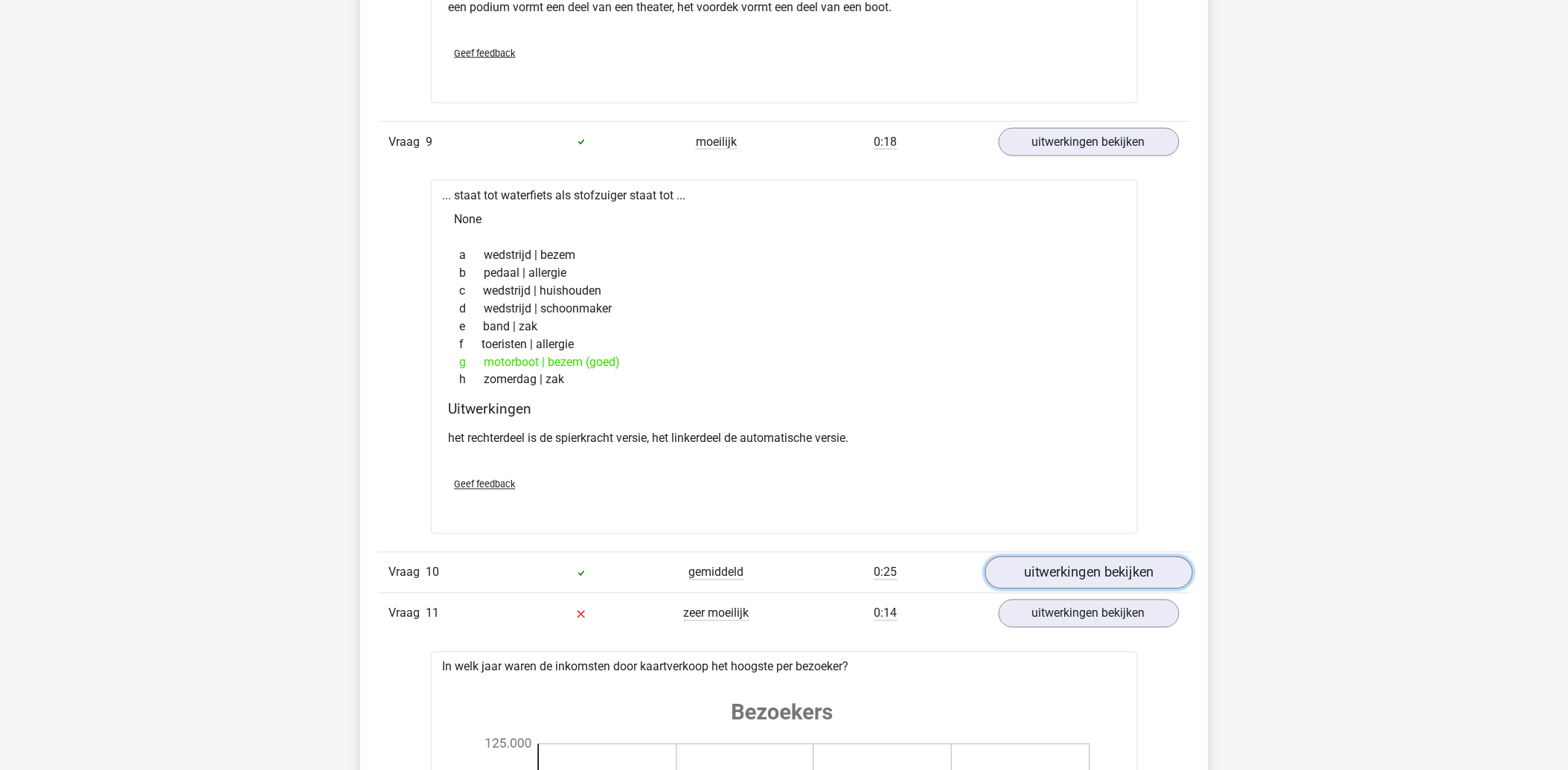
click at [1057, 570] on link "uitwerkingen bekijken" at bounding box center [1087, 573] width 208 height 33
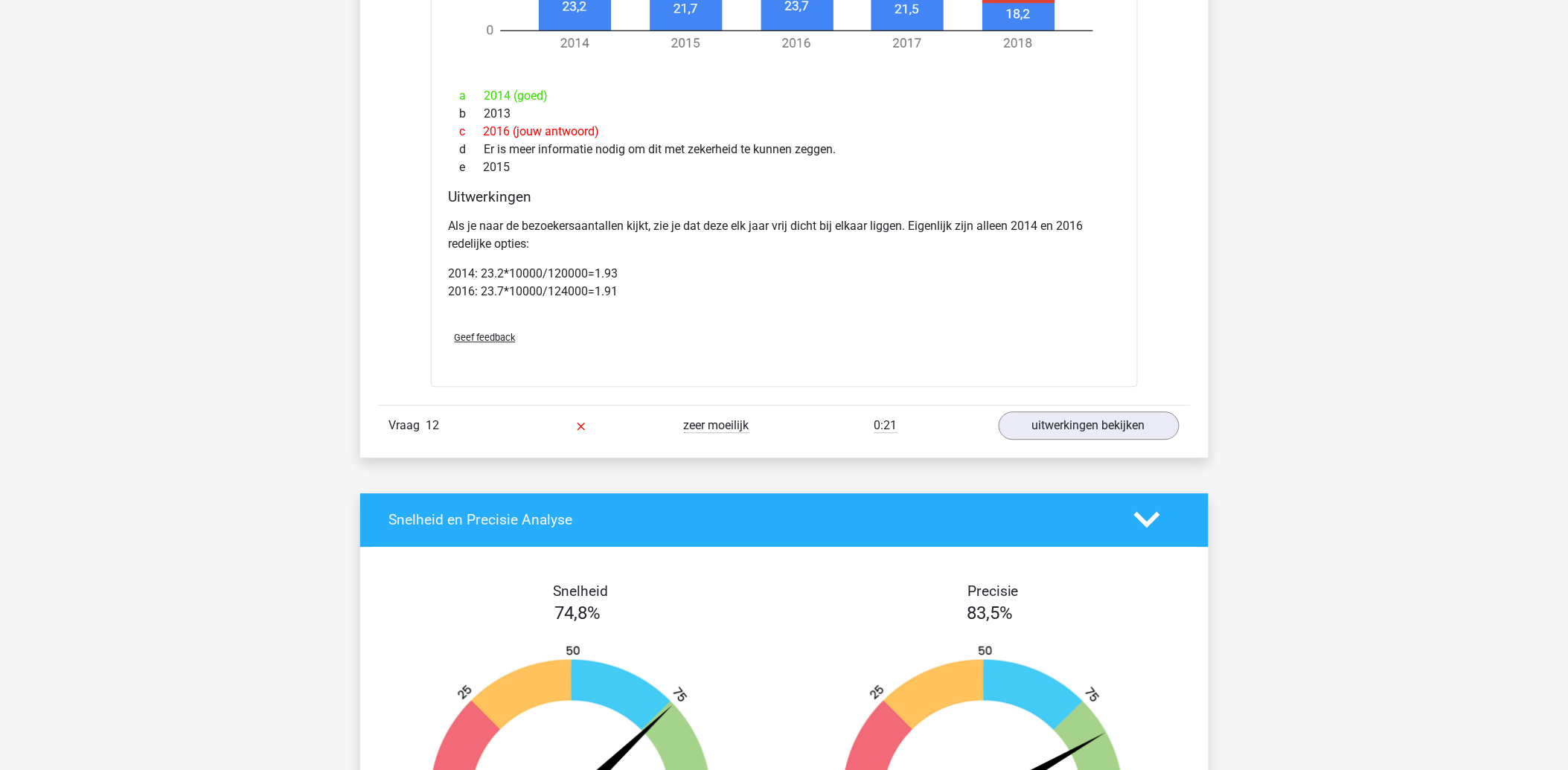
scroll to position [5291, 0]
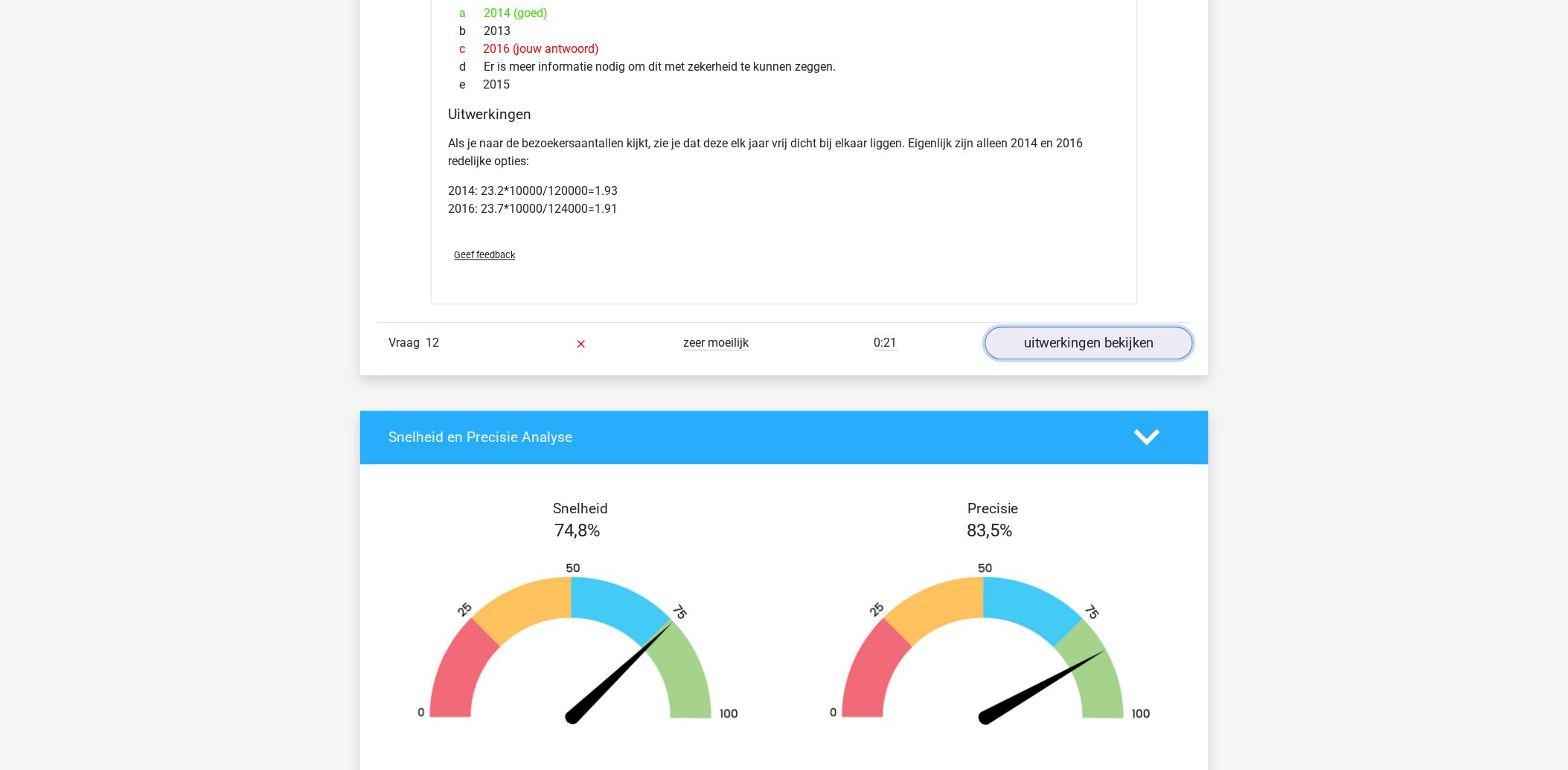
click at [1122, 344] on link "uitwerkingen bekijken" at bounding box center [1087, 343] width 208 height 33
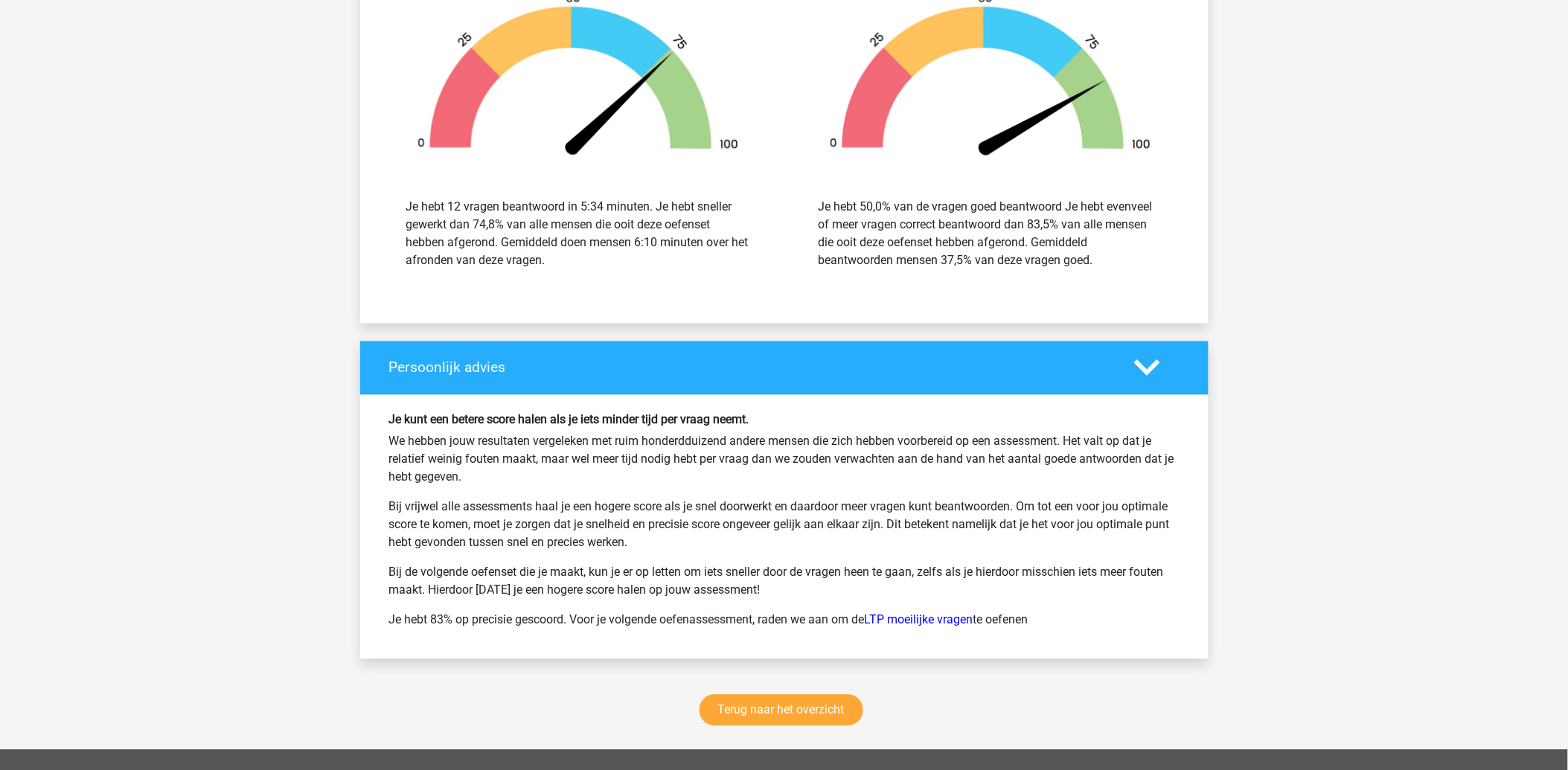
scroll to position [7192, 0]
